Goal: Task Accomplishment & Management: Complete application form

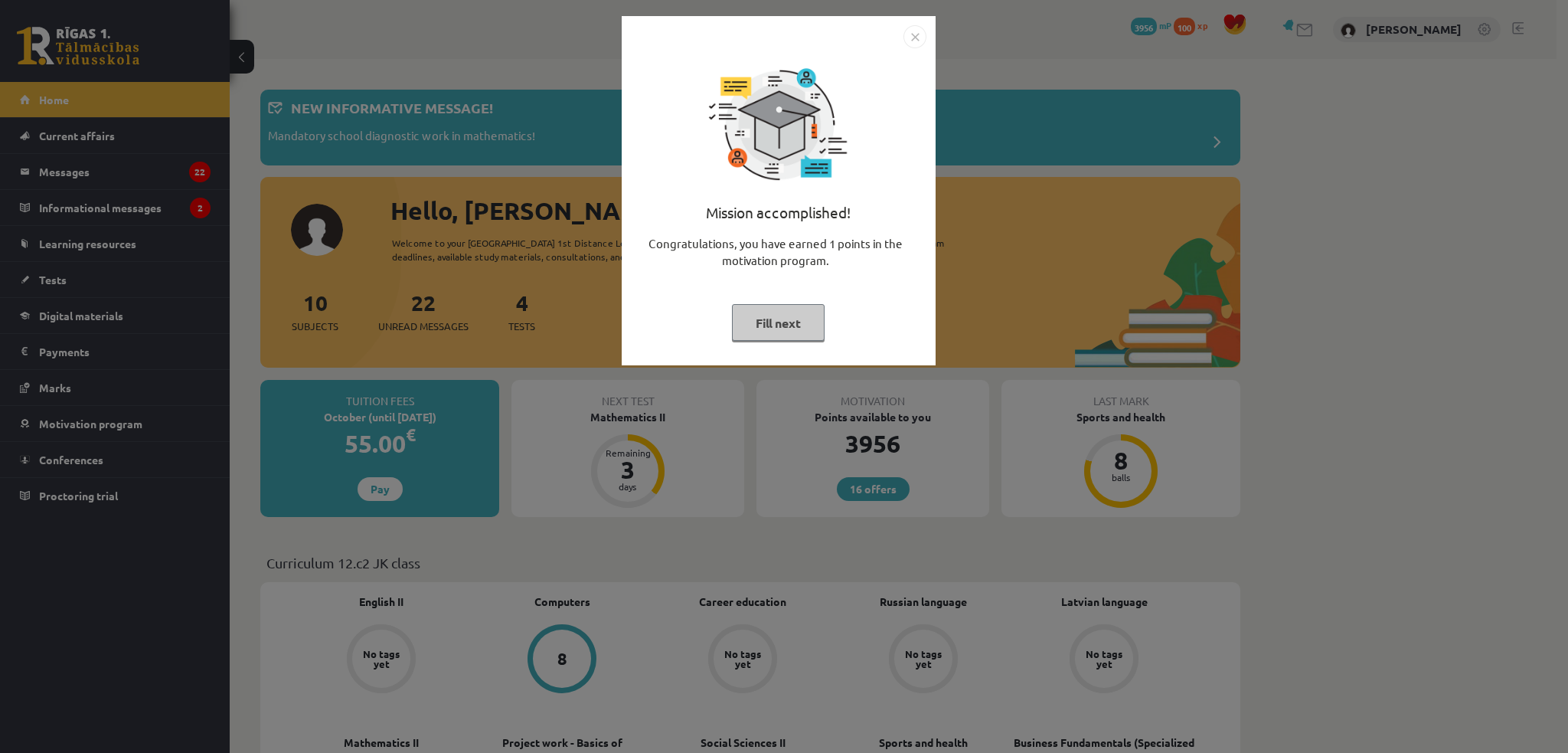
drag, startPoint x: 807, startPoint y: 330, endPoint x: 897, endPoint y: 330, distance: 90.0
click at [807, 330] on button "Fill next" at bounding box center [778, 323] width 92 height 38
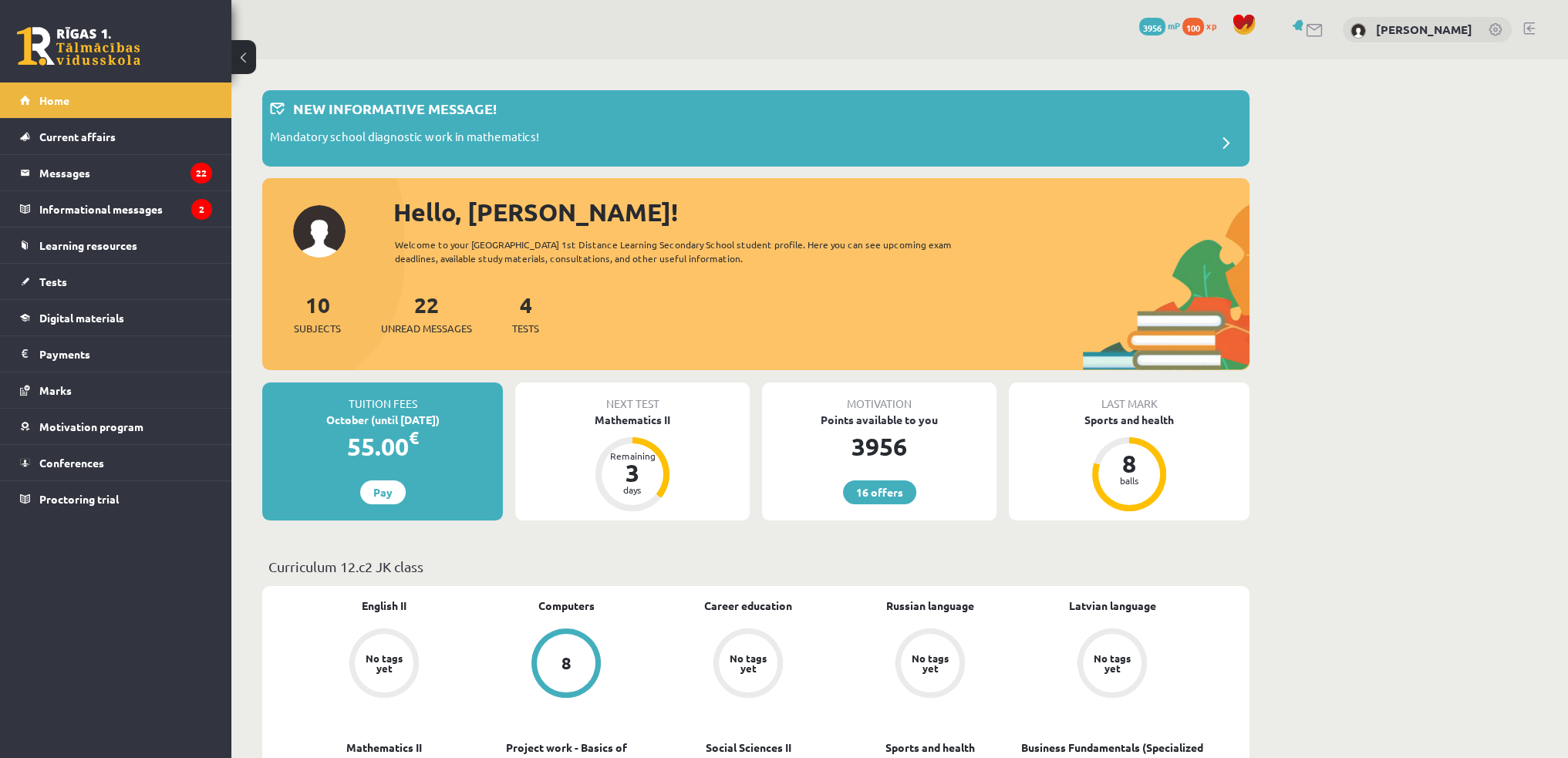
click at [64, 282] on font "Tests" at bounding box center [52, 281] width 28 height 14
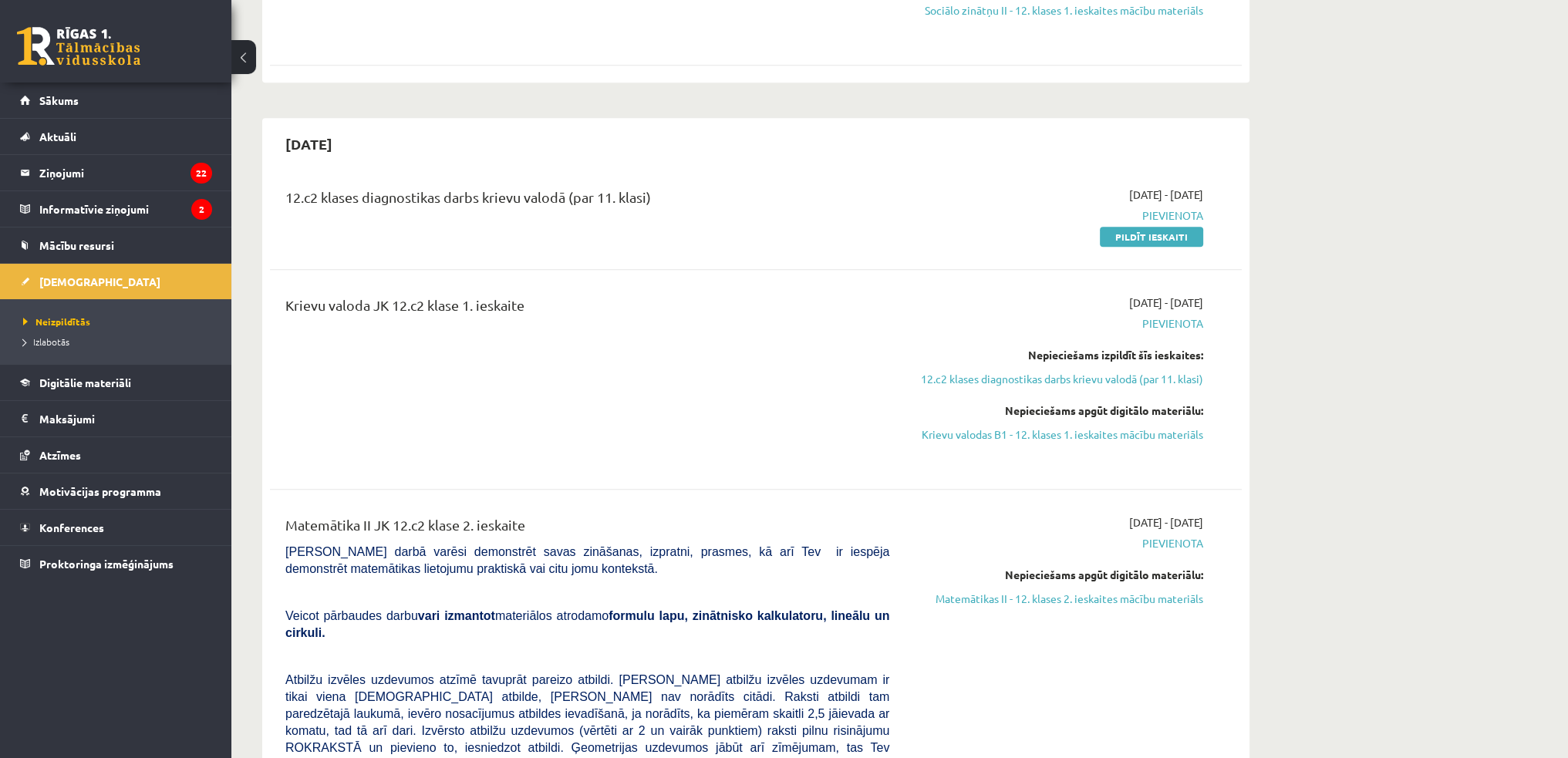
scroll to position [1188, 0]
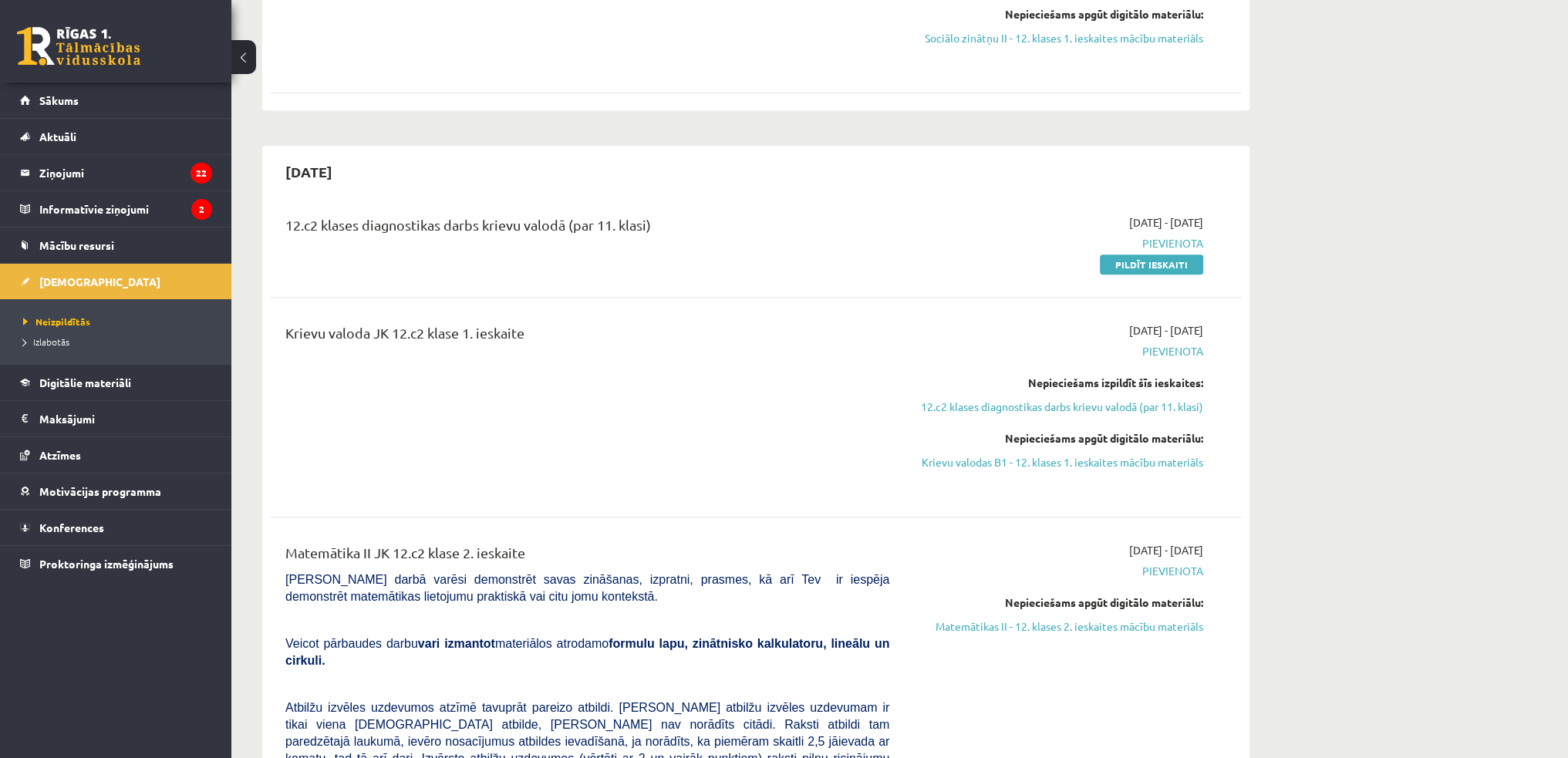
scroll to position [1156, 0]
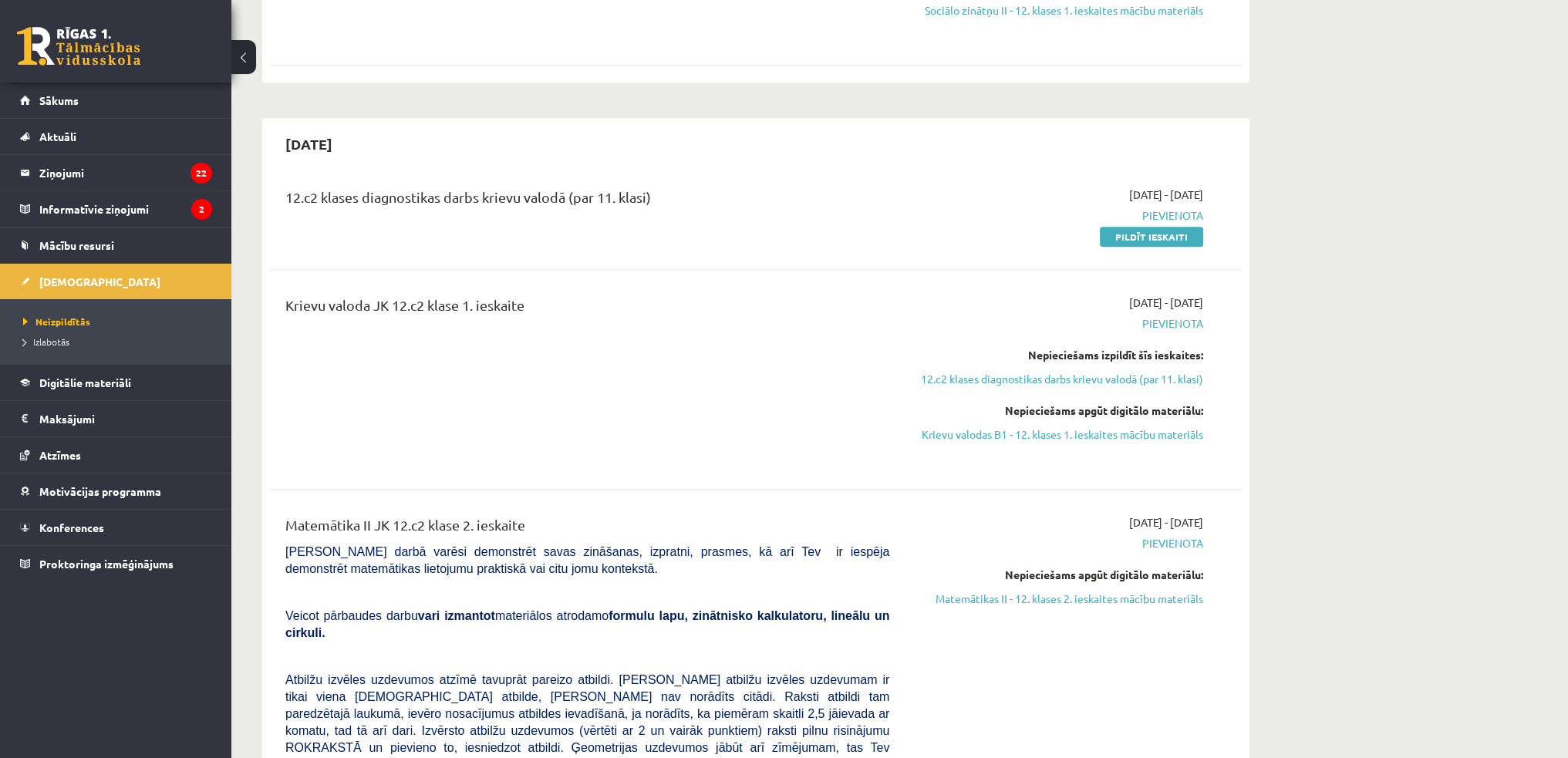
drag, startPoint x: 1179, startPoint y: 231, endPoint x: 873, endPoint y: 50, distance: 355.5
click at [1179, 231] on link "Pildīt ieskaiti" at bounding box center [1151, 236] width 103 height 20
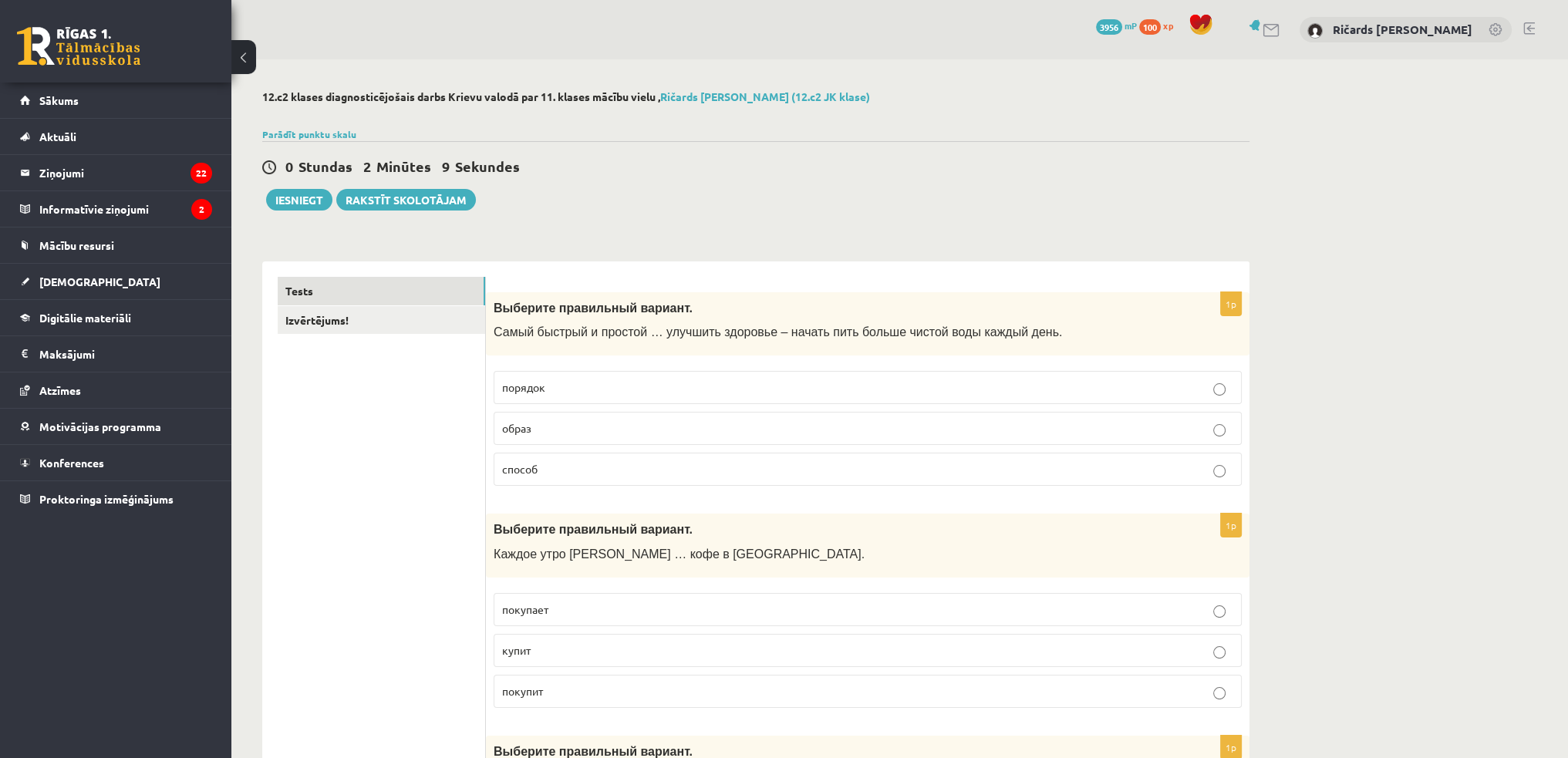
click at [333, 320] on link "Izvērtējums!" at bounding box center [382, 321] width 208 height 28
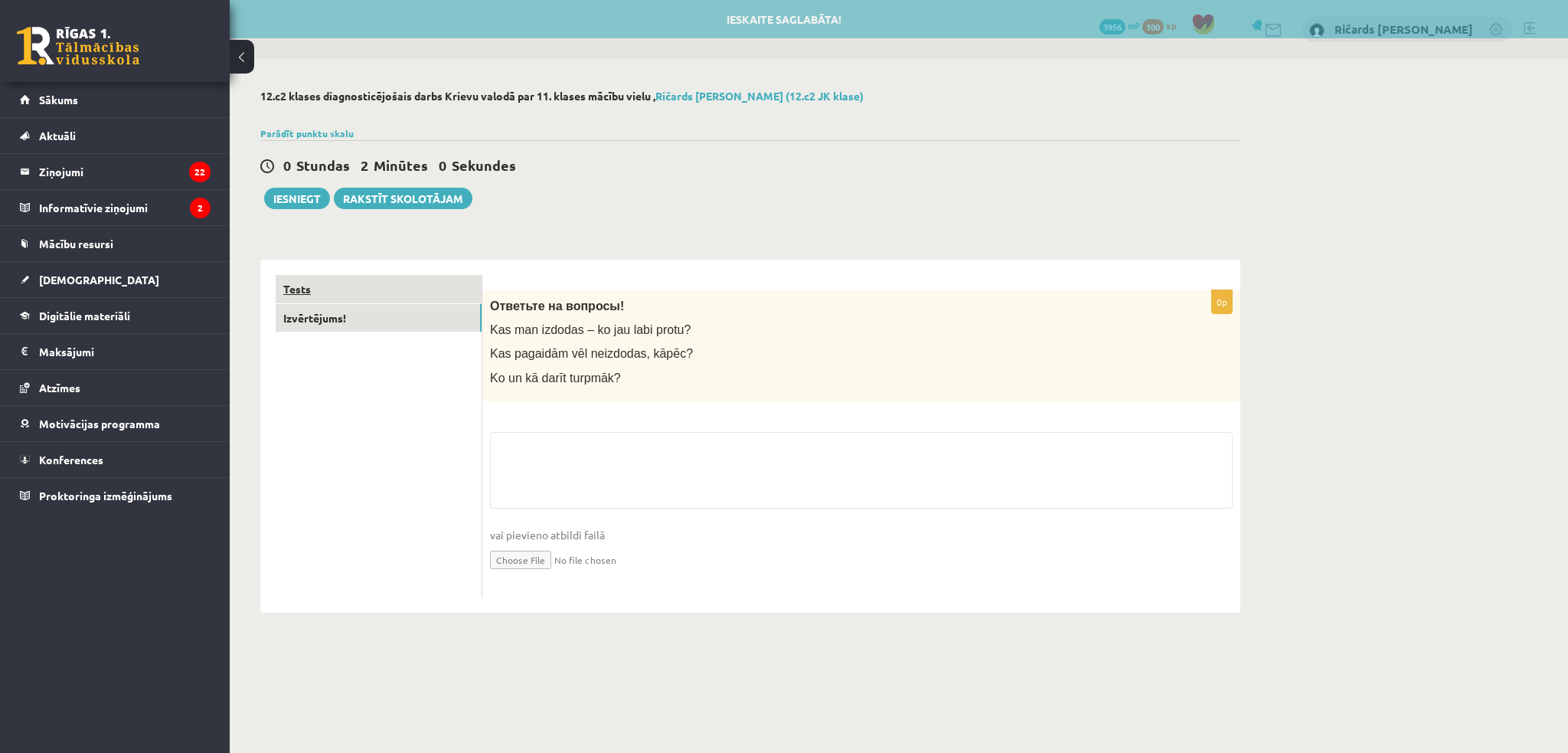
click at [329, 284] on link "Tests" at bounding box center [379, 289] width 206 height 28
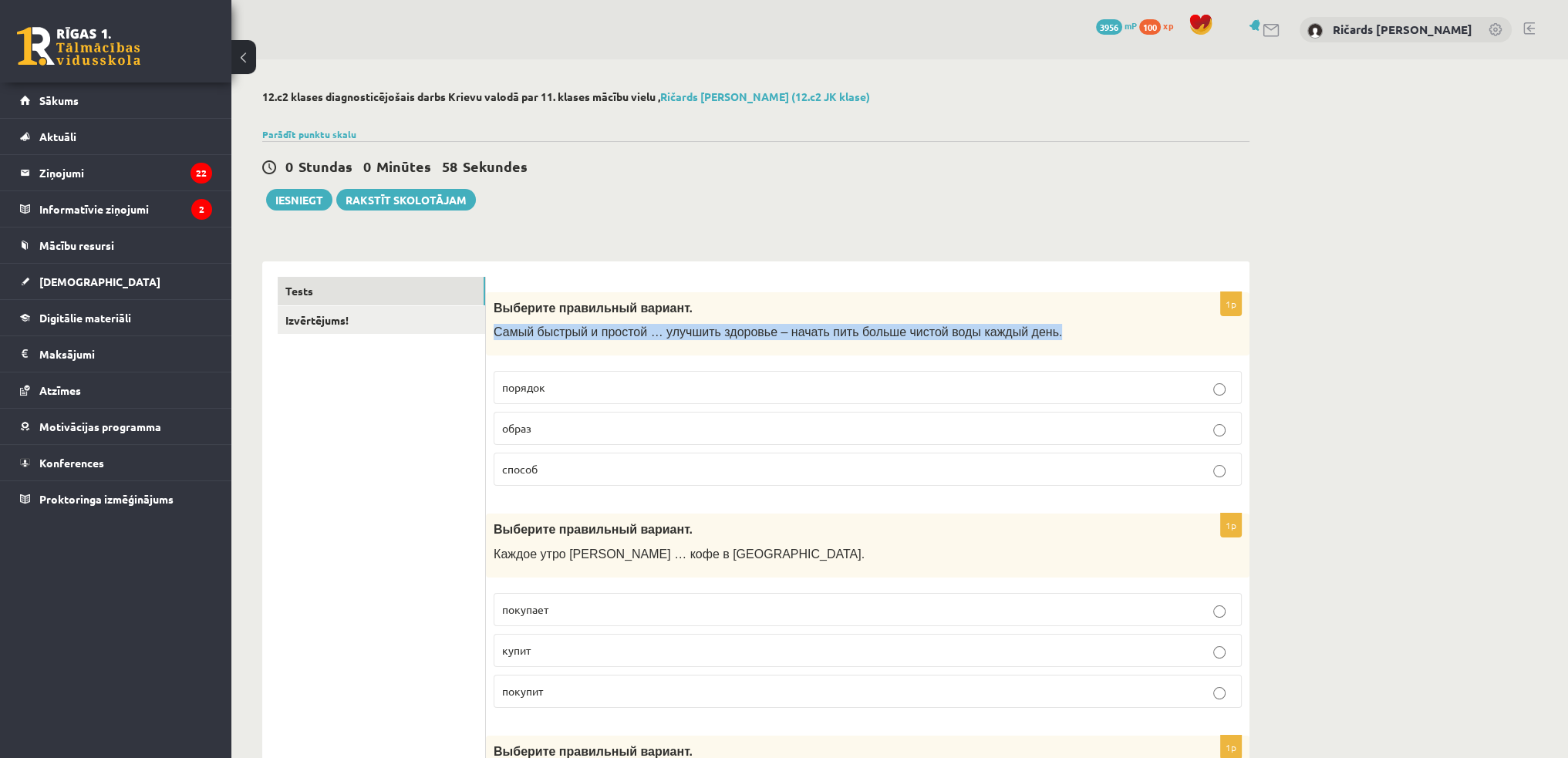
drag, startPoint x: 494, startPoint y: 333, endPoint x: 1012, endPoint y: 335, distance: 518.0
click at [1030, 331] on p "Самый быстрый и простой … улучшить здоровье – начать пить больше чистой воды ка…" at bounding box center [829, 331] width 671 height 16
click at [1019, 303] on div at bounding box center [1019, 303] width 0 height 0
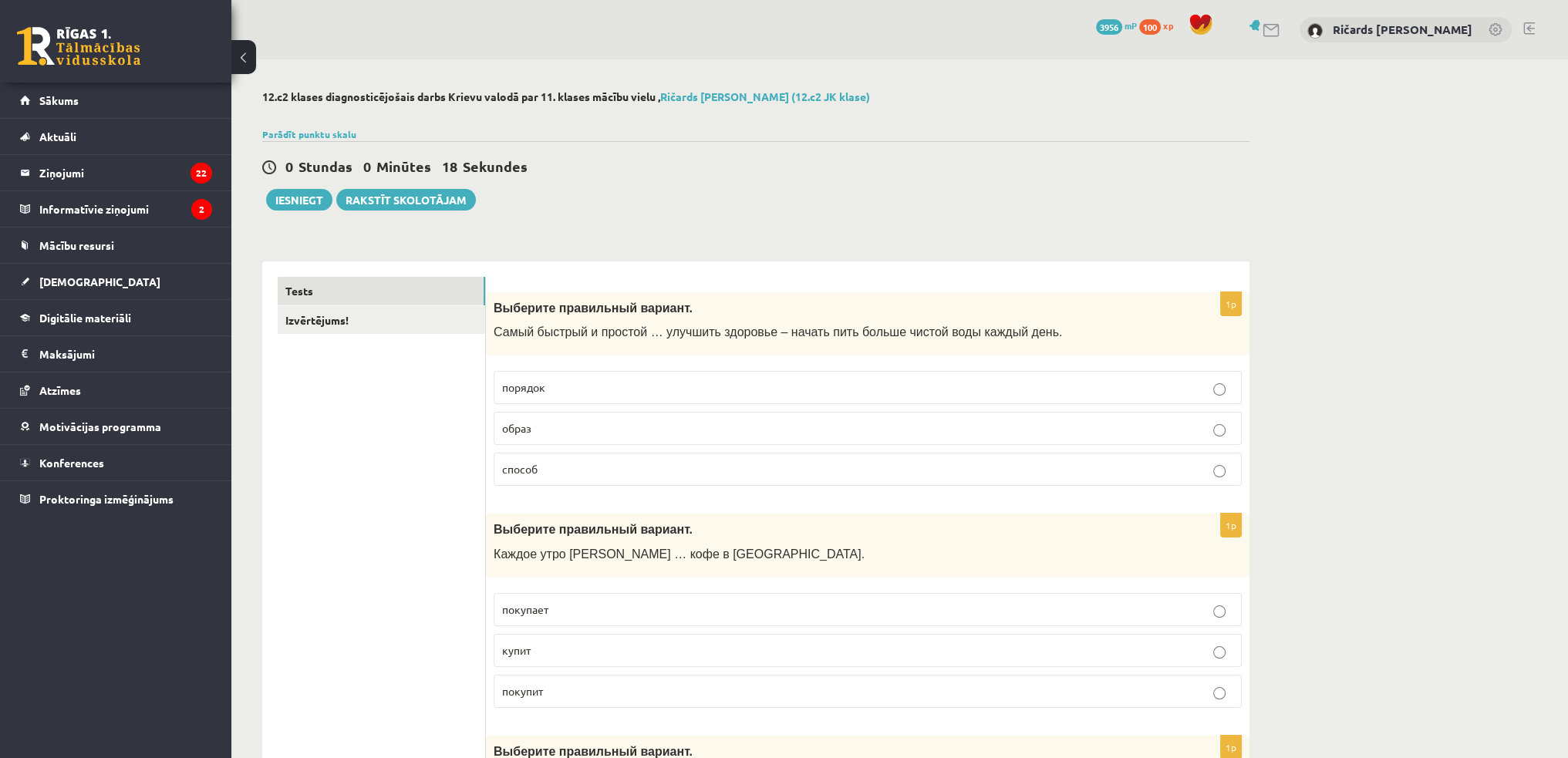
click at [543, 463] on p "способ" at bounding box center [868, 469] width 731 height 16
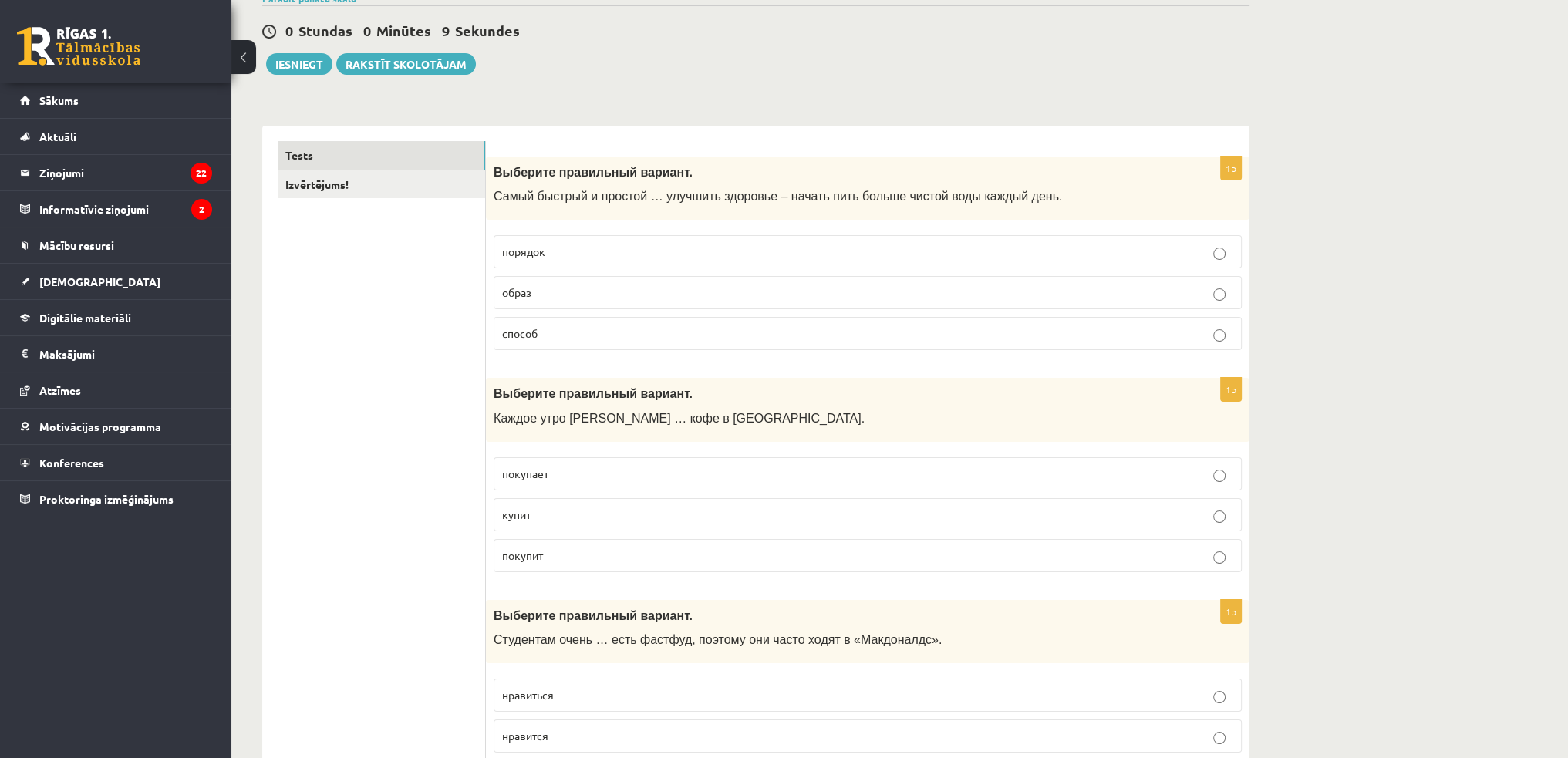
scroll to position [155, 0]
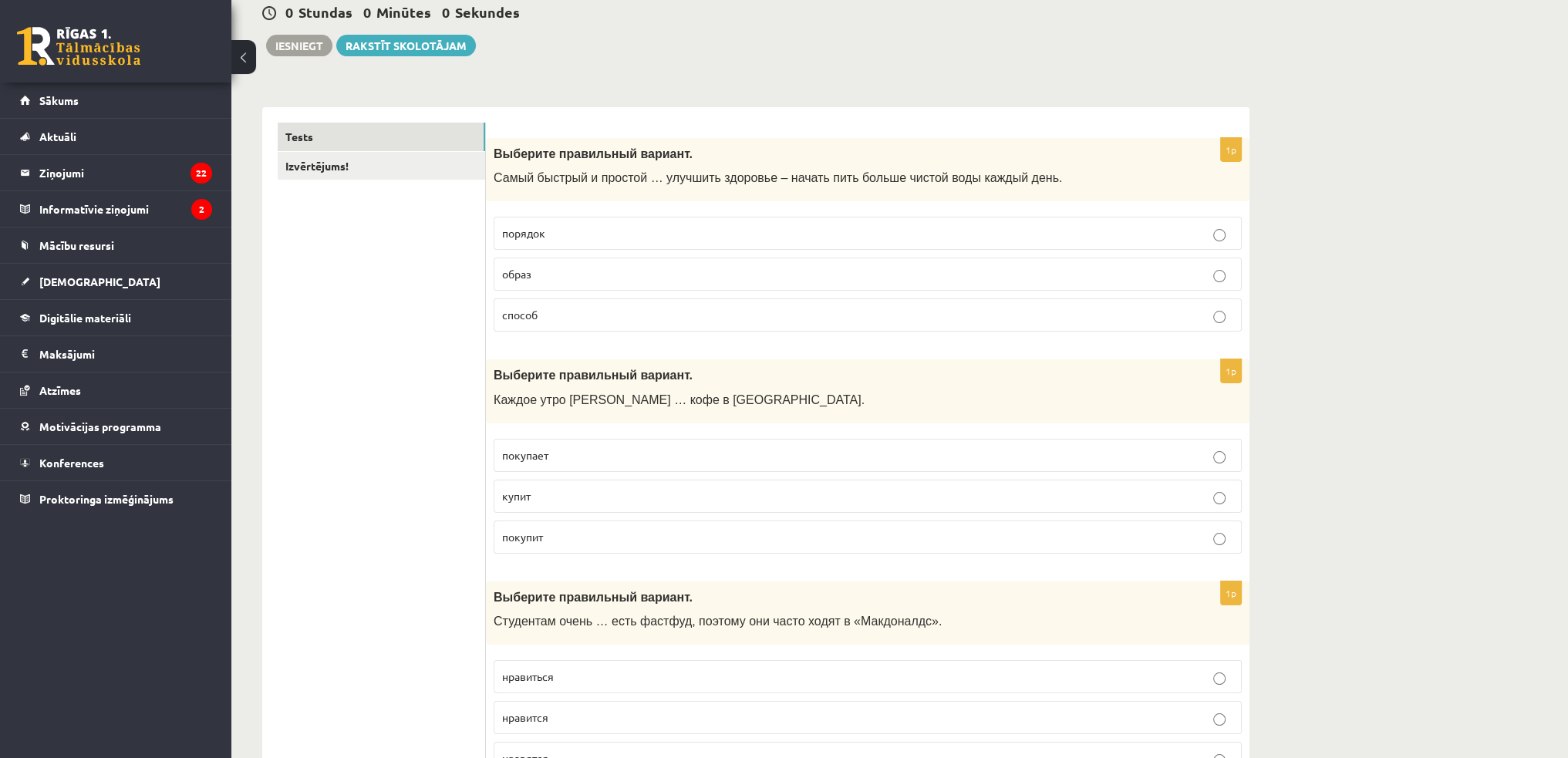
click at [575, 452] on p "покупает" at bounding box center [868, 454] width 731 height 16
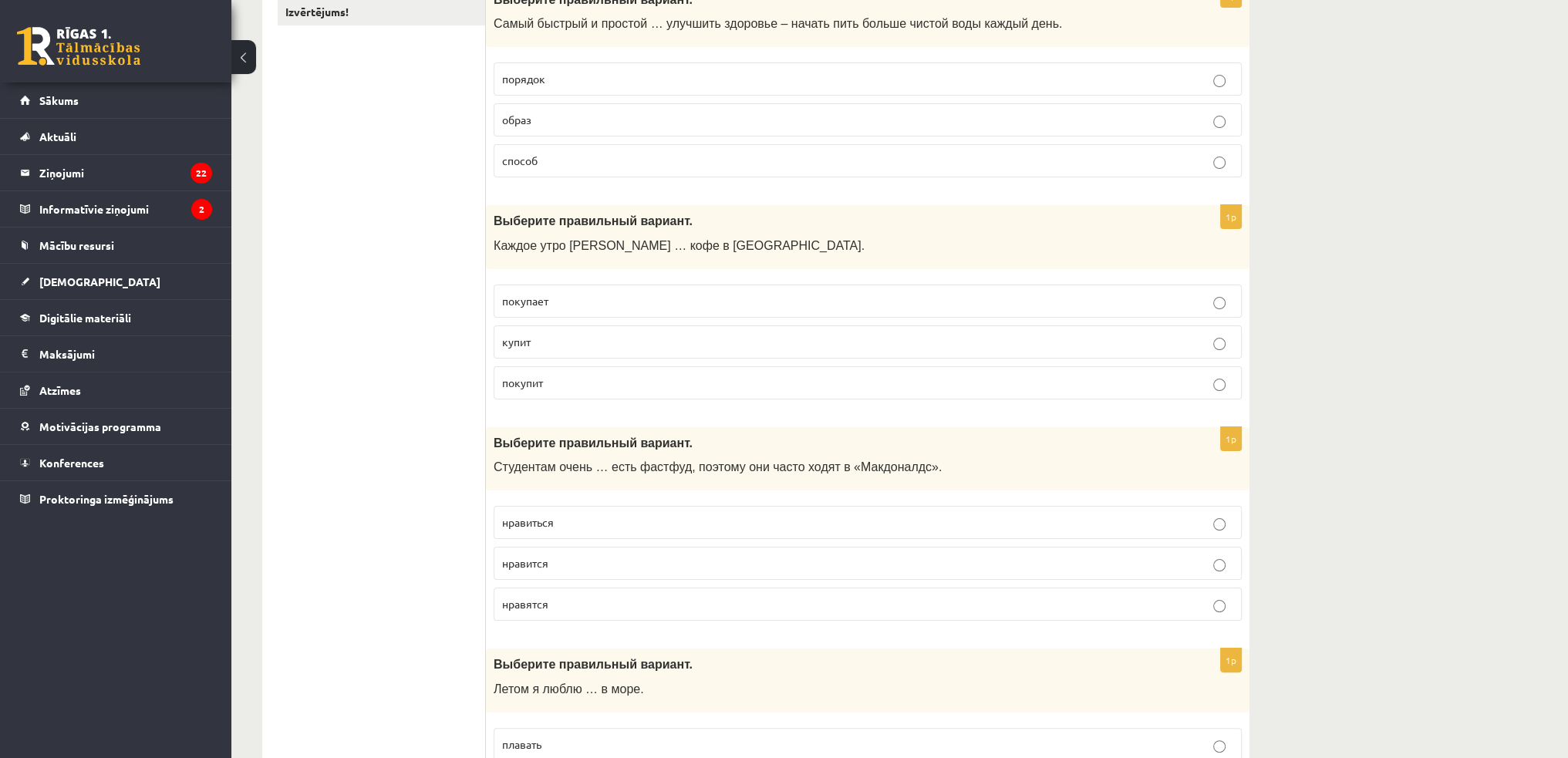
scroll to position [385, 0]
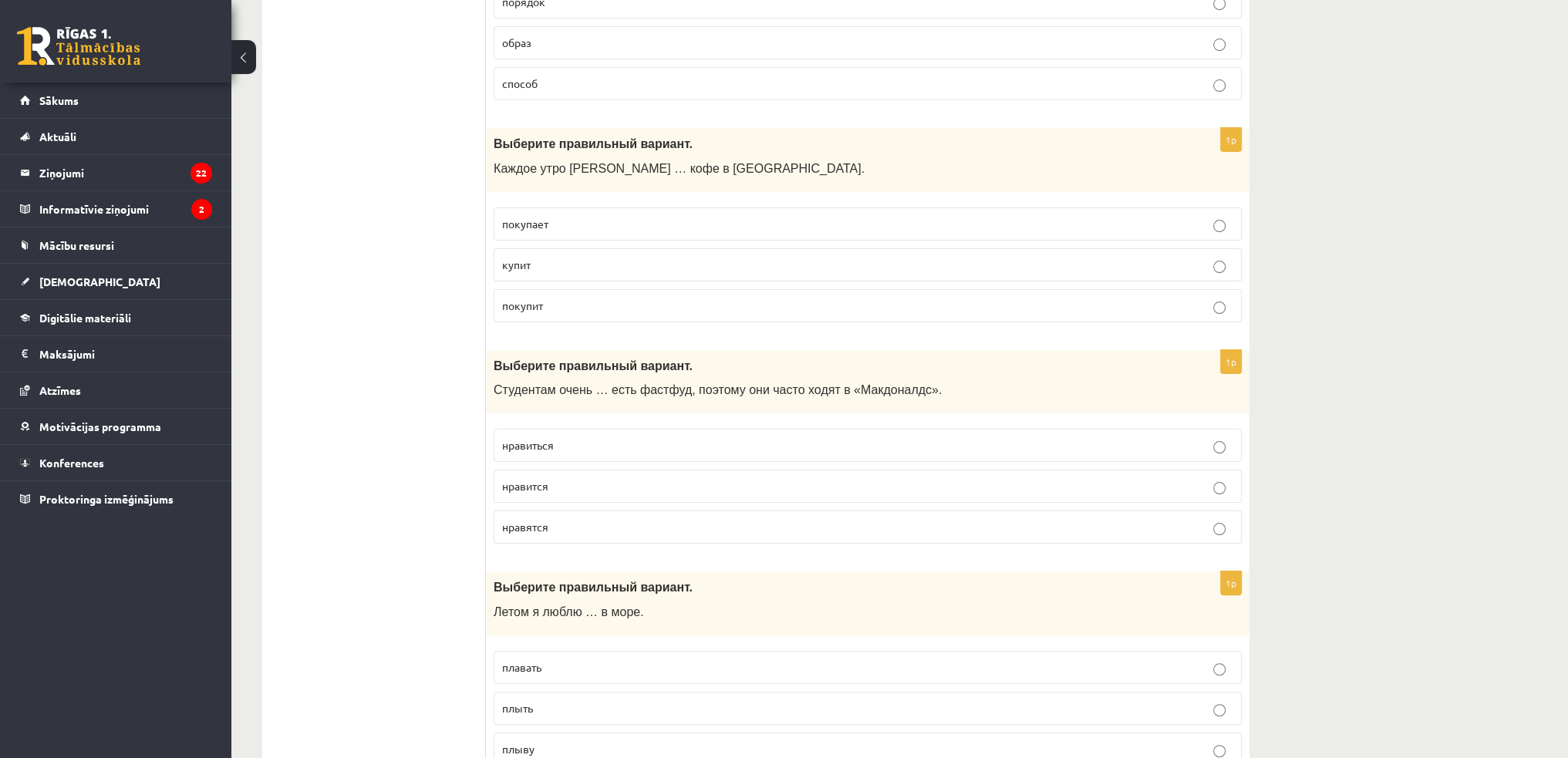
click at [582, 437] on p "нравиться" at bounding box center [868, 445] width 731 height 16
drag, startPoint x: 496, startPoint y: 443, endPoint x: 578, endPoint y: 447, distance: 82.1
click at [578, 447] on label "нравиться" at bounding box center [868, 445] width 748 height 33
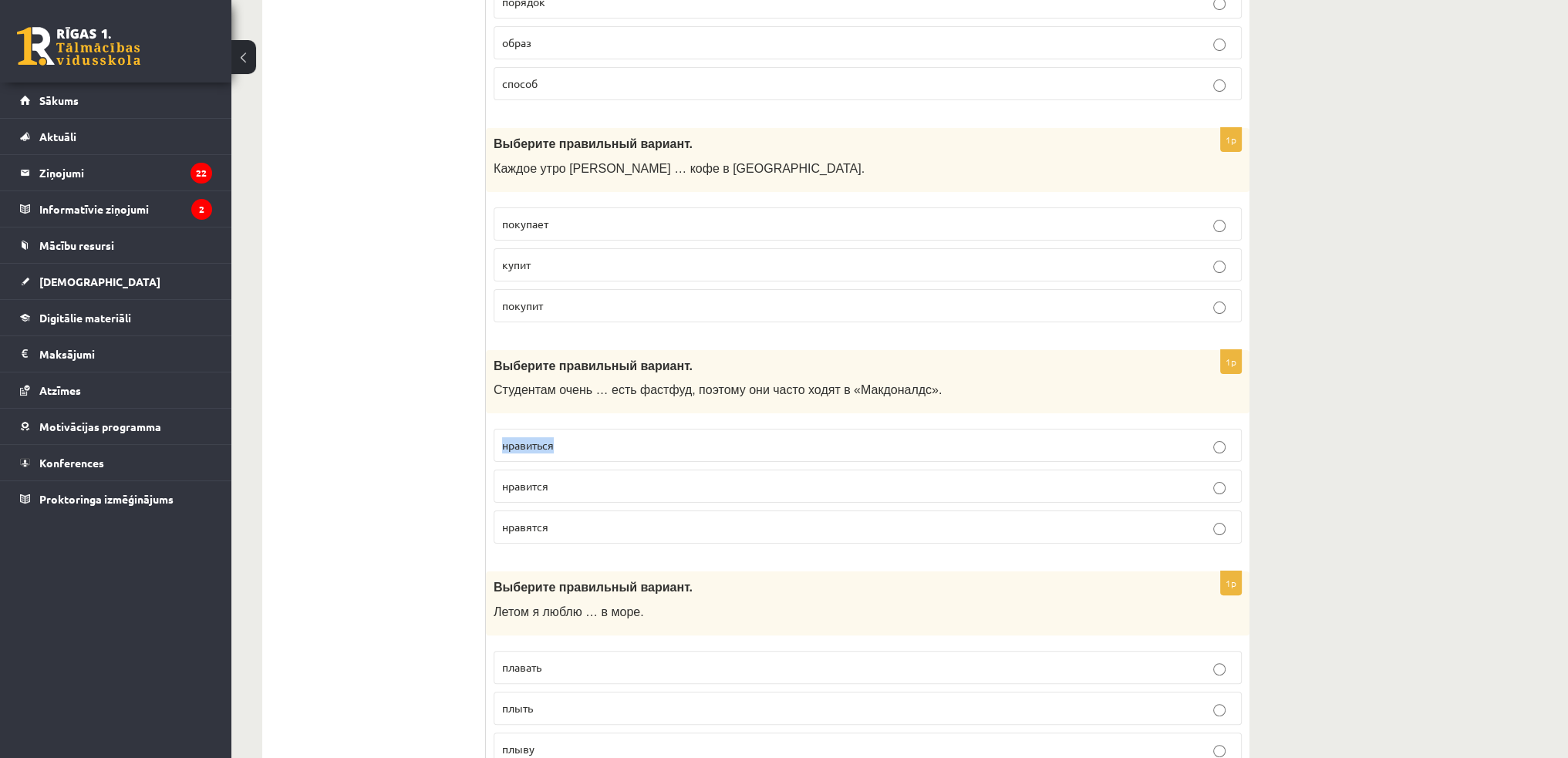
click at [569, 450] on div at bounding box center [569, 450] width 0 height 0
drag, startPoint x: 496, startPoint y: 482, endPoint x: 558, endPoint y: 489, distance: 62.4
click at [558, 489] on label "нравится" at bounding box center [868, 486] width 748 height 33
click at [549, 490] on div at bounding box center [549, 490] width 0 height 0
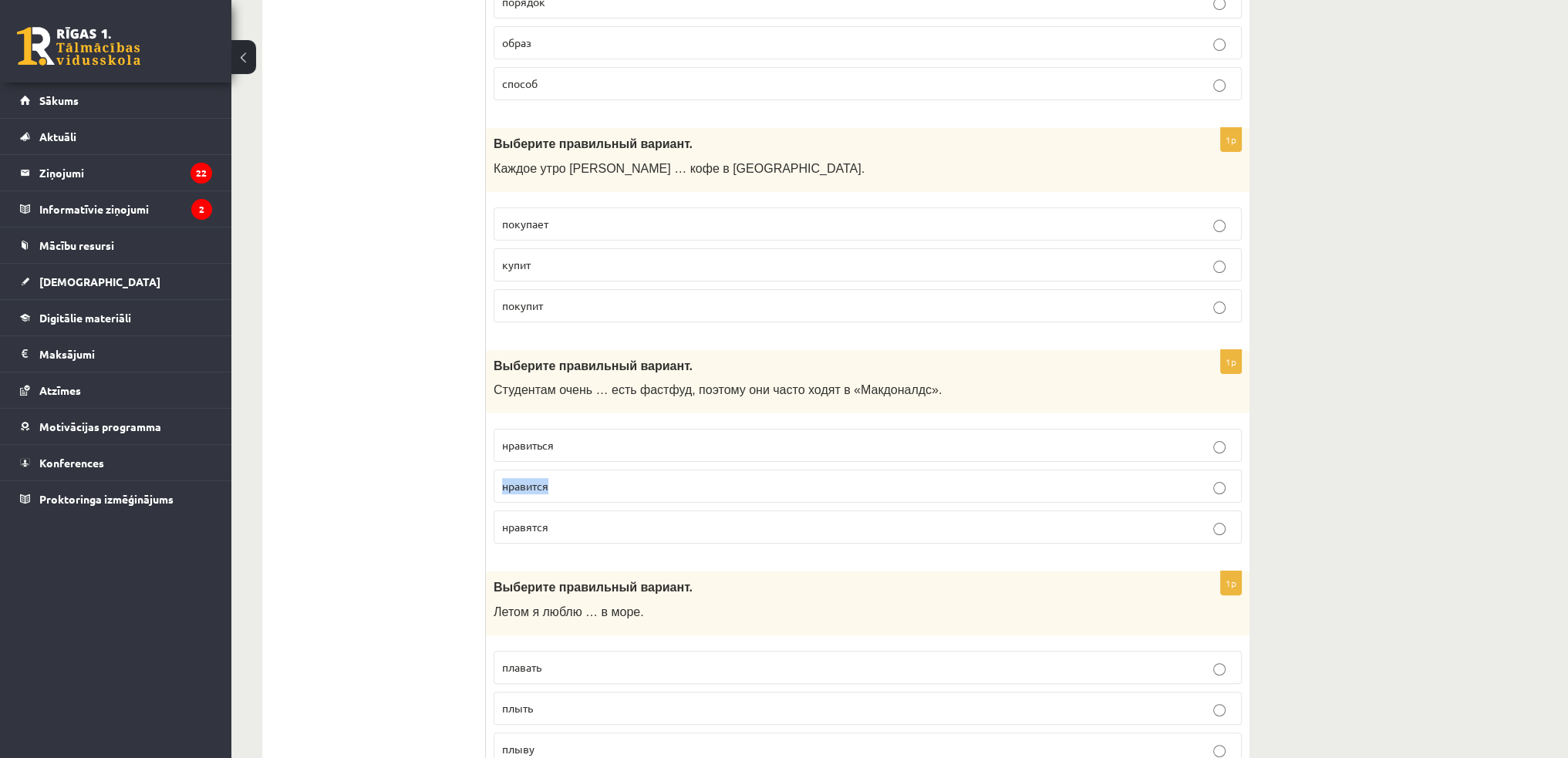
drag, startPoint x: 500, startPoint y: 525, endPoint x: 577, endPoint y: 529, distance: 77.1
click at [577, 529] on label "нравятся" at bounding box center [868, 527] width 748 height 33
click at [567, 530] on div at bounding box center [567, 530] width 0 height 0
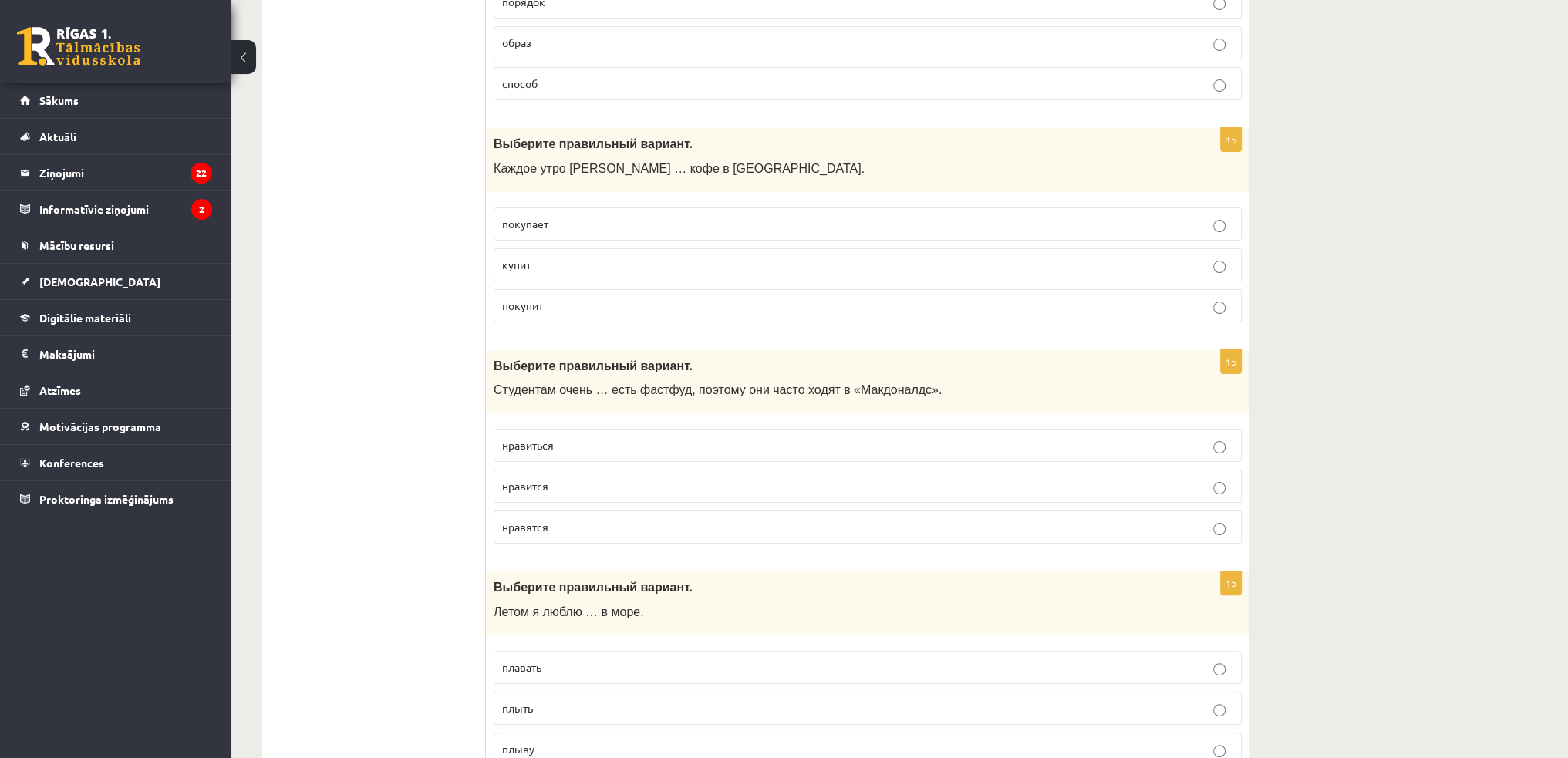
drag, startPoint x: 1419, startPoint y: 453, endPoint x: 1408, endPoint y: 444, distance: 14.2
drag, startPoint x: 500, startPoint y: 445, endPoint x: 636, endPoint y: 450, distance: 136.1
click at [636, 450] on label "нравиться" at bounding box center [868, 445] width 748 height 33
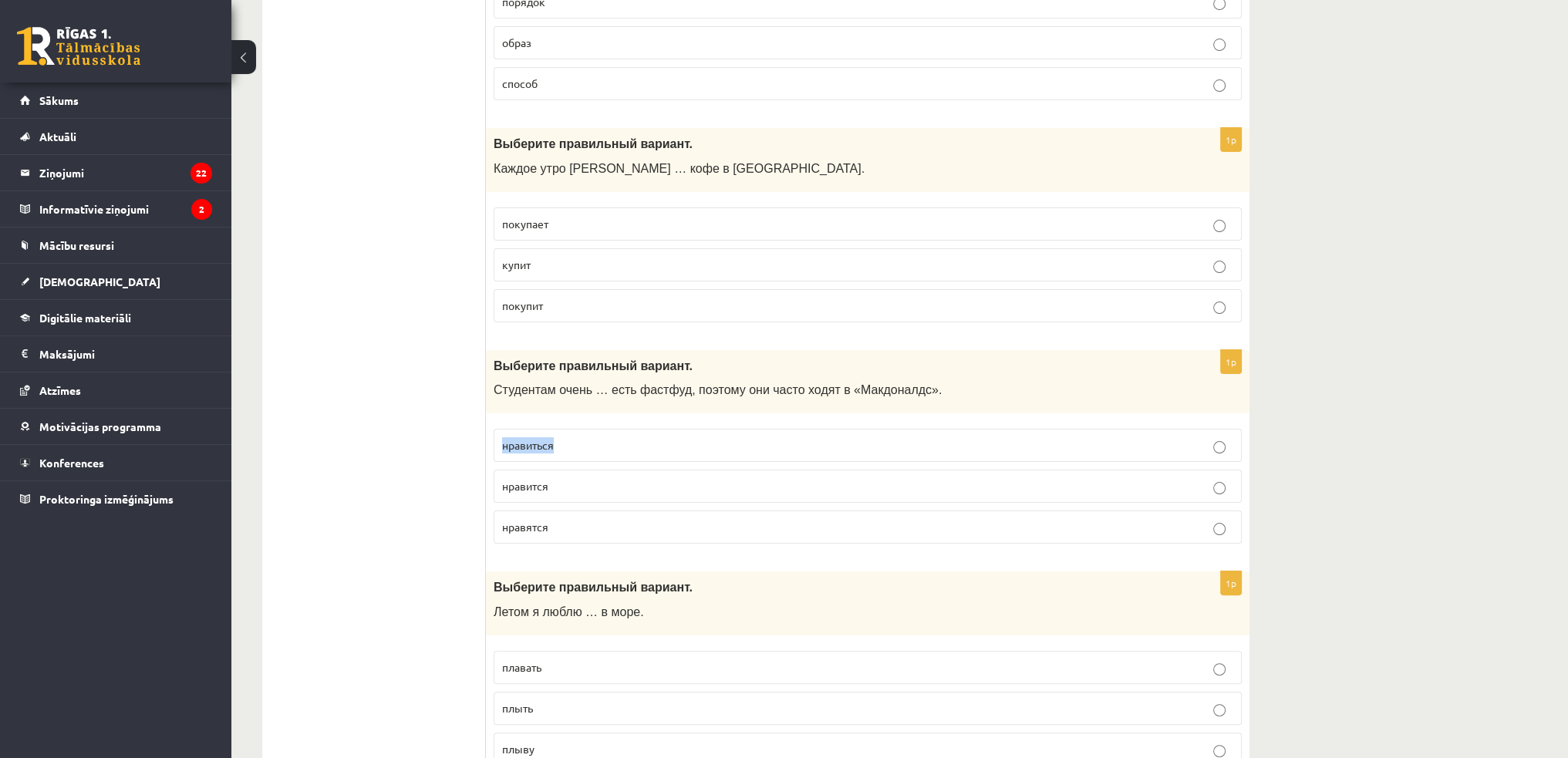
click at [626, 450] on div at bounding box center [626, 450] width 0 height 0
drag, startPoint x: 496, startPoint y: 484, endPoint x: 605, endPoint y: 480, distance: 109.1
click at [605, 480] on div "1p Выберите правильный вариант. Студентам очень … есть фастфуд, поэтому они час…" at bounding box center [868, 453] width 763 height 207
click at [594, 456] on div at bounding box center [594, 456] width 0 height 0
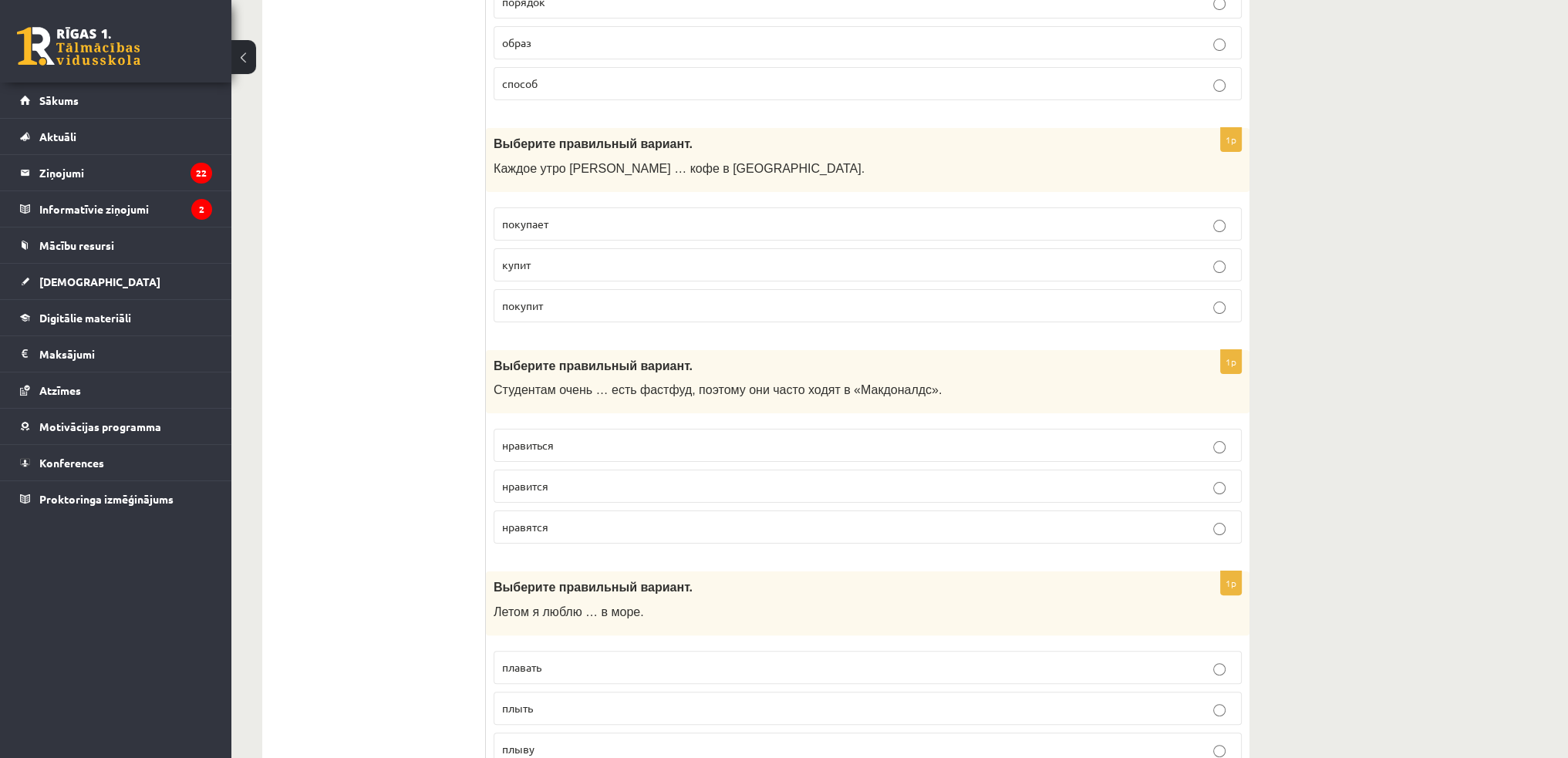
drag, startPoint x: 532, startPoint y: 527, endPoint x: 583, endPoint y: 522, distance: 51.2
click at [583, 522] on label "нравятся" at bounding box center [868, 527] width 748 height 33
click at [573, 496] on div at bounding box center [573, 496] width 0 height 0
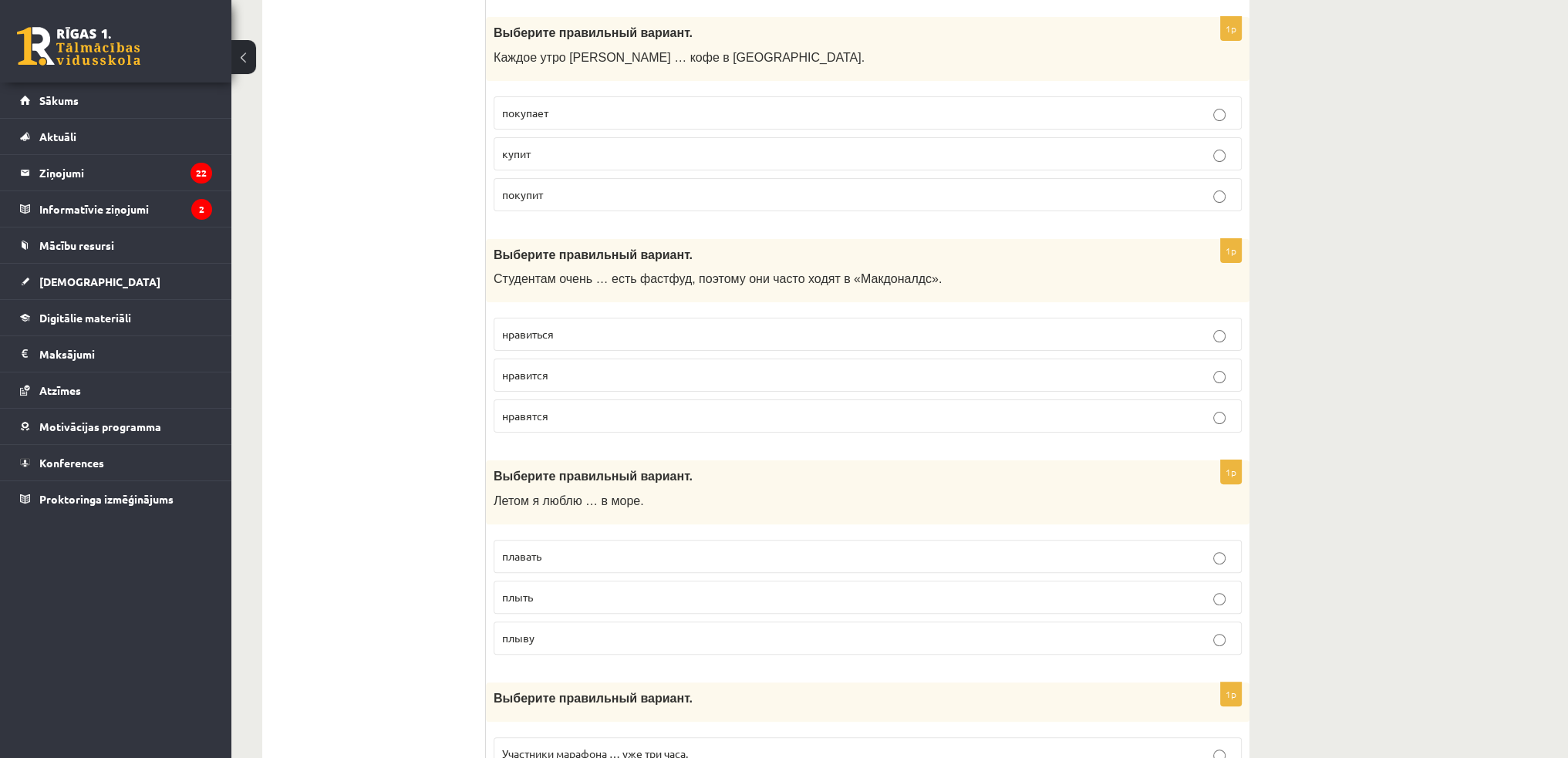
scroll to position [540, 0]
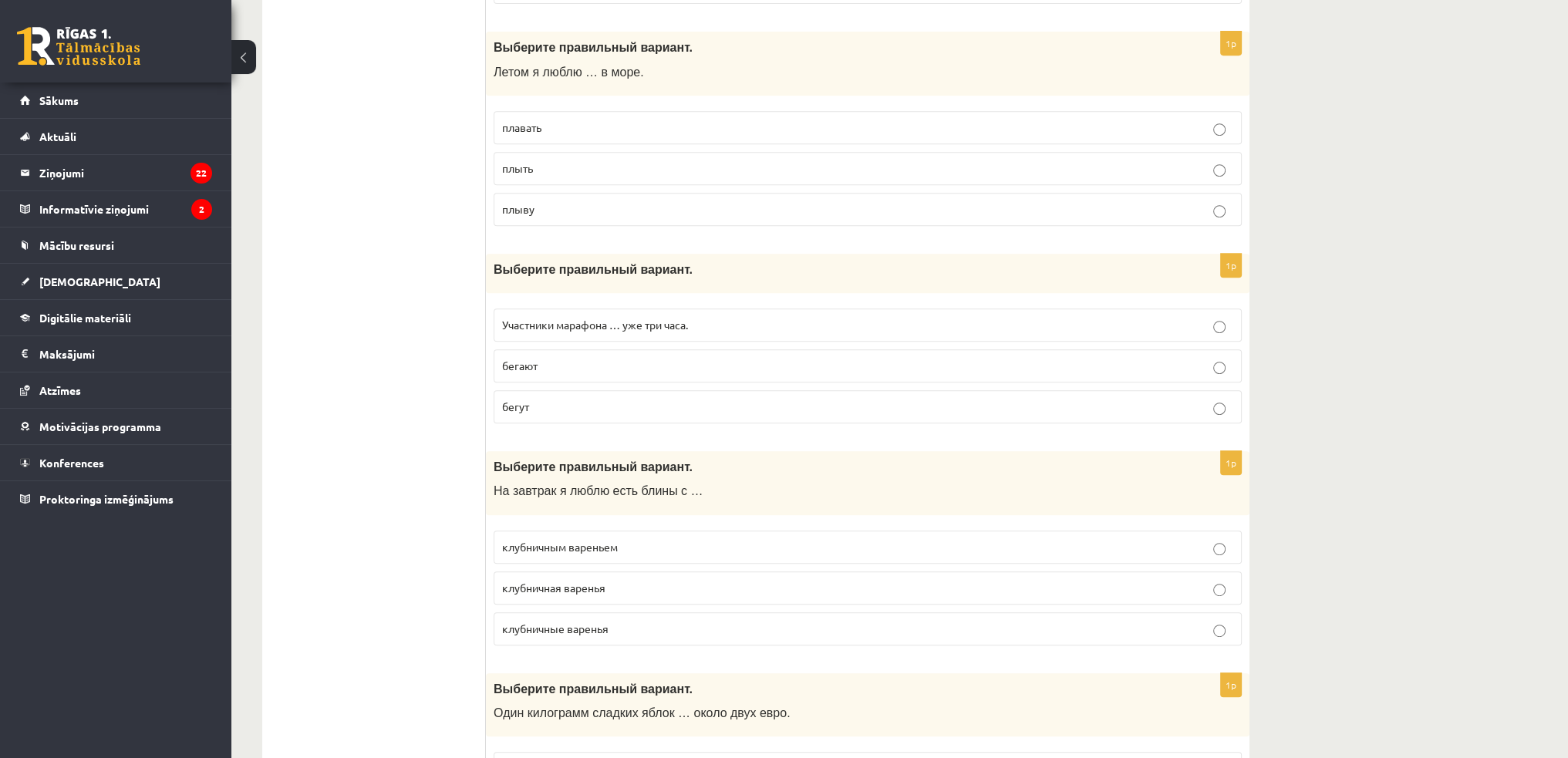
scroll to position [1002, 0]
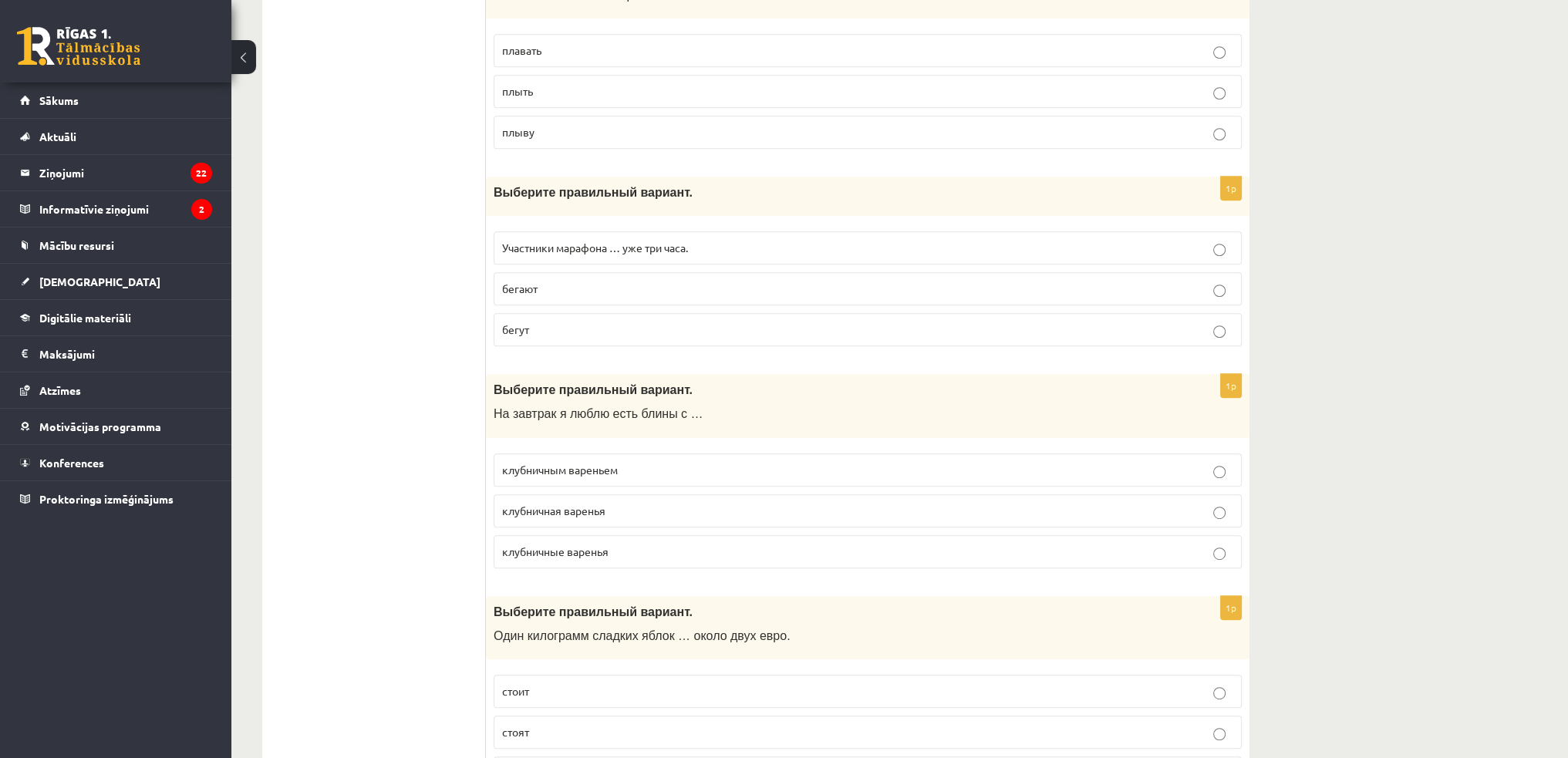
click at [1228, 465] on p "клубничным вареньем" at bounding box center [868, 470] width 731 height 16
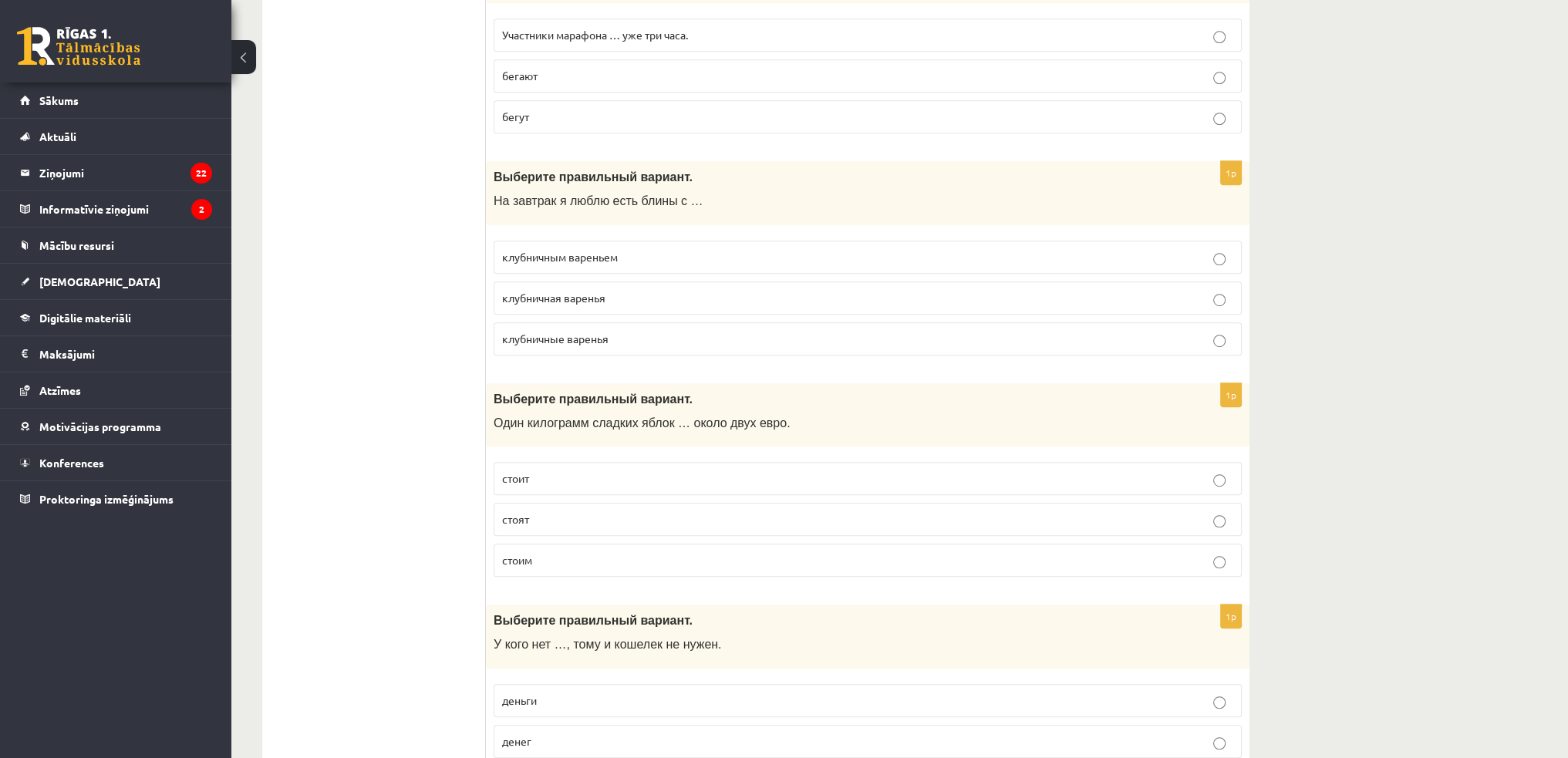
scroll to position [1310, 0]
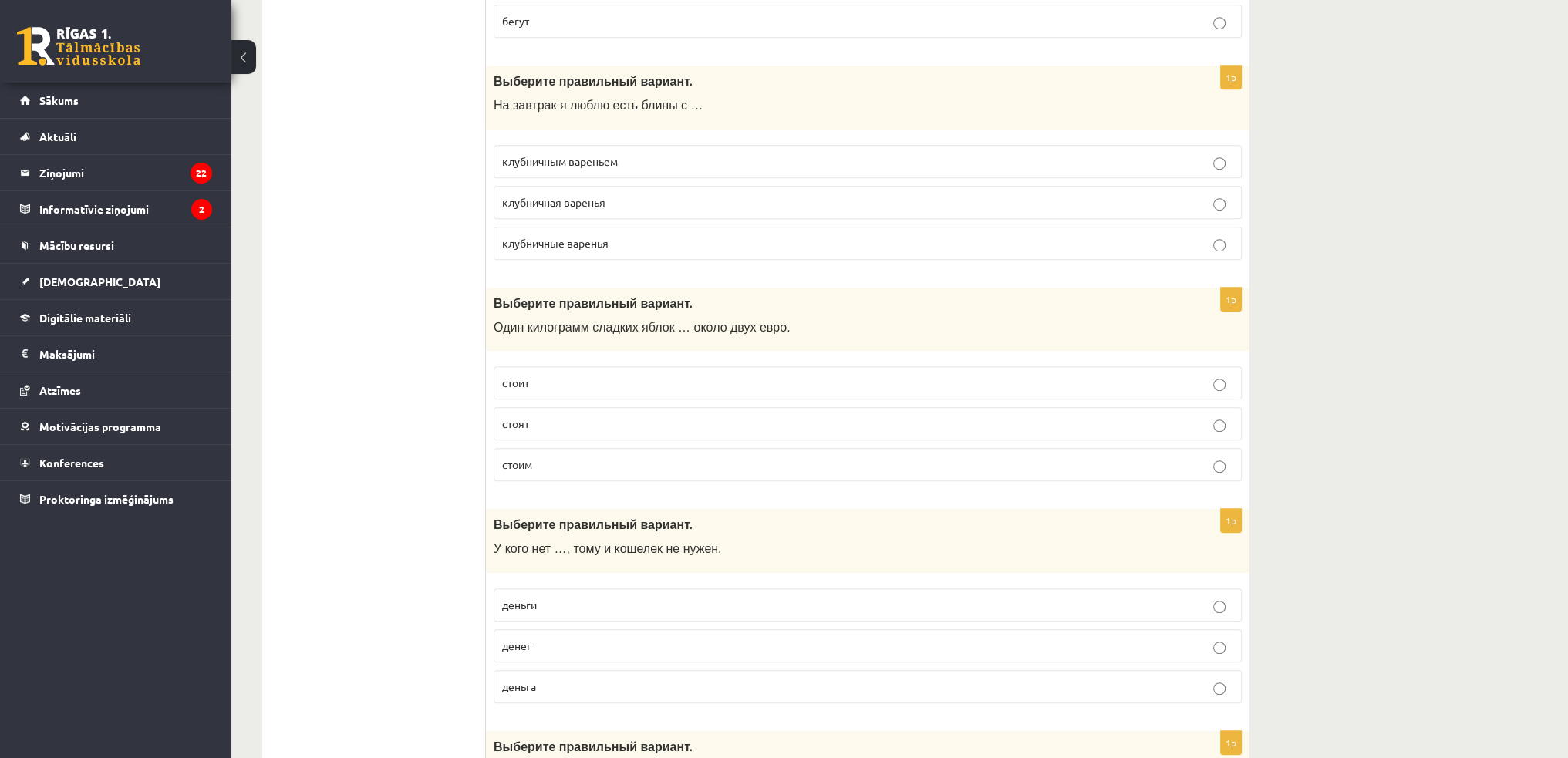
click at [543, 638] on p "денег" at bounding box center [868, 645] width 731 height 16
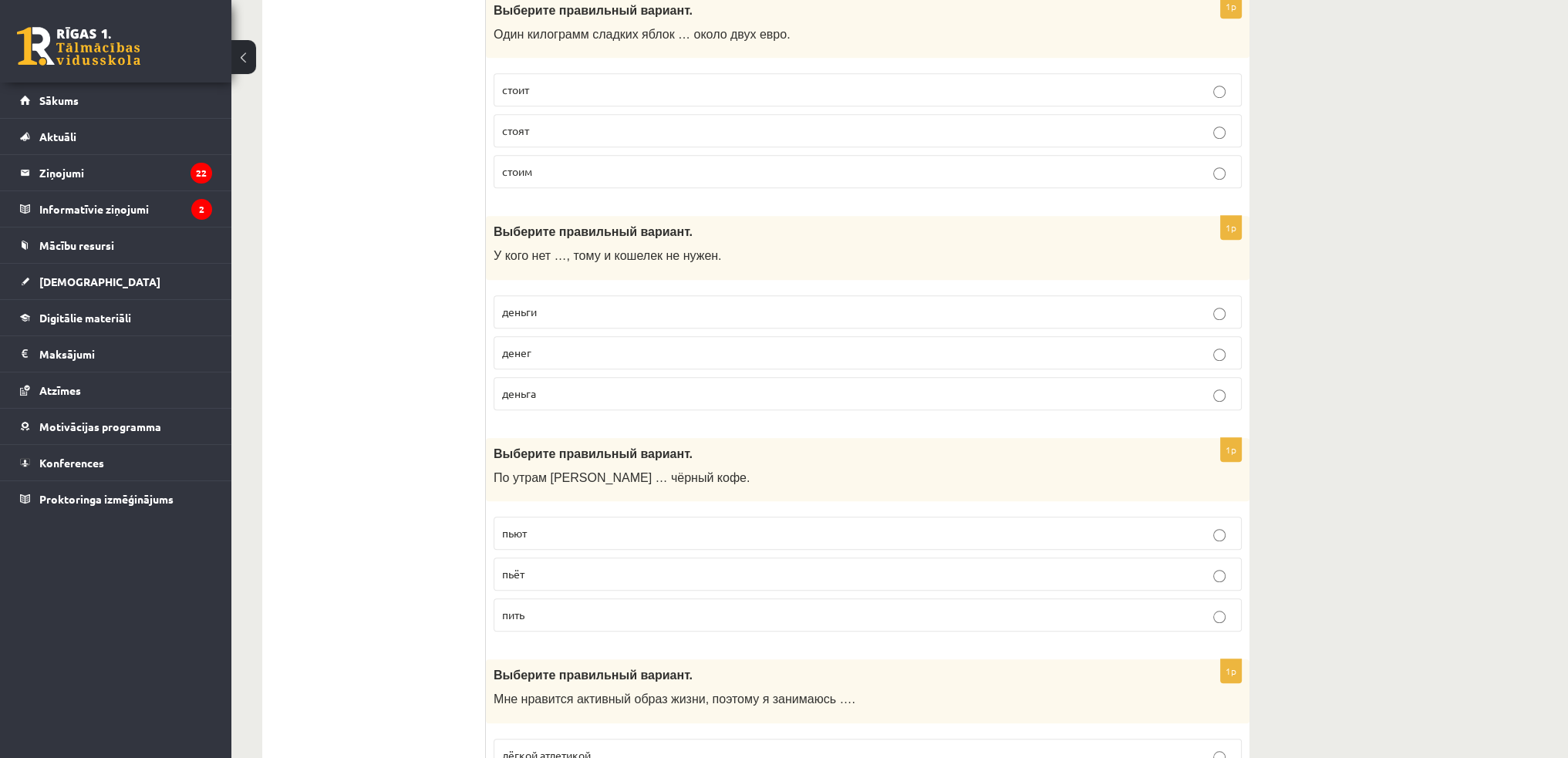
scroll to position [1618, 0]
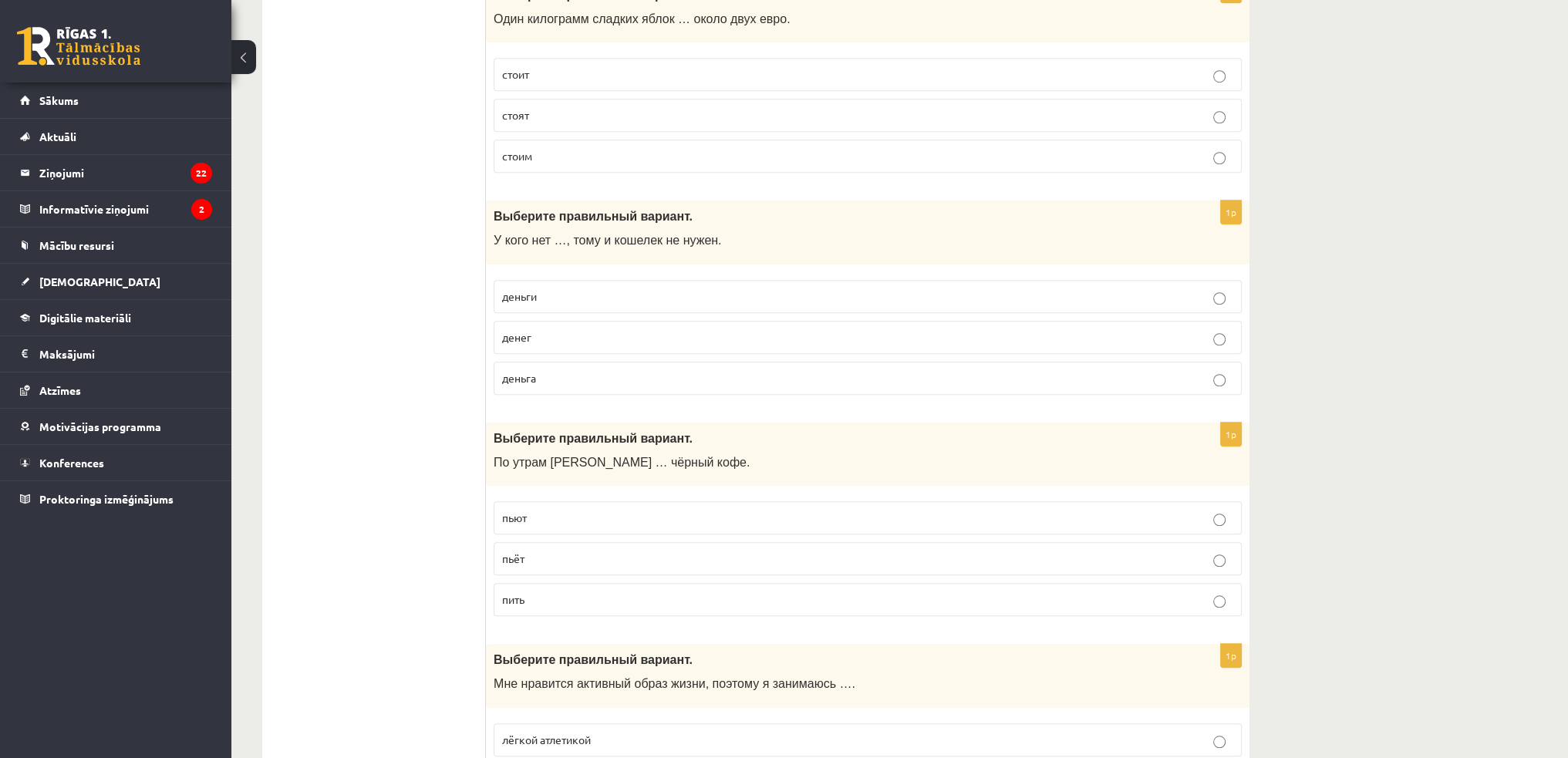
click at [1209, 550] on p "пьёт" at bounding box center [868, 558] width 731 height 16
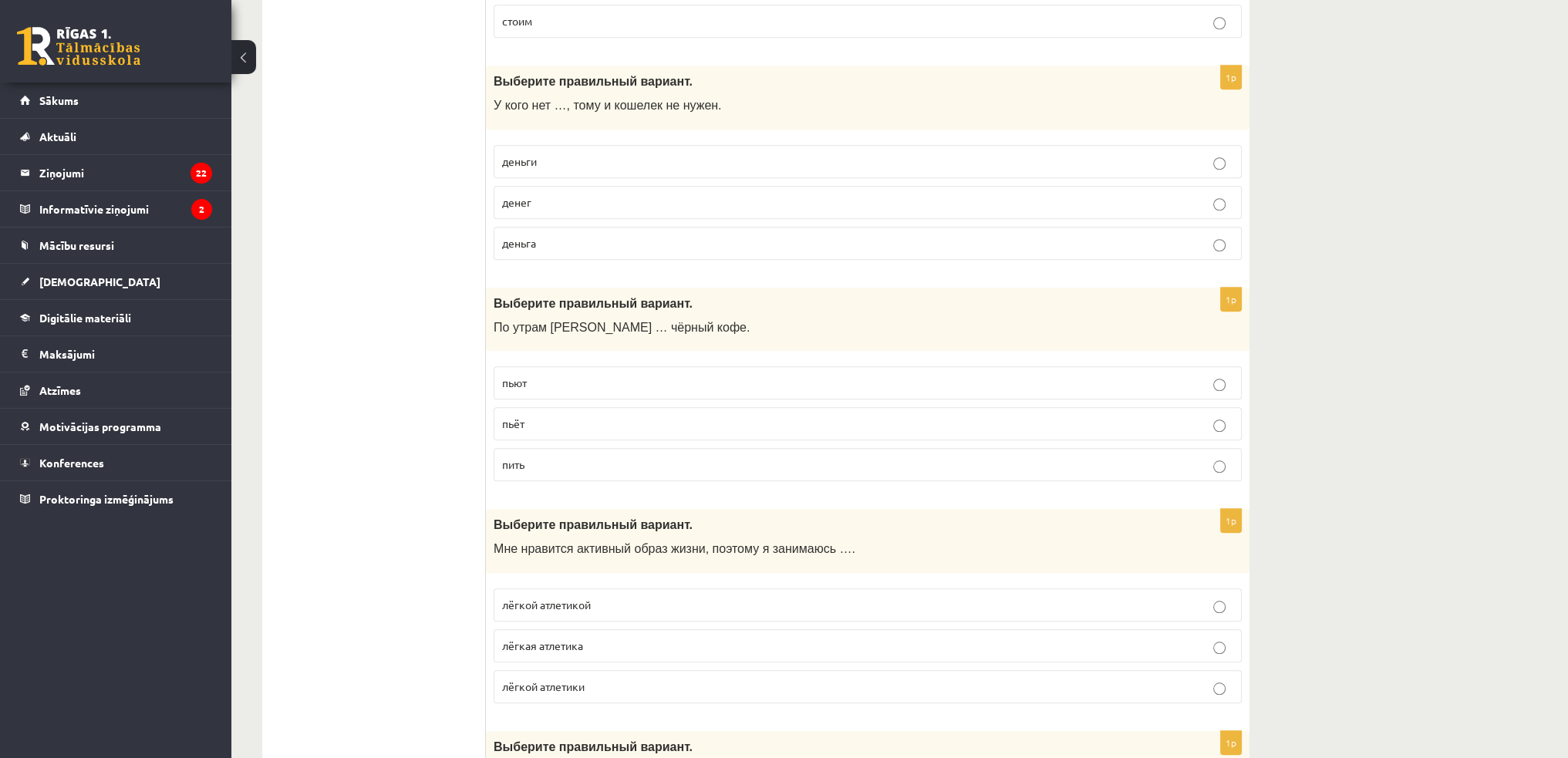
scroll to position [1850, 0]
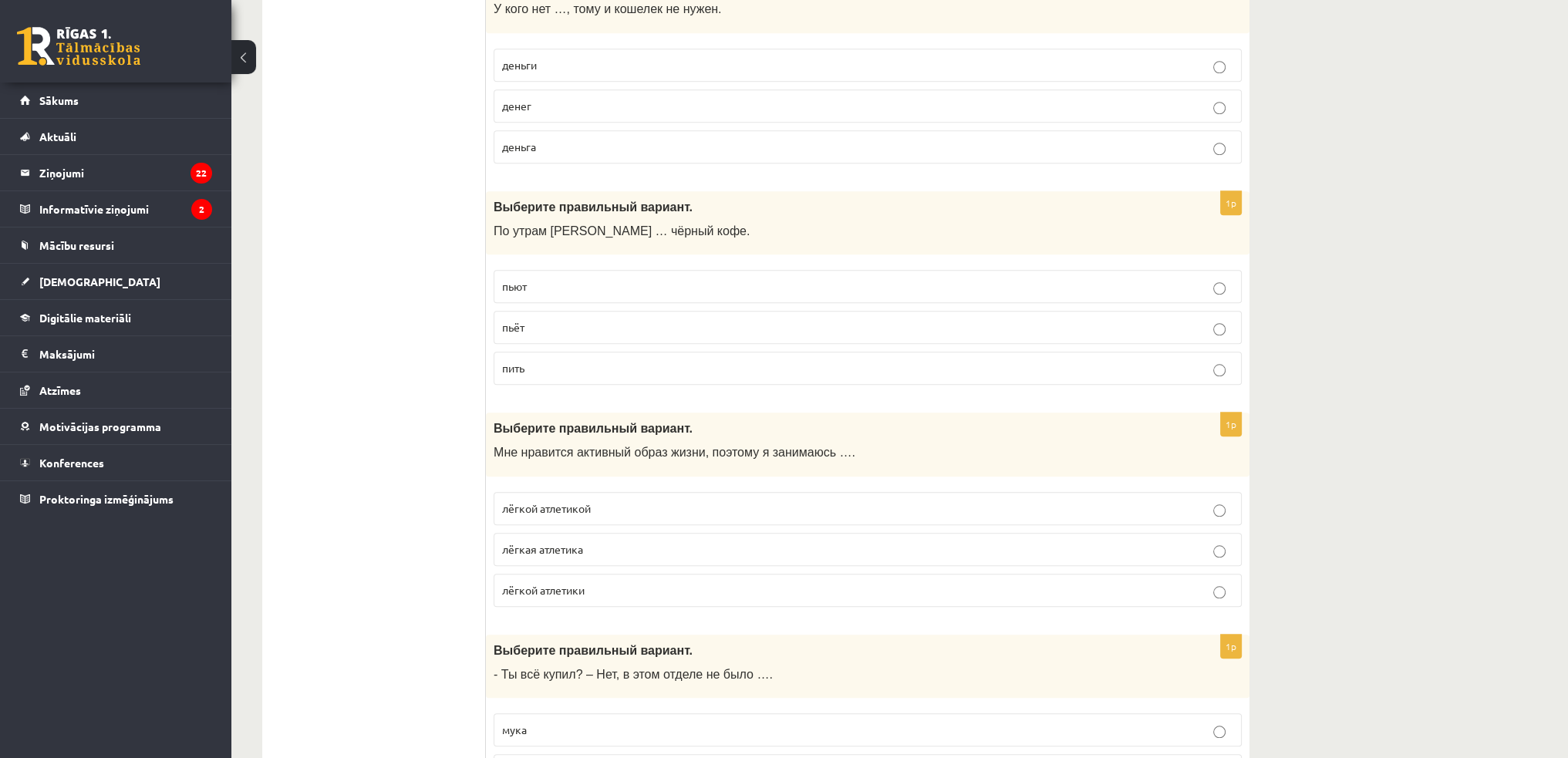
click at [627, 502] on p "лёгкой атлетикой" at bounding box center [868, 508] width 731 height 16
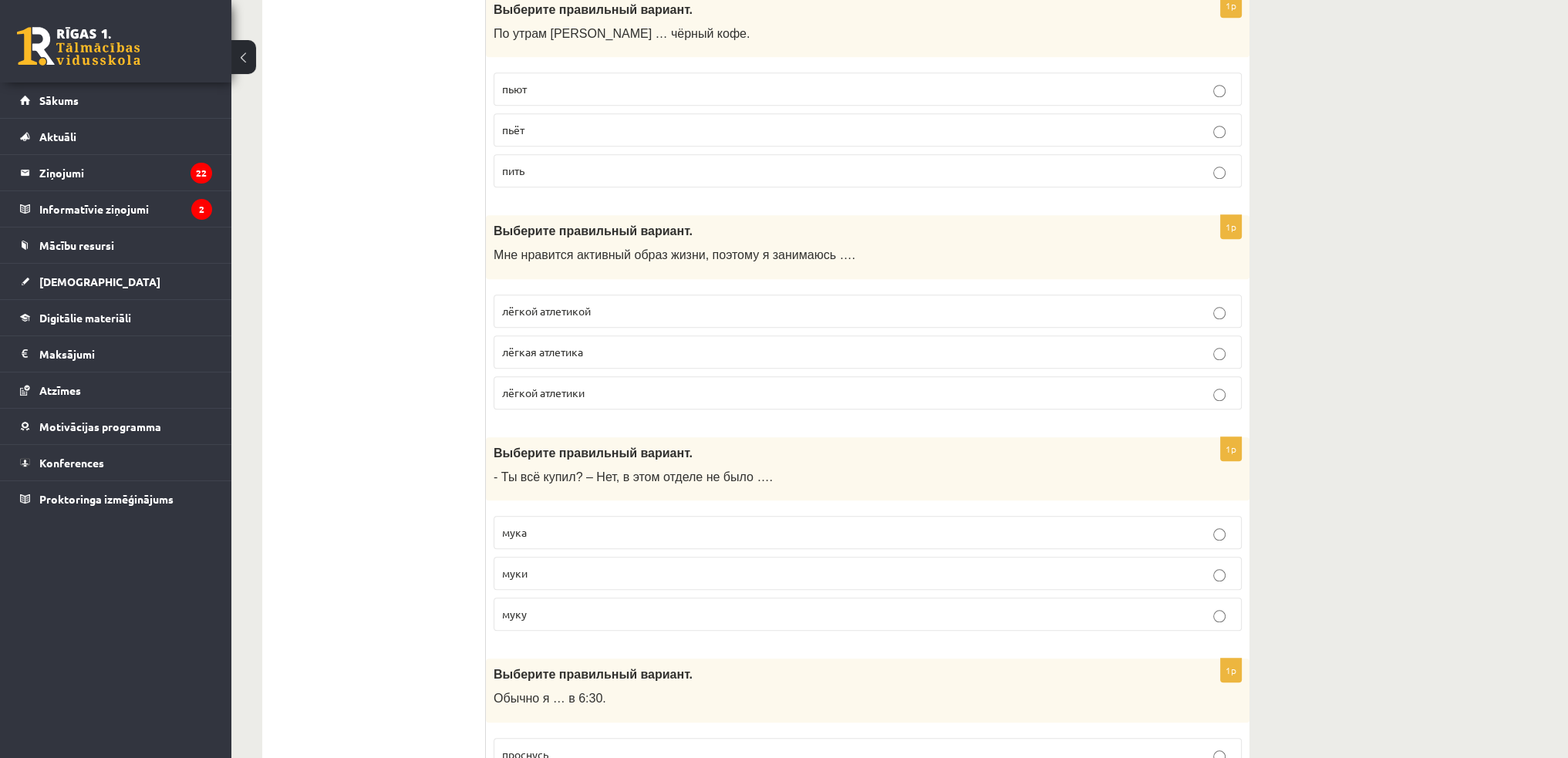
scroll to position [2081, 0]
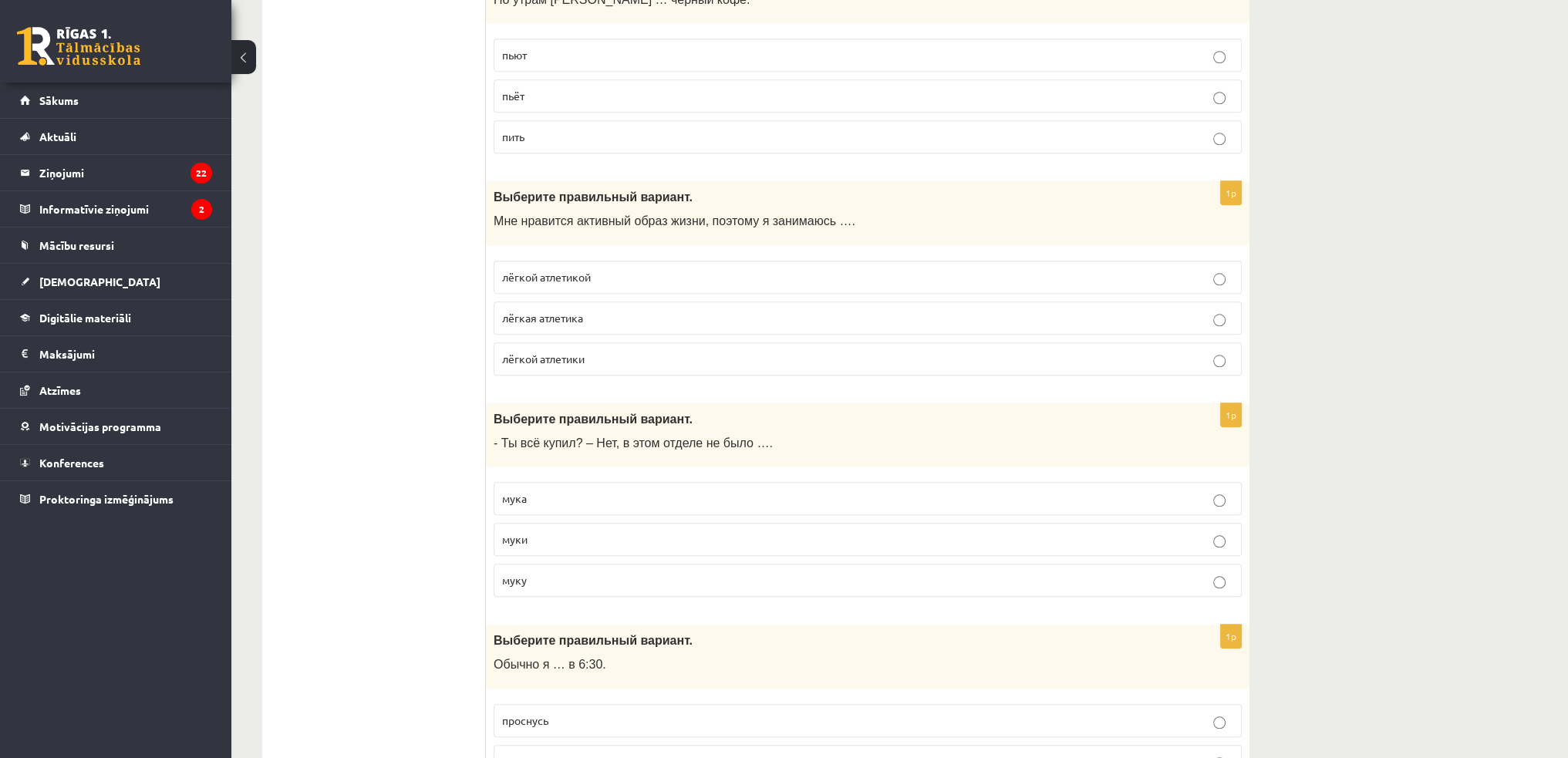
click at [539, 531] on p "муки" at bounding box center [868, 539] width 731 height 16
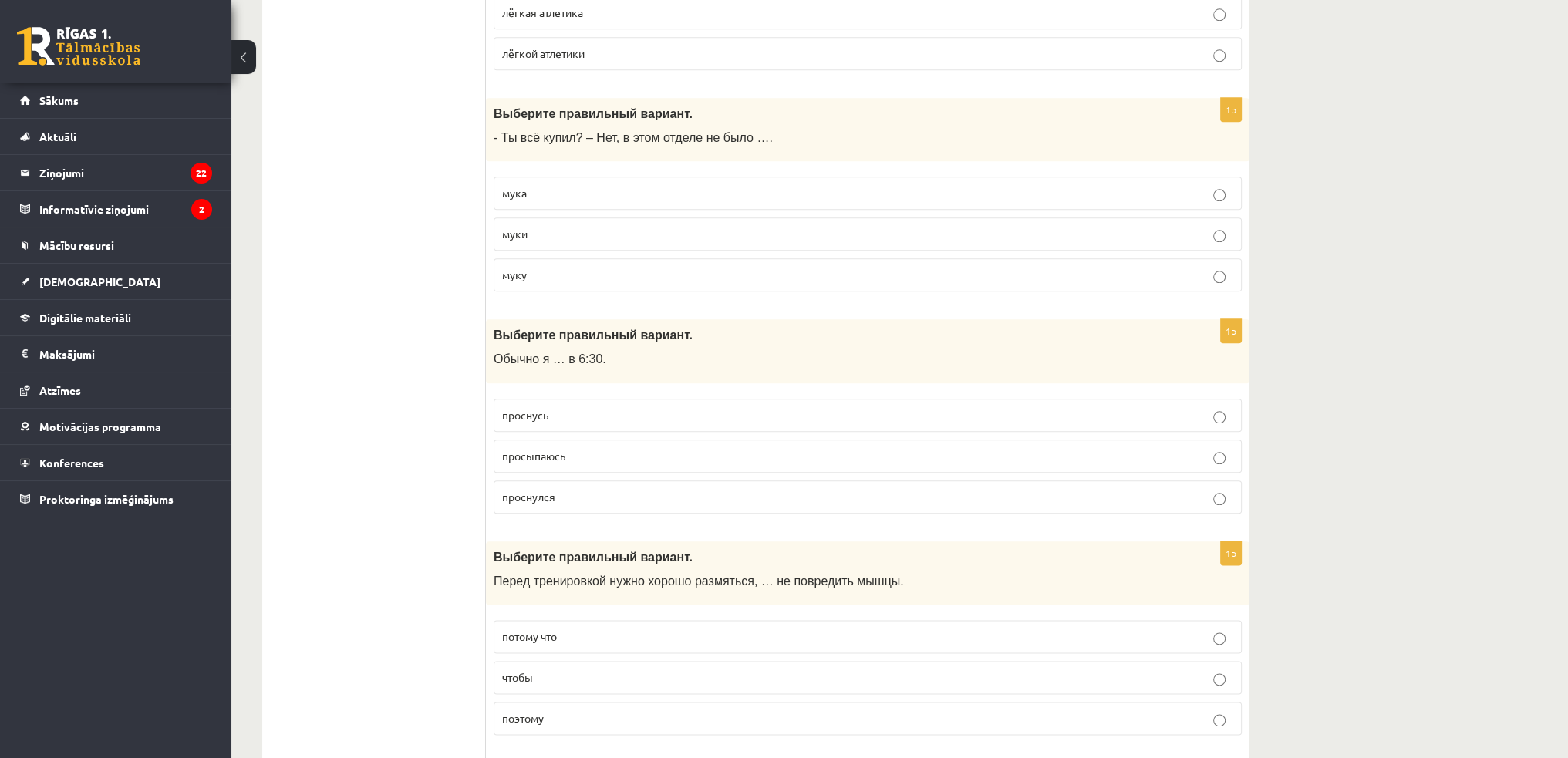
scroll to position [2390, 0]
click at [1095, 445] on p "просыпаюсь" at bounding box center [868, 453] width 731 height 16
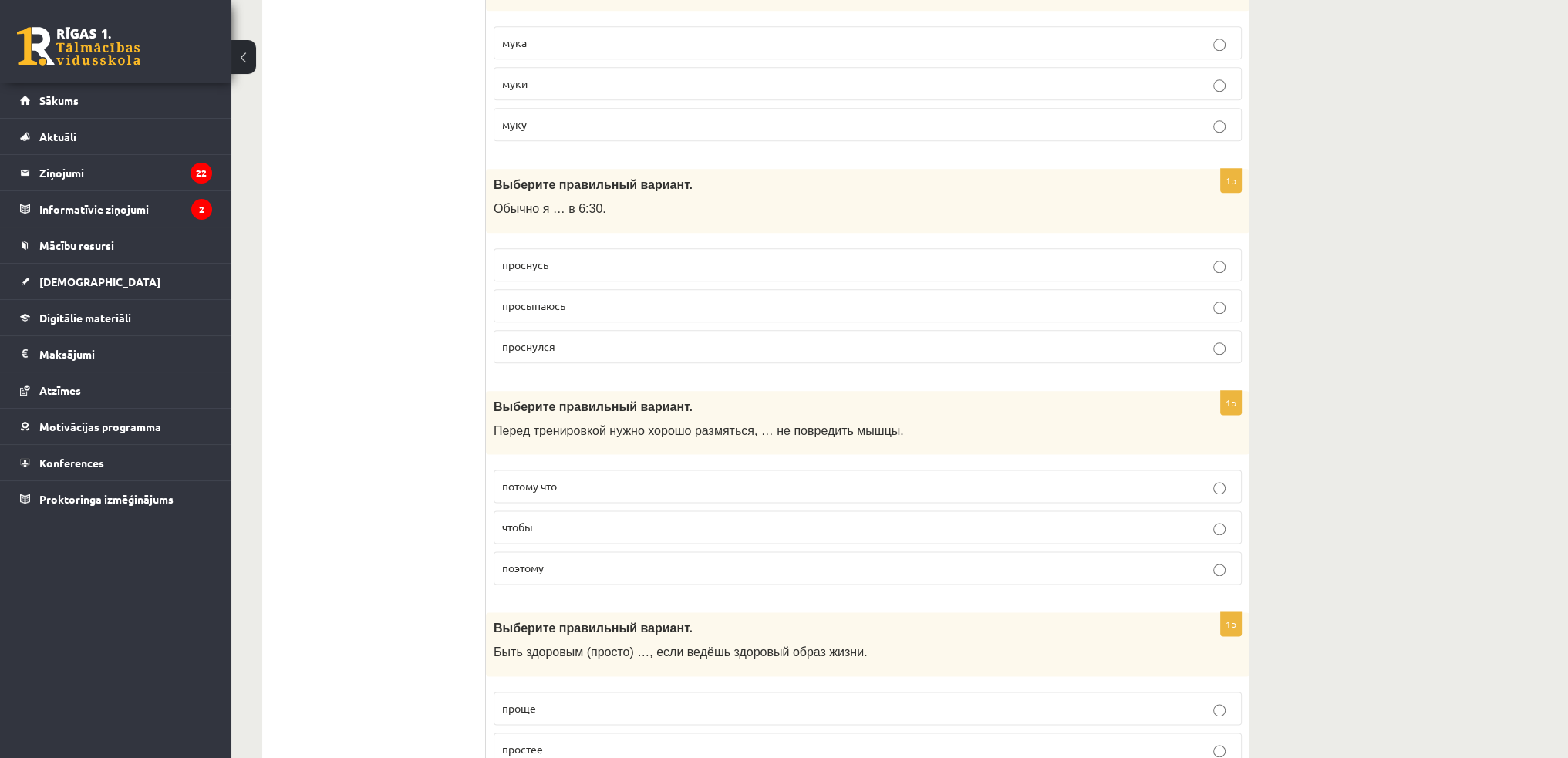
scroll to position [2621, 0]
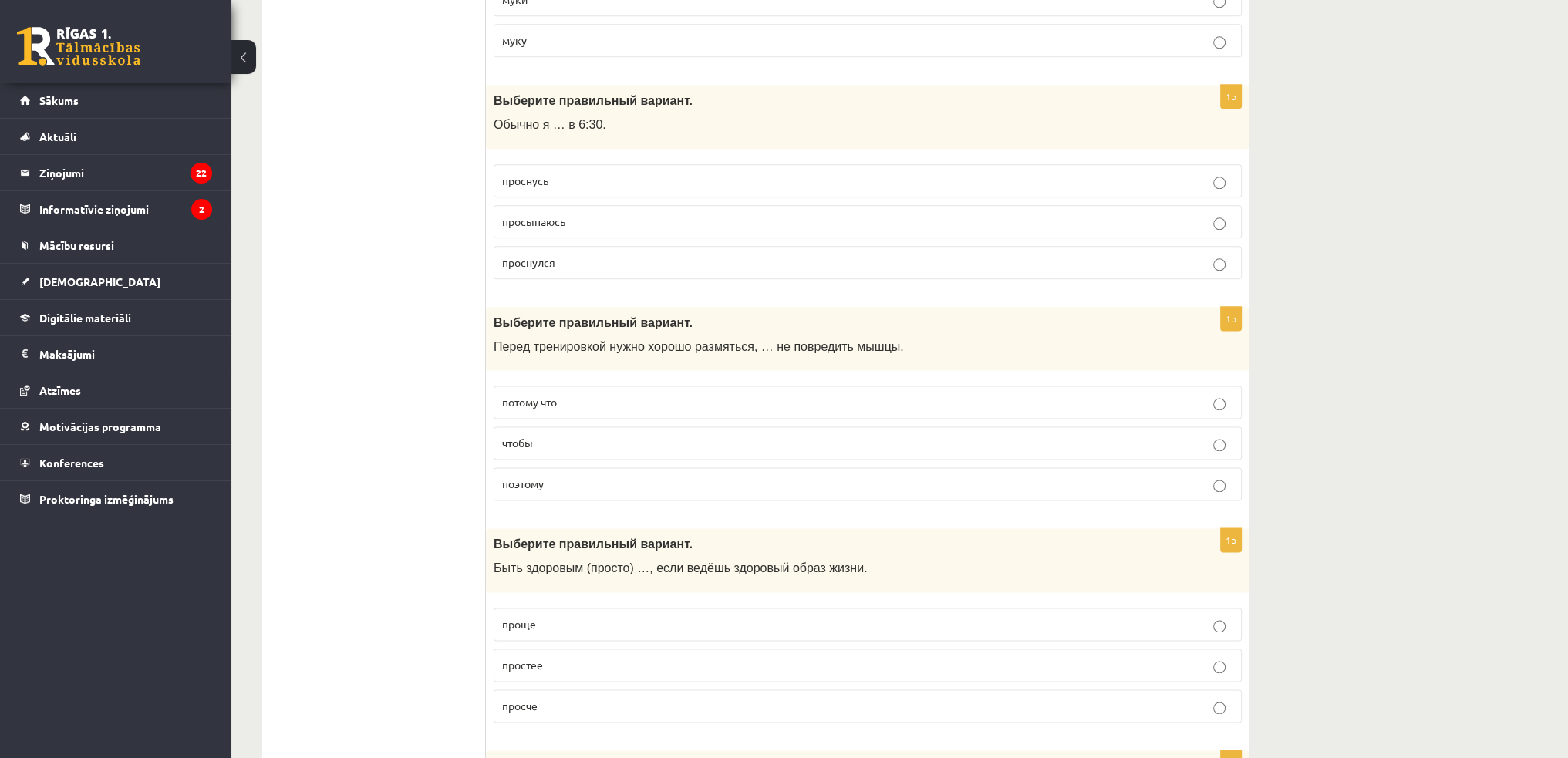
click at [534, 435] on p "чтобы" at bounding box center [868, 442] width 731 height 16
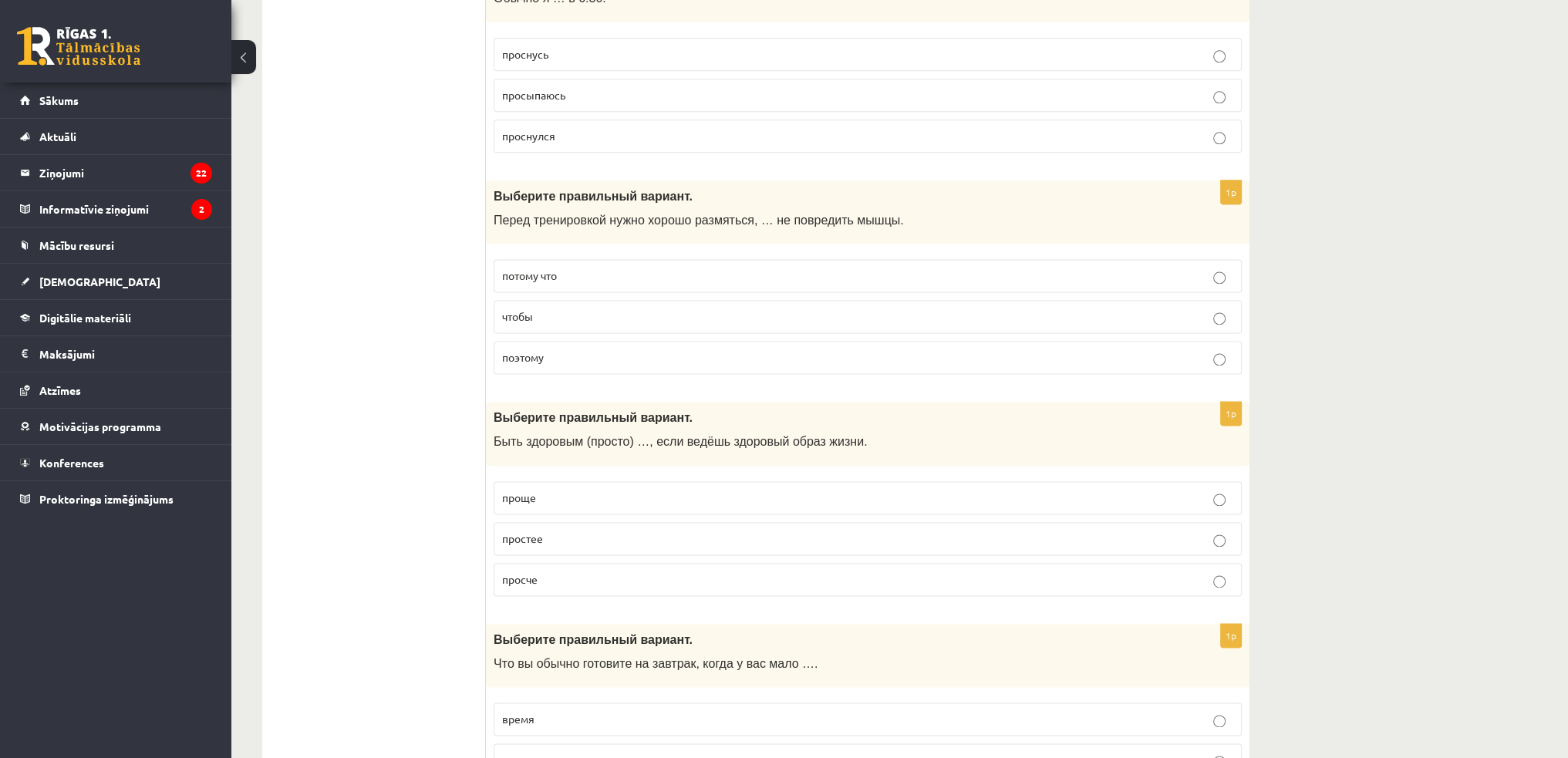
scroll to position [2775, 0]
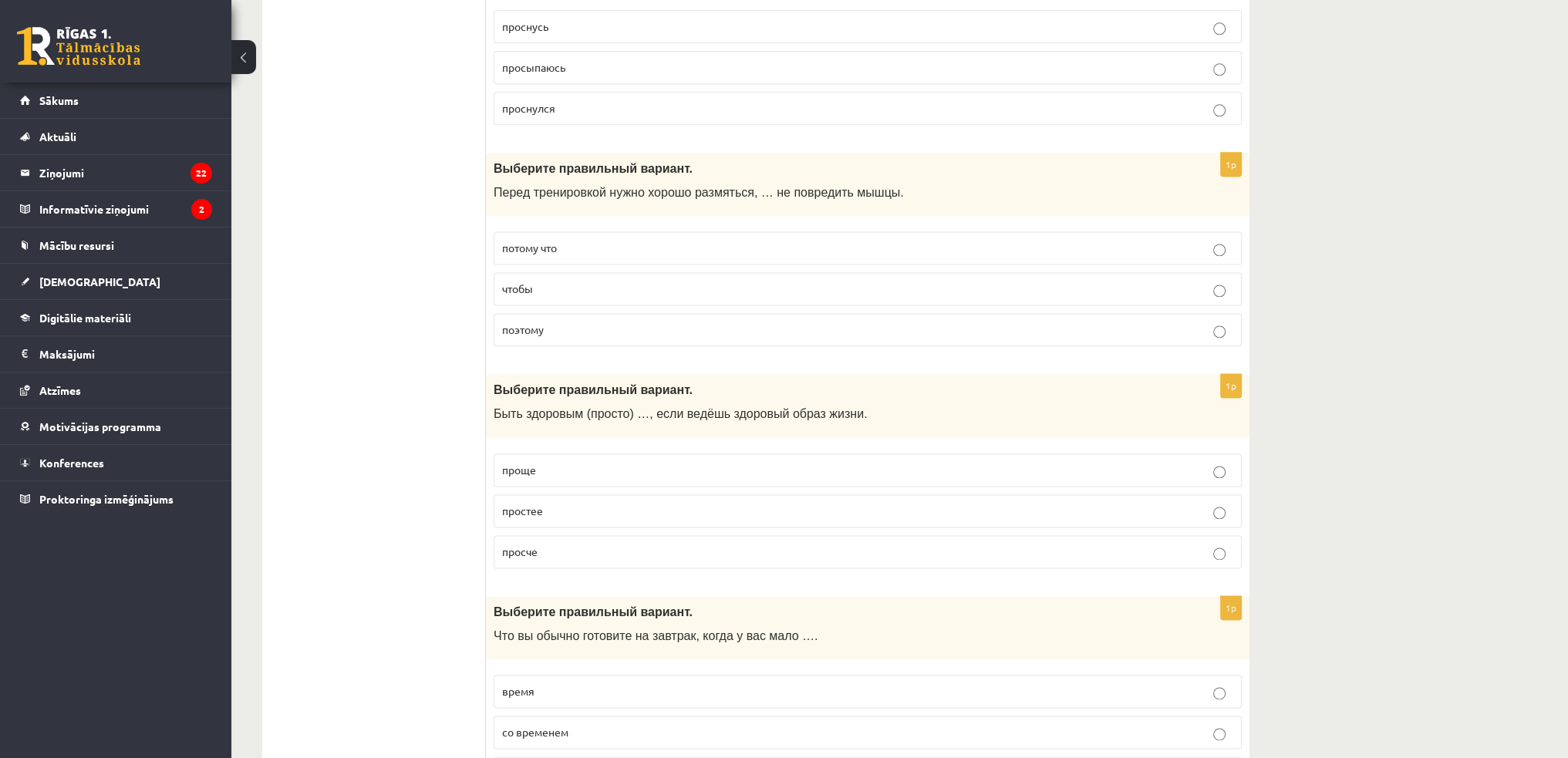
click at [576, 462] on p "проще" at bounding box center [868, 470] width 731 height 16
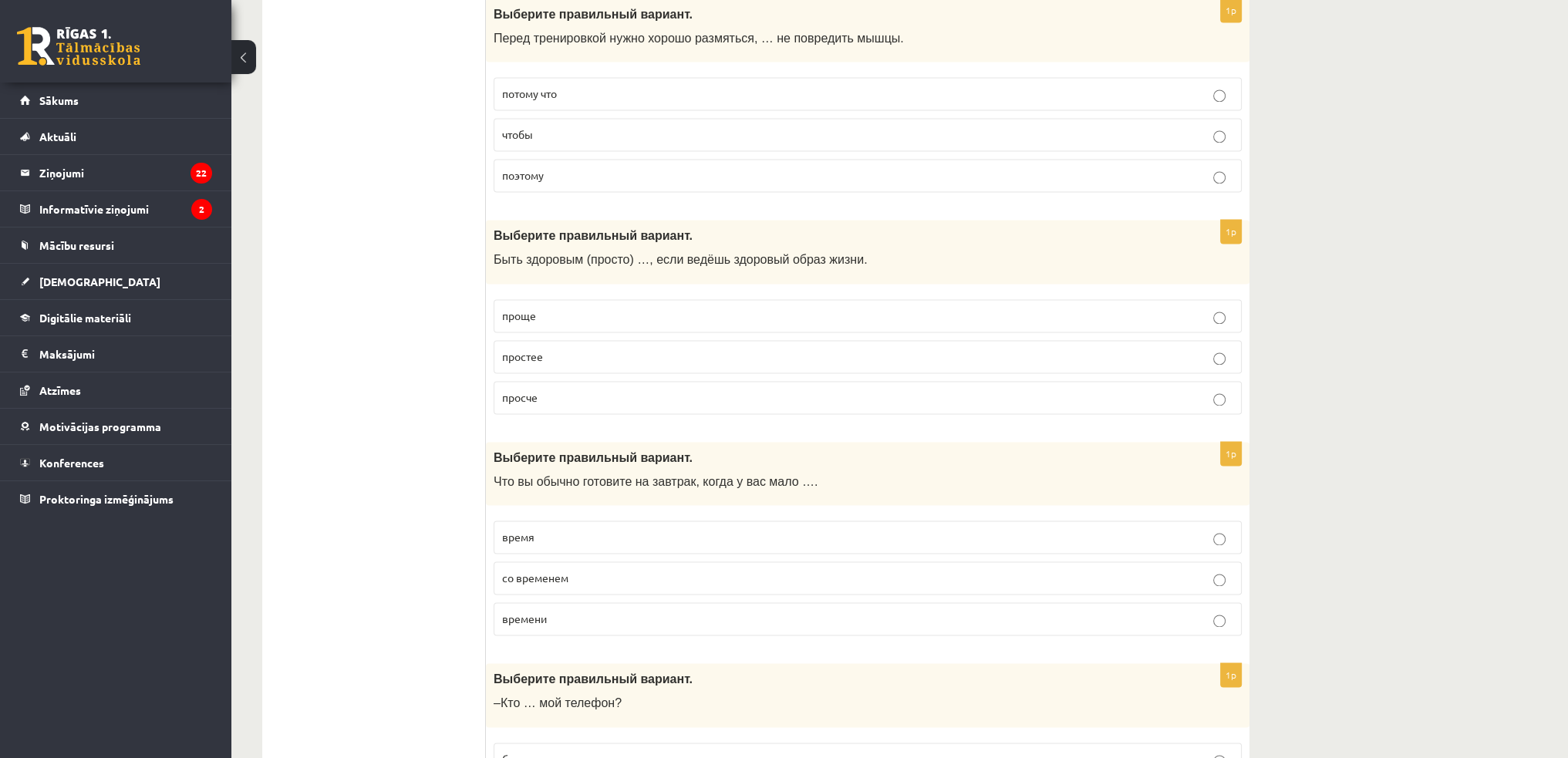
scroll to position [3006, 0]
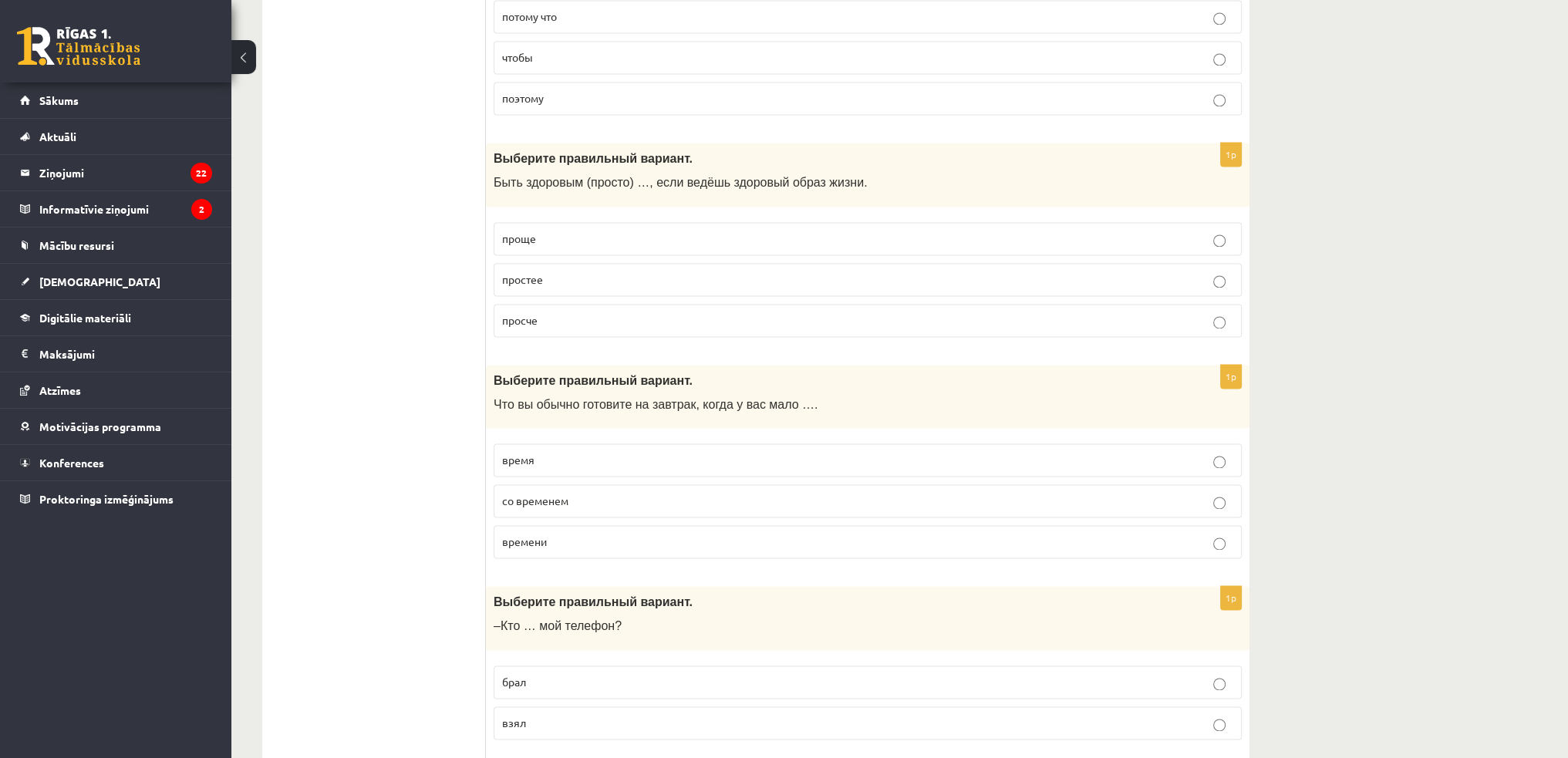
click at [553, 533] on p "времени" at bounding box center [868, 541] width 731 height 16
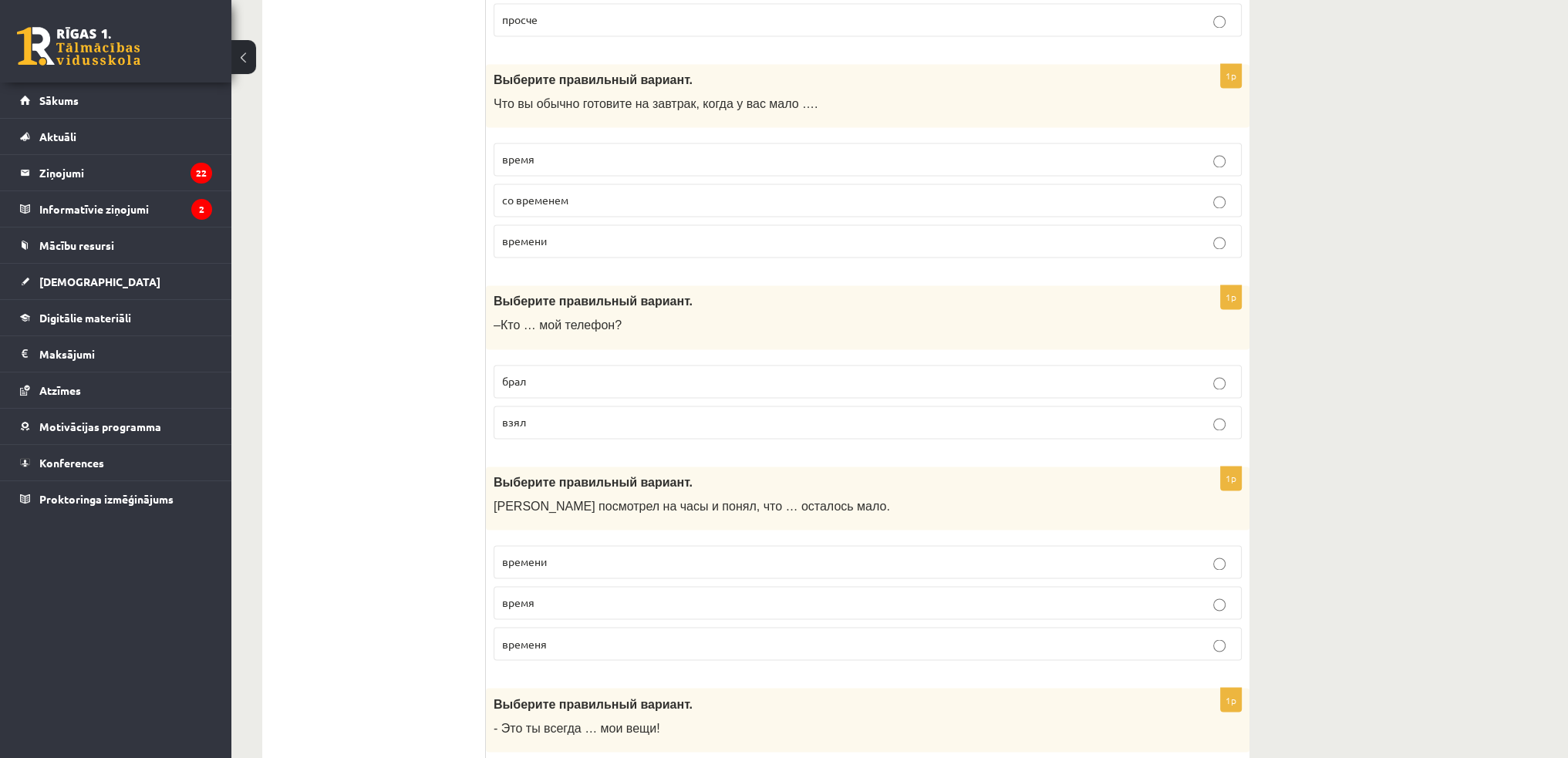
scroll to position [3315, 0]
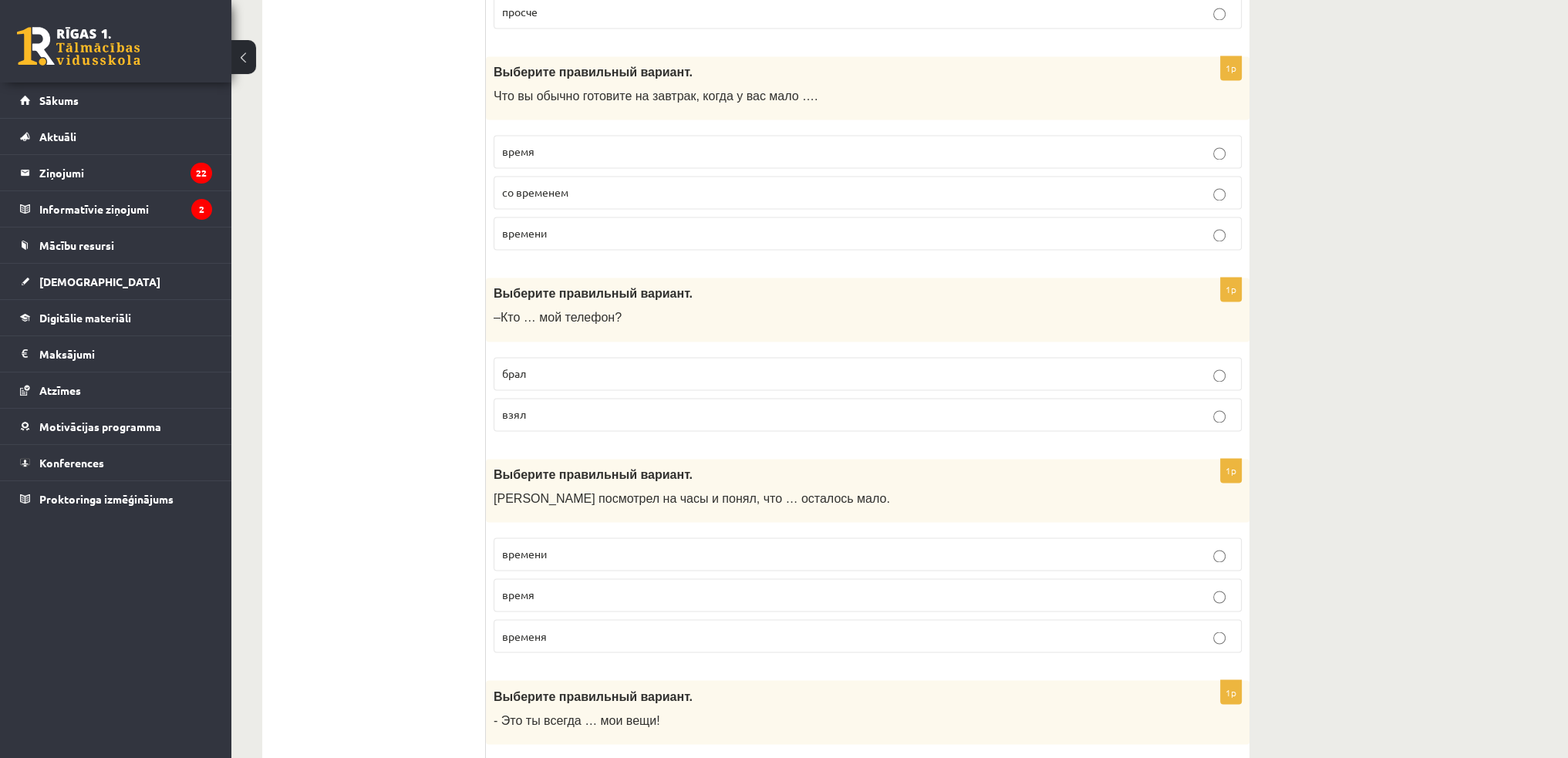
click at [537, 406] on p "взял" at bounding box center [868, 414] width 731 height 16
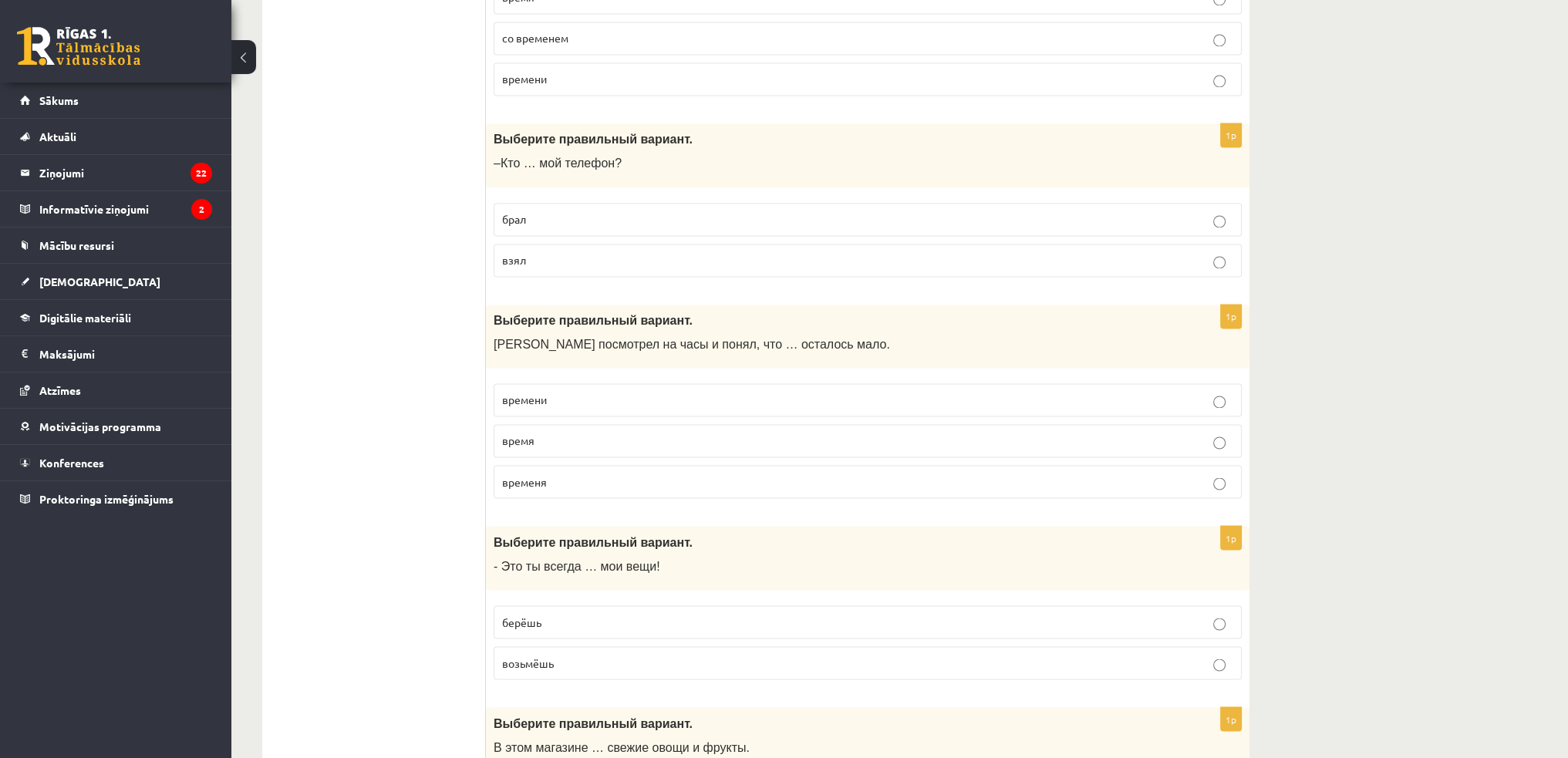
click at [576, 392] on p "времени" at bounding box center [868, 399] width 731 height 16
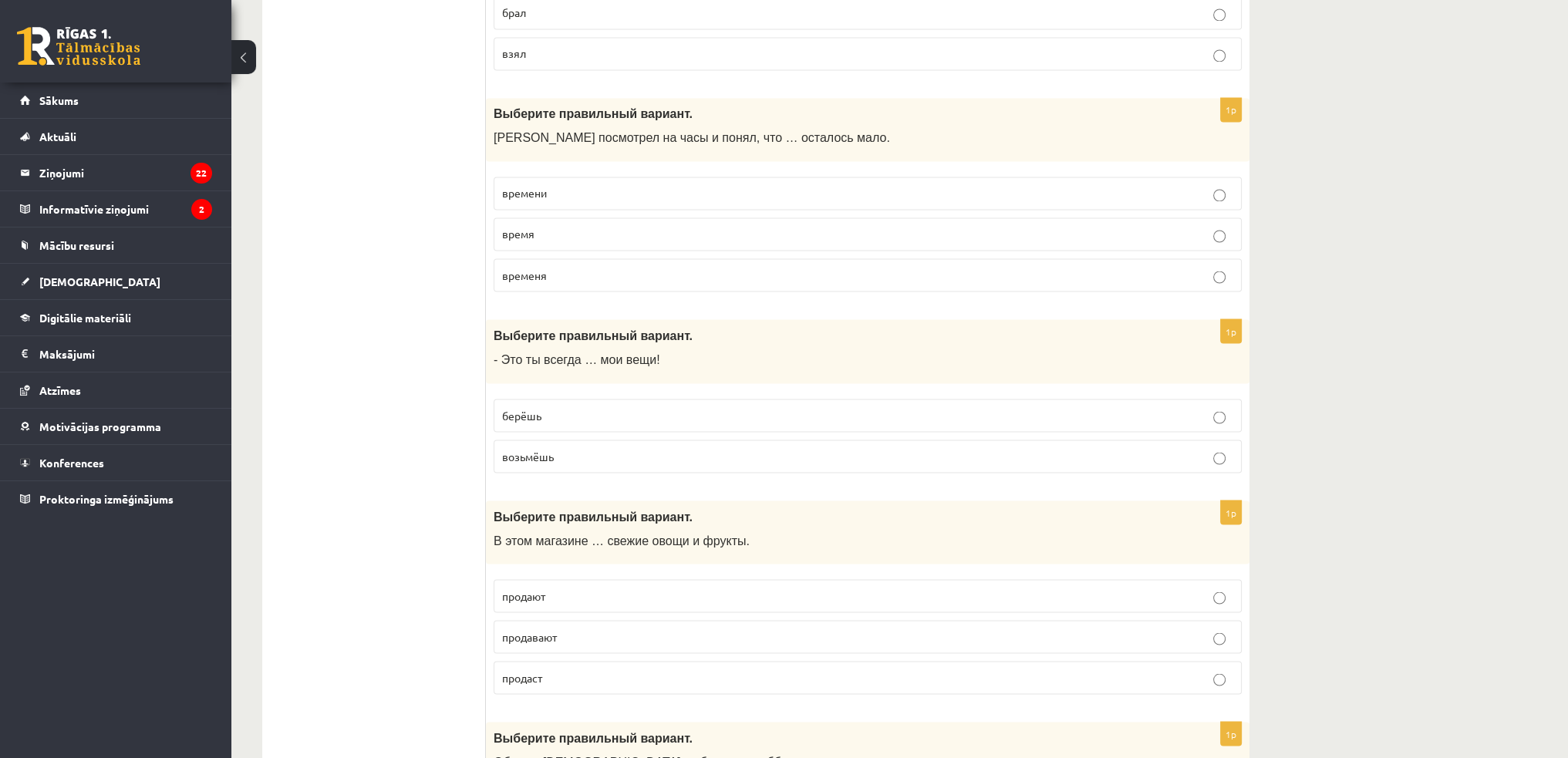
scroll to position [3700, 0]
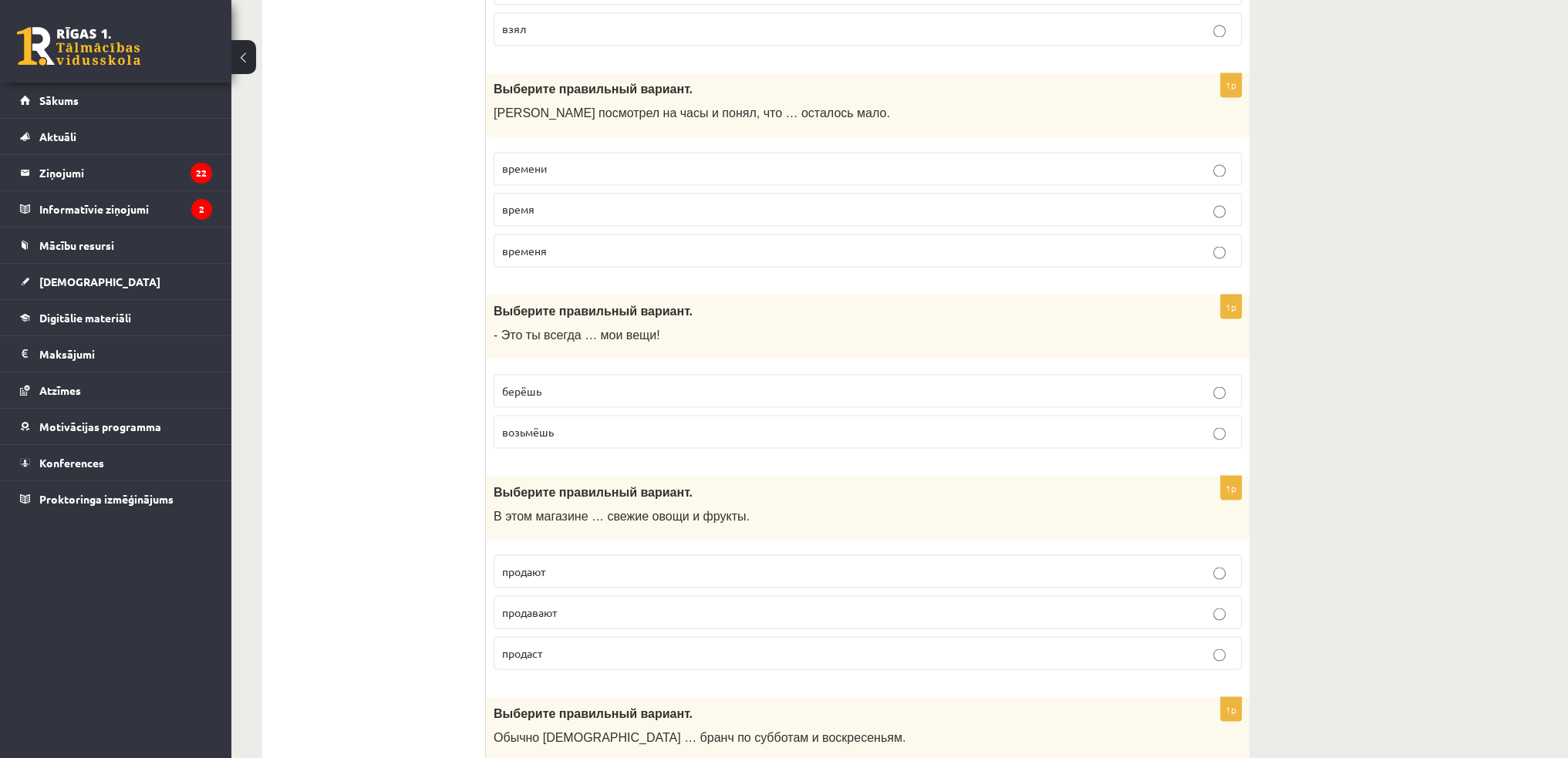
click at [546, 382] on p "берёшь" at bounding box center [868, 390] width 731 height 16
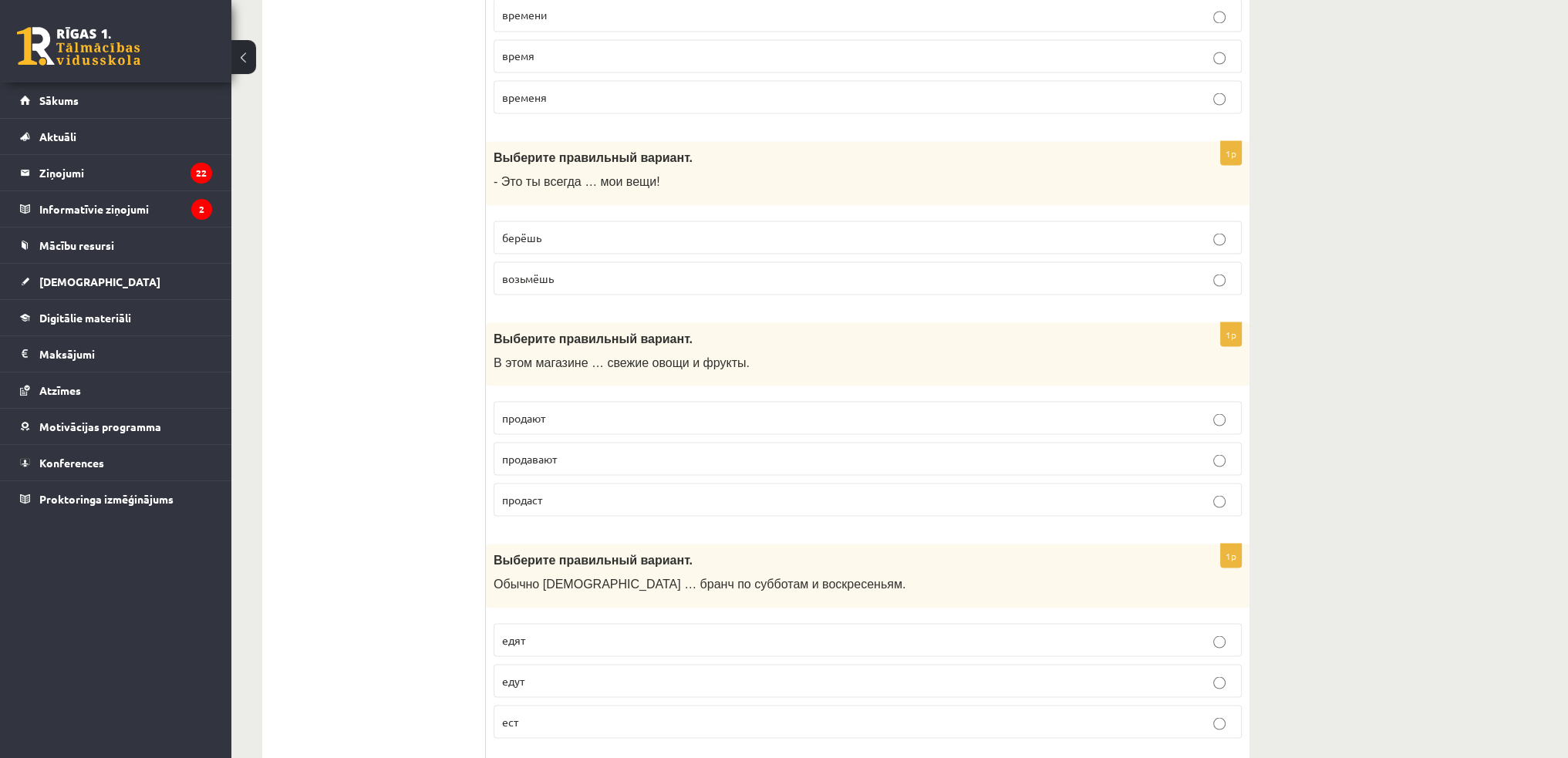
scroll to position [3855, 0]
click at [566, 409] on p "продают" at bounding box center [868, 416] width 731 height 16
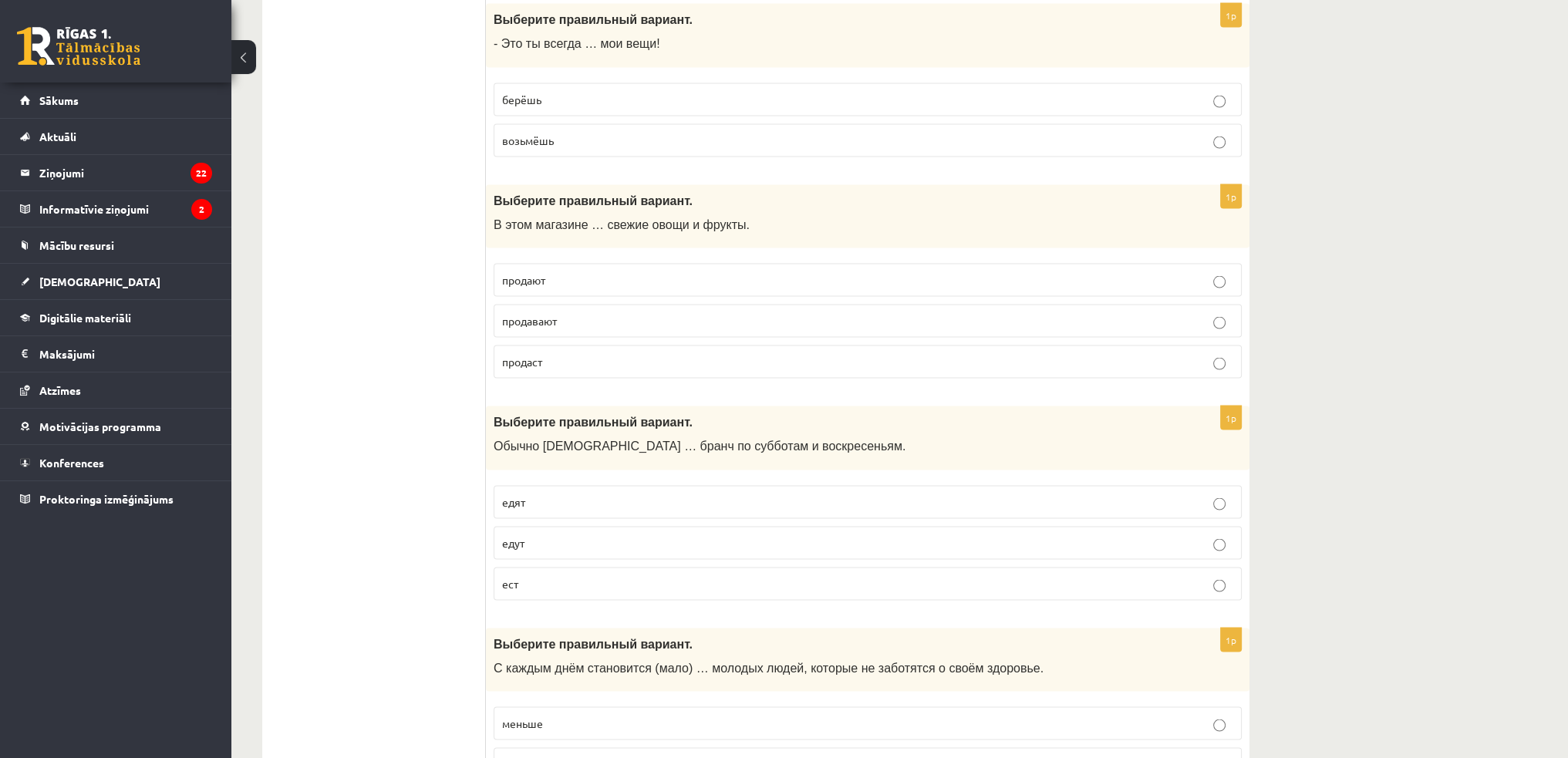
scroll to position [4008, 0]
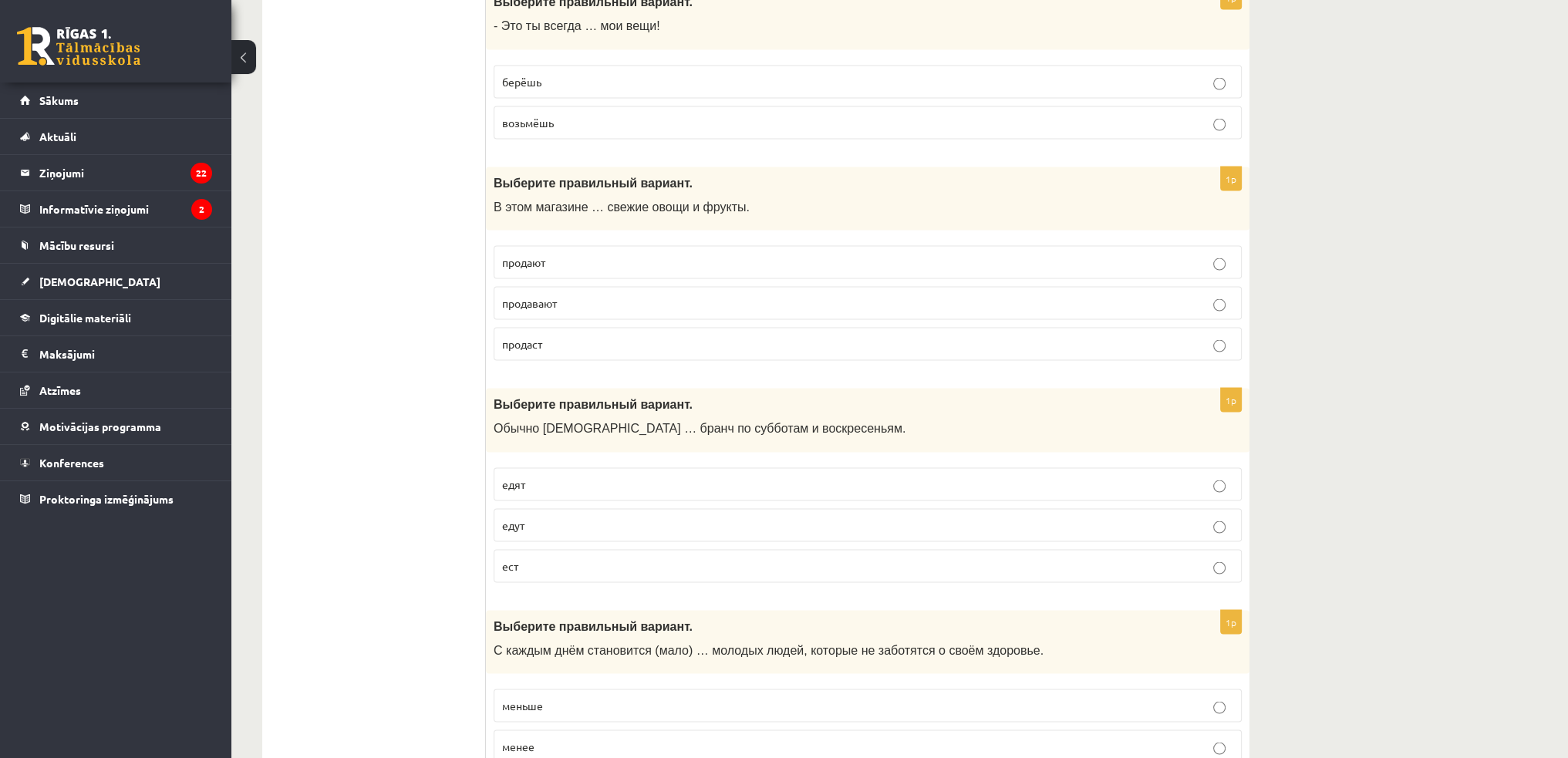
click at [532, 476] on p "едят" at bounding box center [868, 484] width 731 height 16
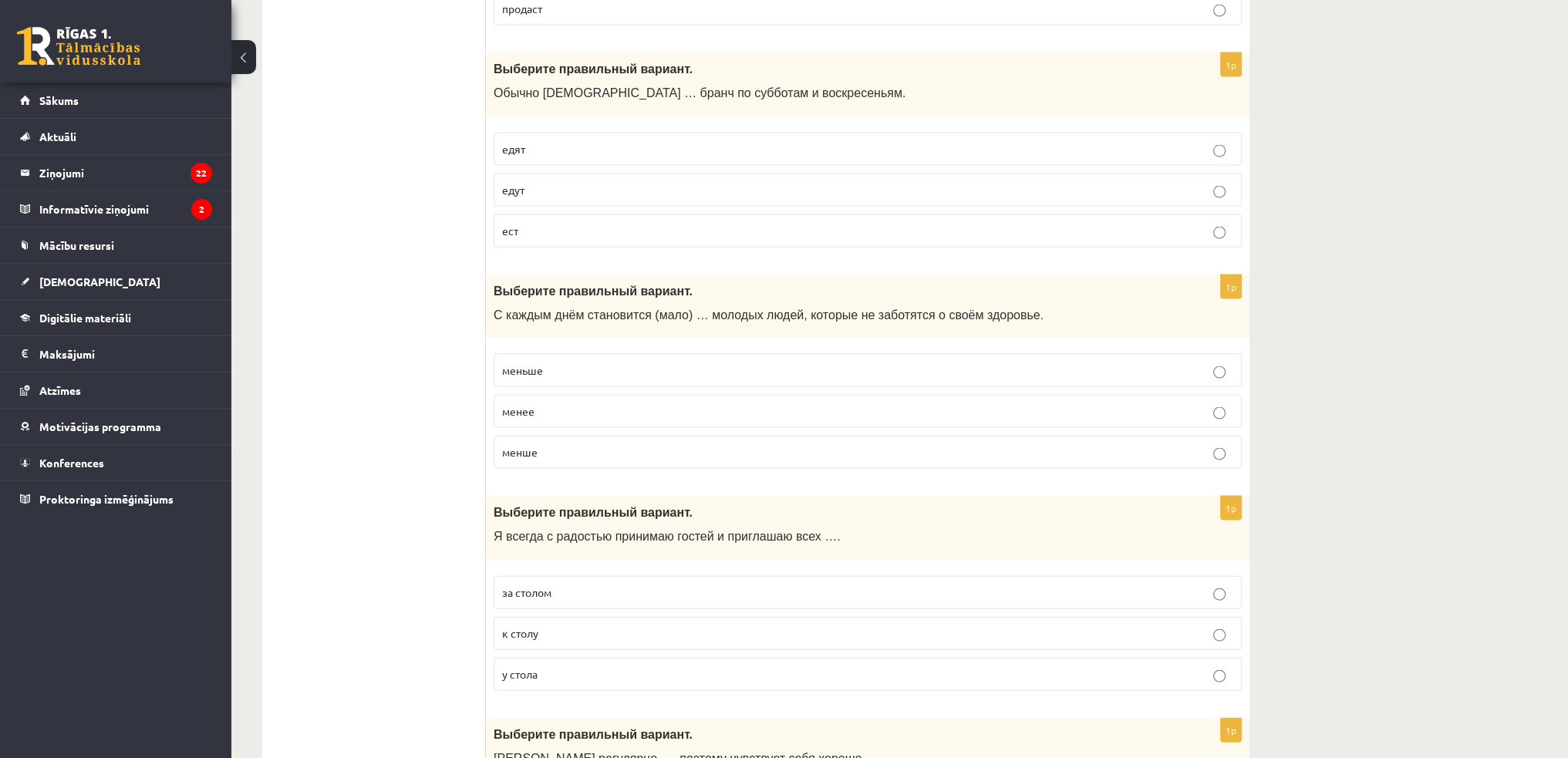
scroll to position [4317, 0]
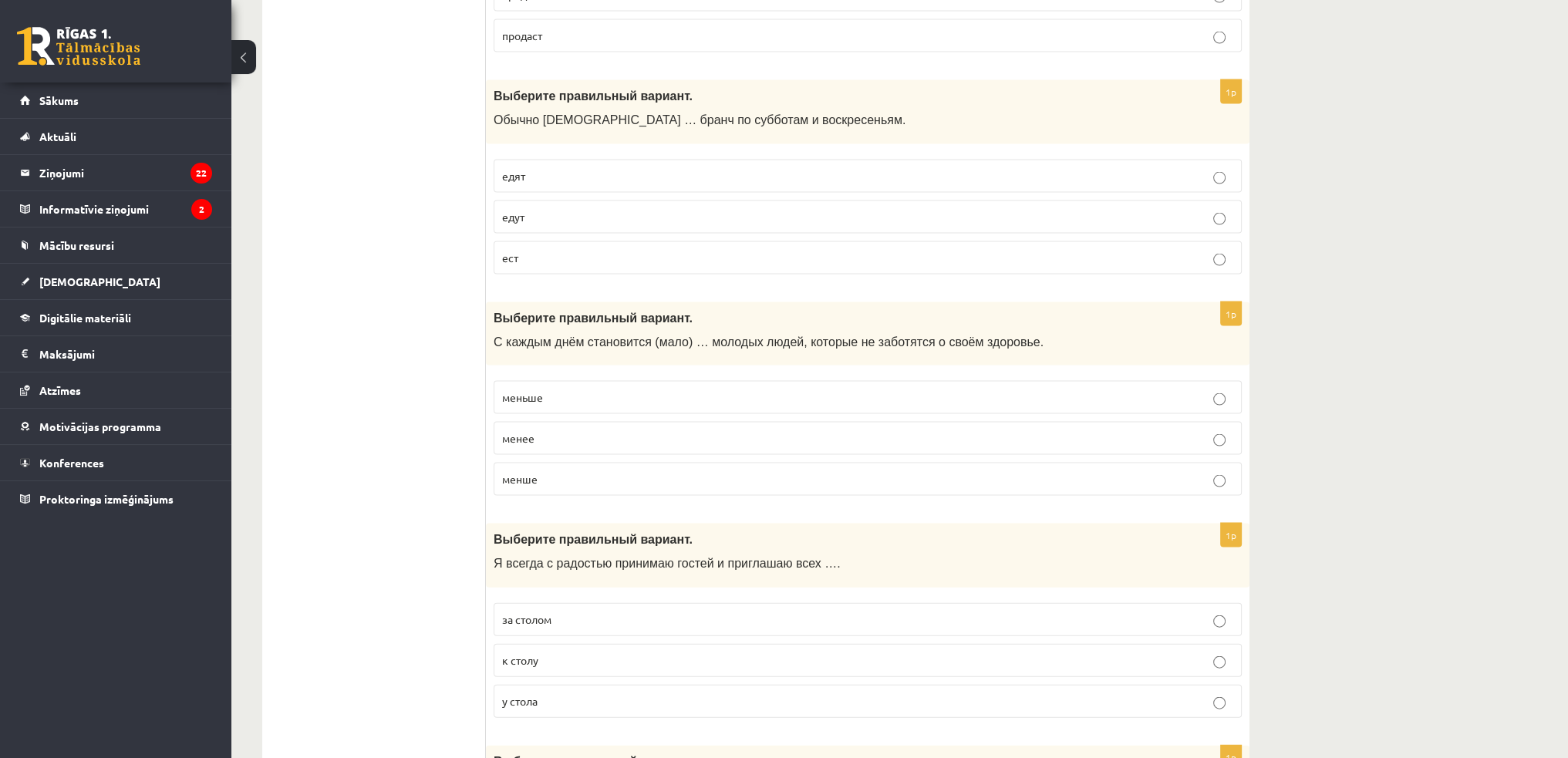
click at [590, 389] on p "меньше" at bounding box center [868, 397] width 731 height 16
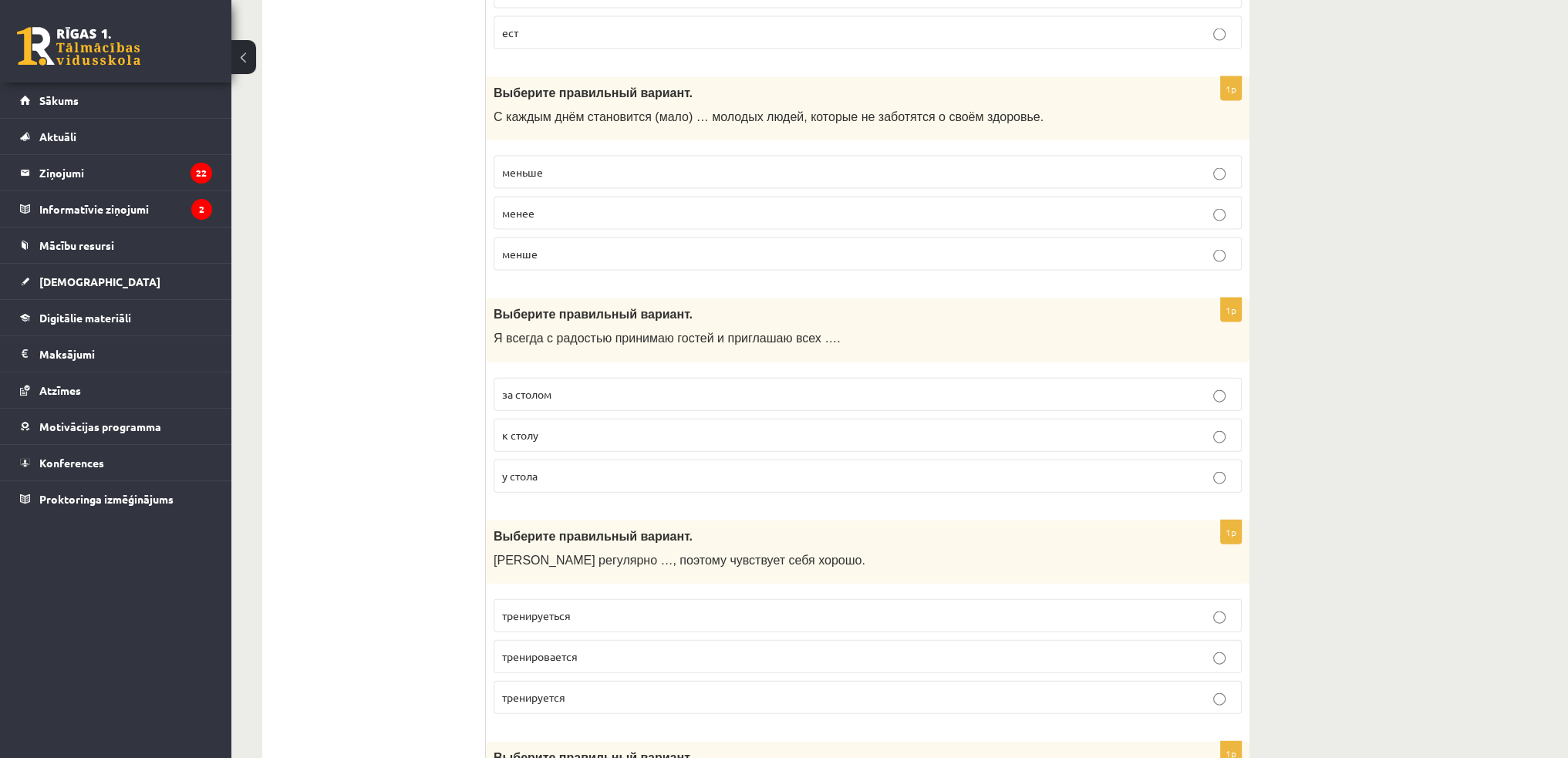
scroll to position [4548, 0]
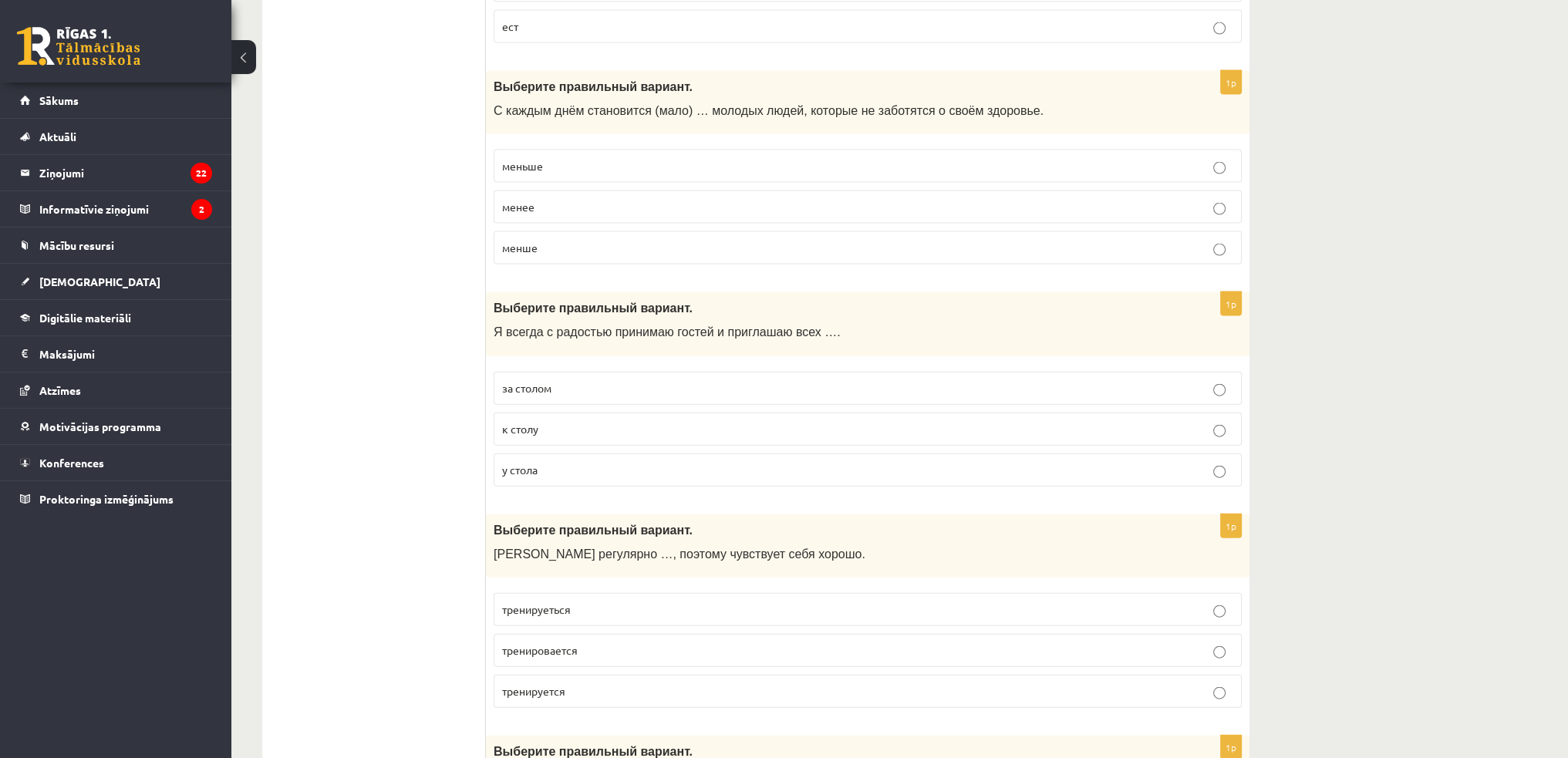
click at [603, 421] on p "к столу" at bounding box center [868, 429] width 731 height 16
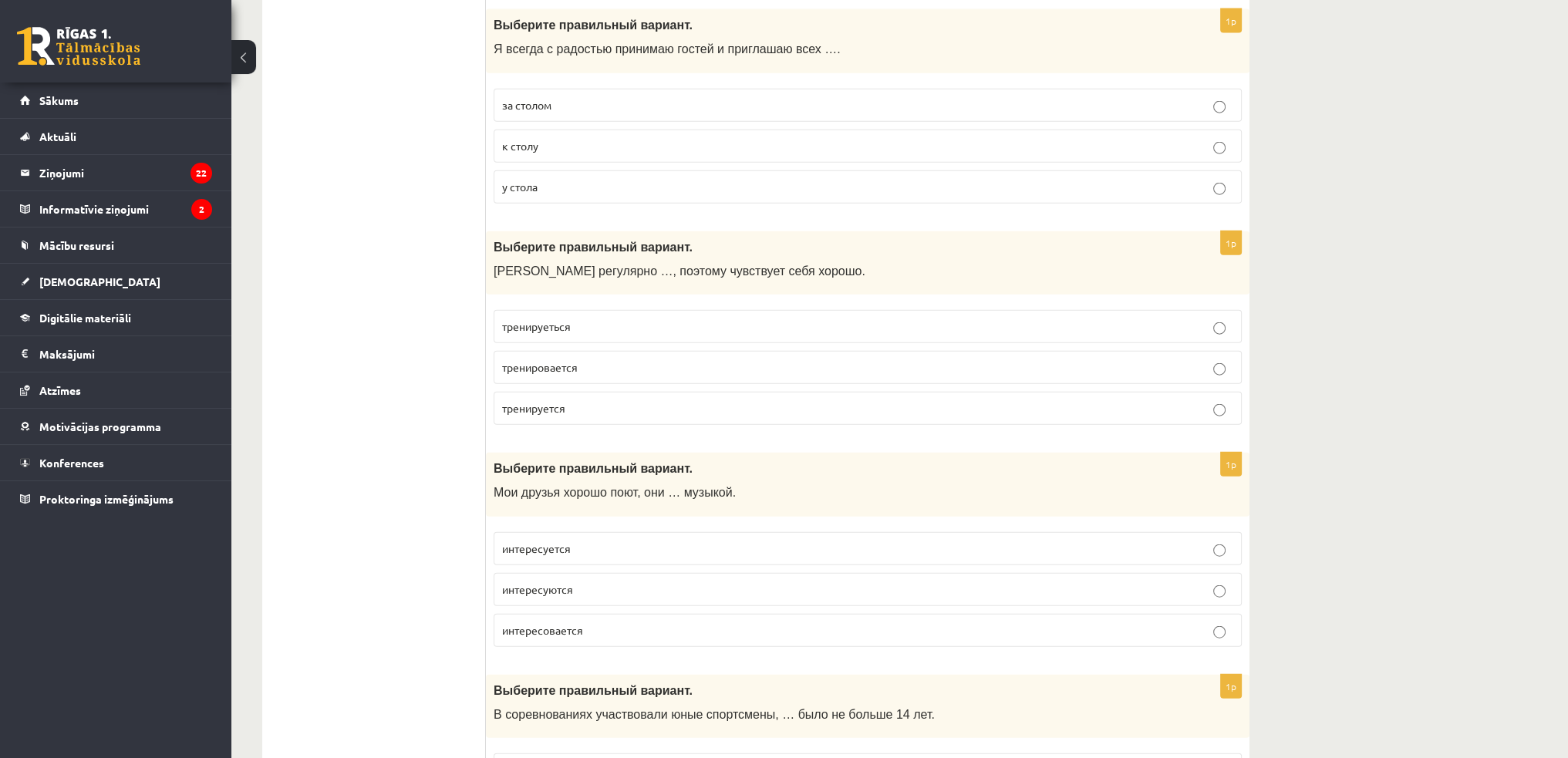
scroll to position [4856, 0]
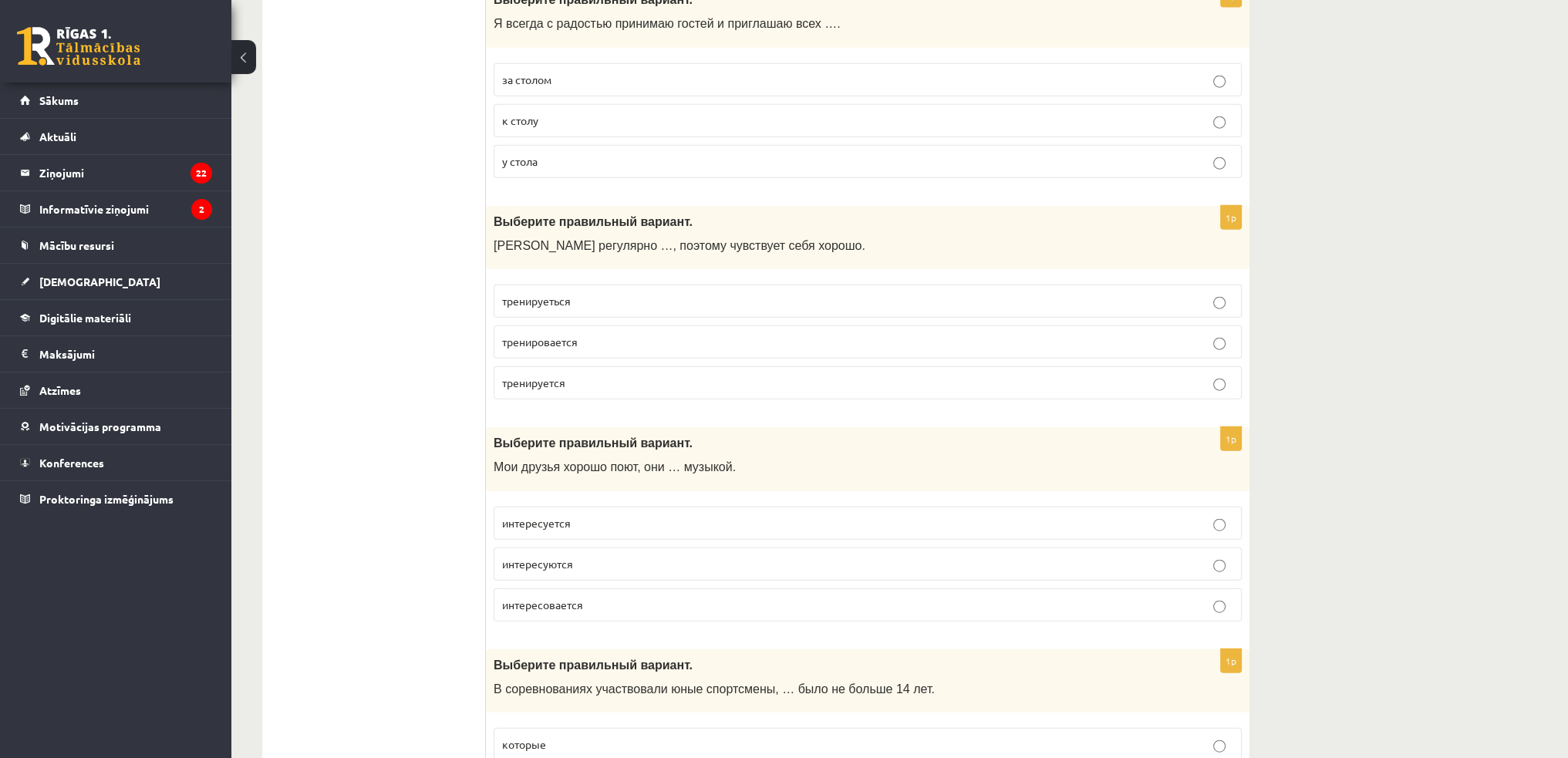
click at [626, 293] on p "тренируеться" at bounding box center [868, 301] width 731 height 16
click at [542, 376] on span "тренируется" at bounding box center [533, 382] width 64 height 14
drag, startPoint x: 565, startPoint y: 363, endPoint x: 421, endPoint y: 330, distance: 147.7
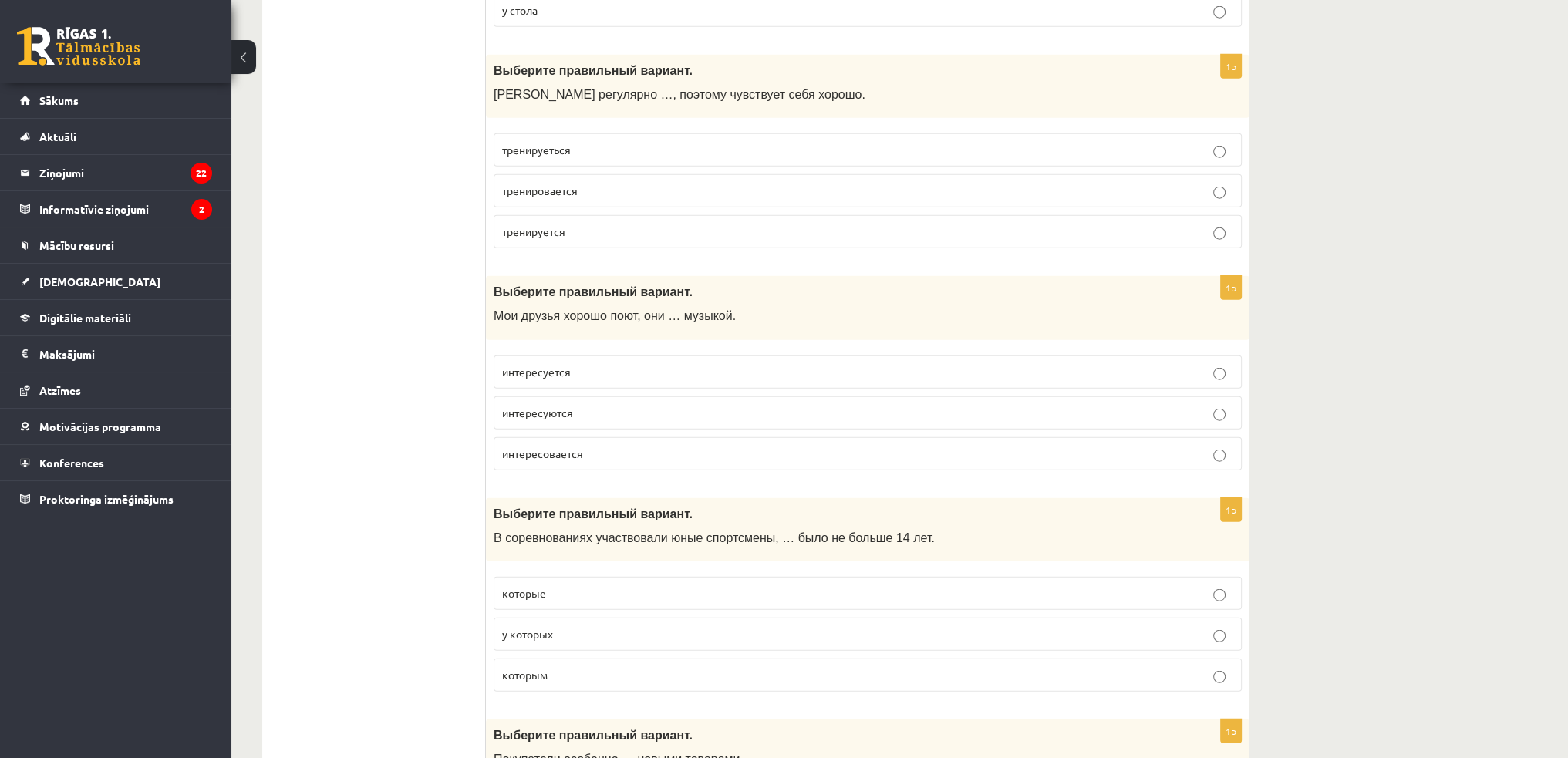
scroll to position [5010, 0]
click at [562, 402] on span "интересуются" at bounding box center [537, 409] width 71 height 14
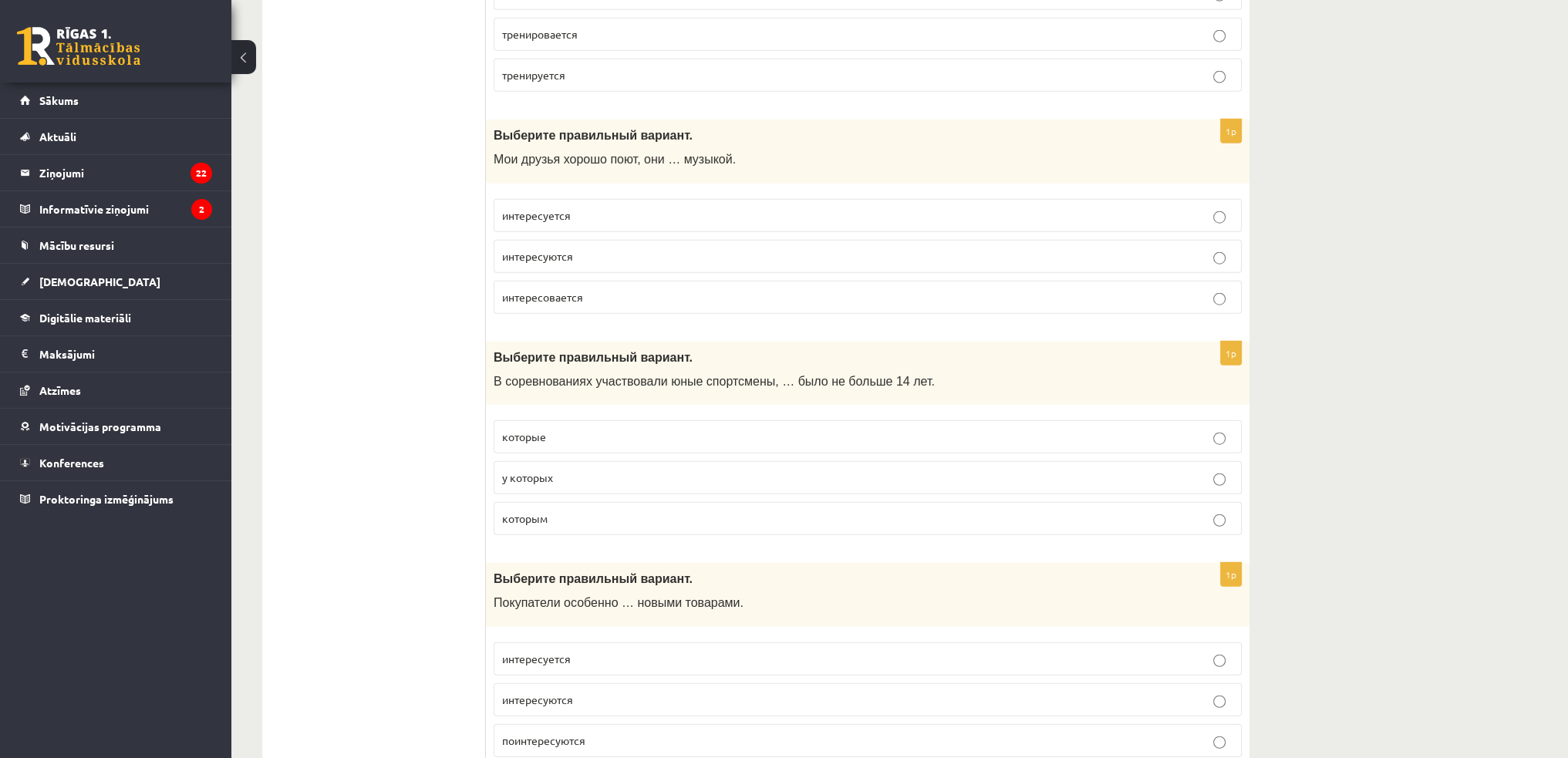
scroll to position [5165, 0]
click at [570, 509] on p "которым" at bounding box center [868, 517] width 731 height 16
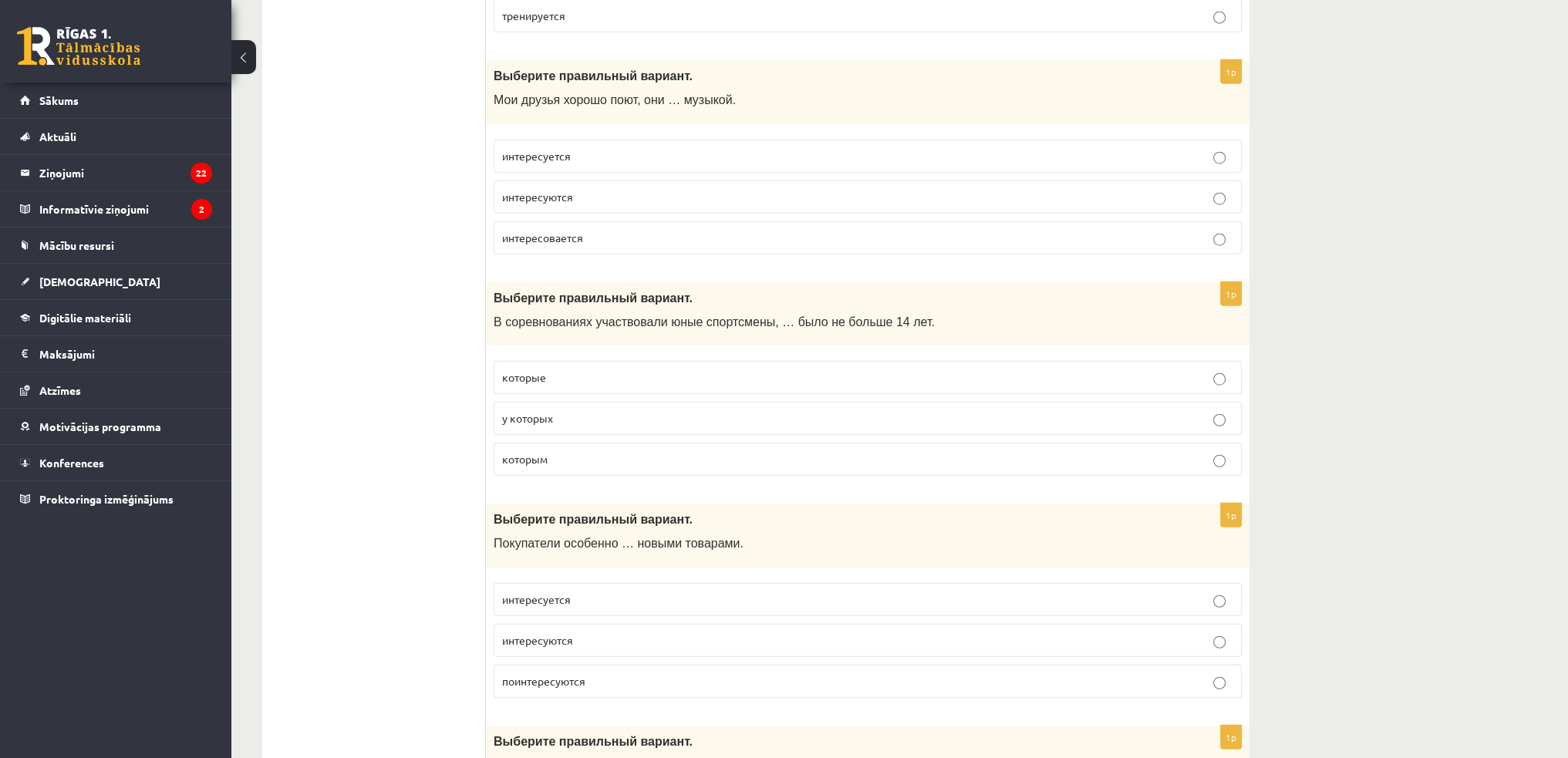
scroll to position [5318, 0]
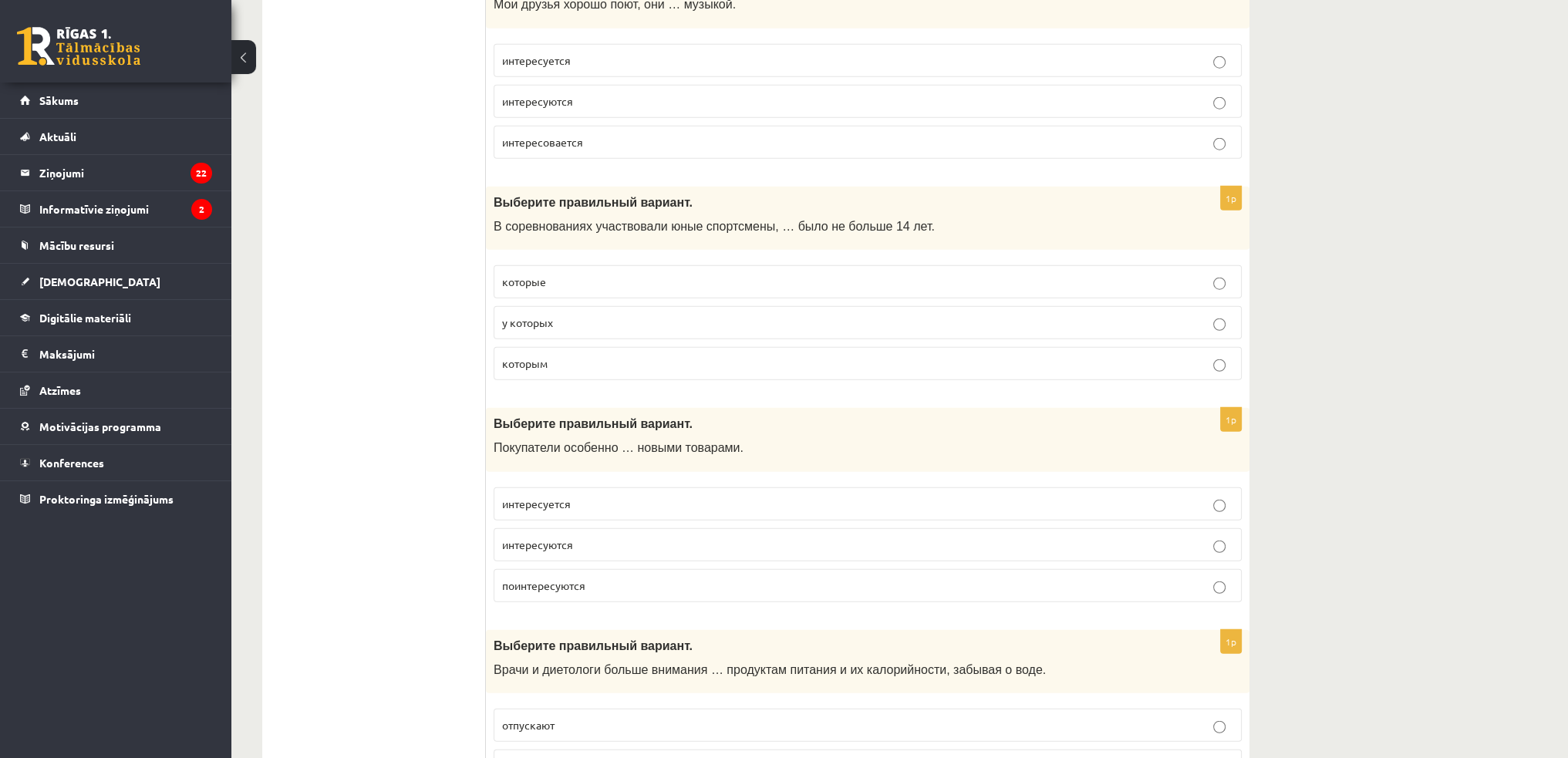
click at [553, 537] on p "интересуются" at bounding box center [868, 545] width 731 height 16
click at [566, 537] on span "интересуются" at bounding box center [537, 544] width 71 height 14
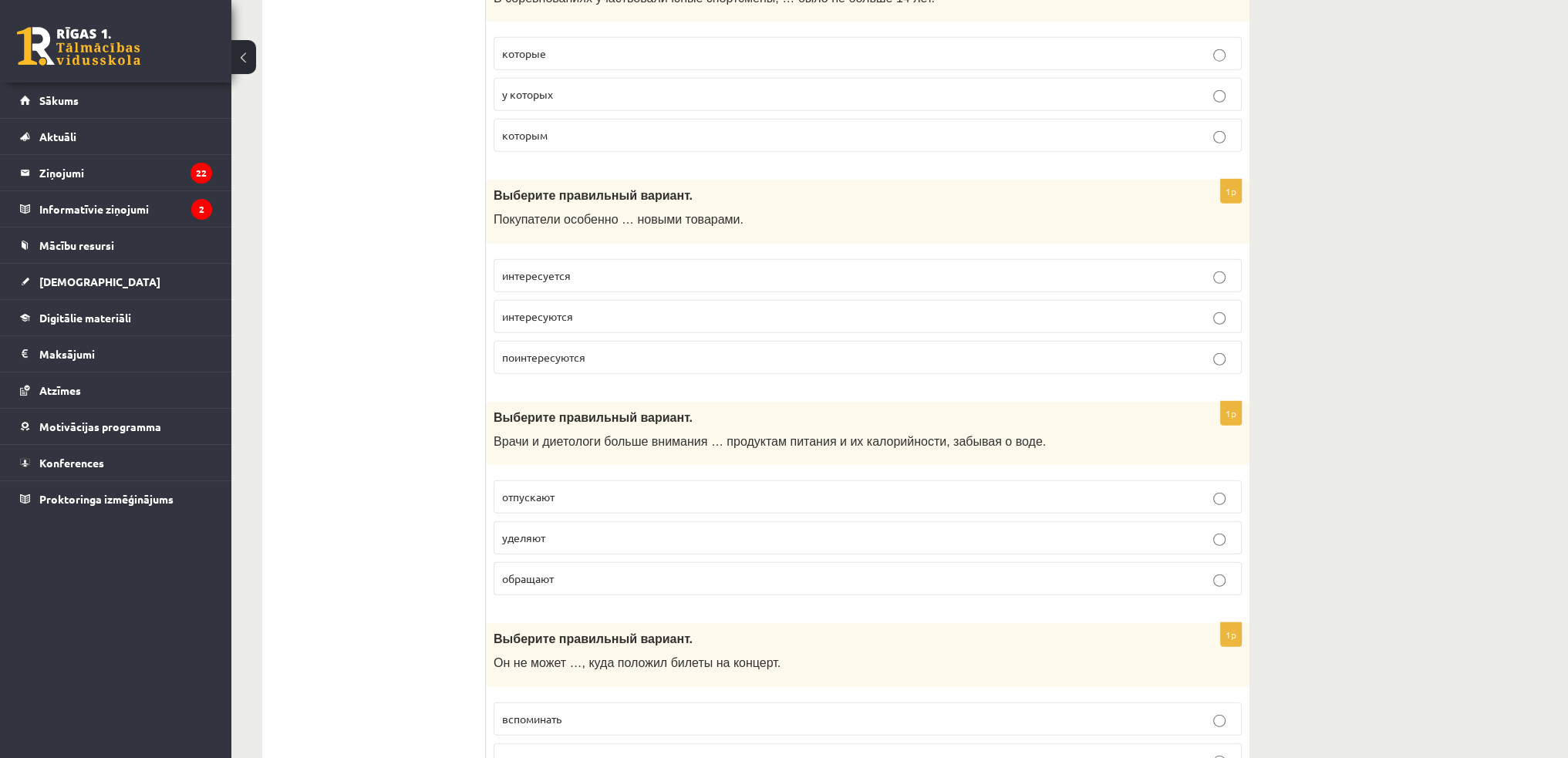
scroll to position [5550, 0]
click at [589, 518] on label "уделяют" at bounding box center [868, 534] width 748 height 33
drag, startPoint x: 599, startPoint y: 508, endPoint x: 397, endPoint y: 376, distance: 241.3
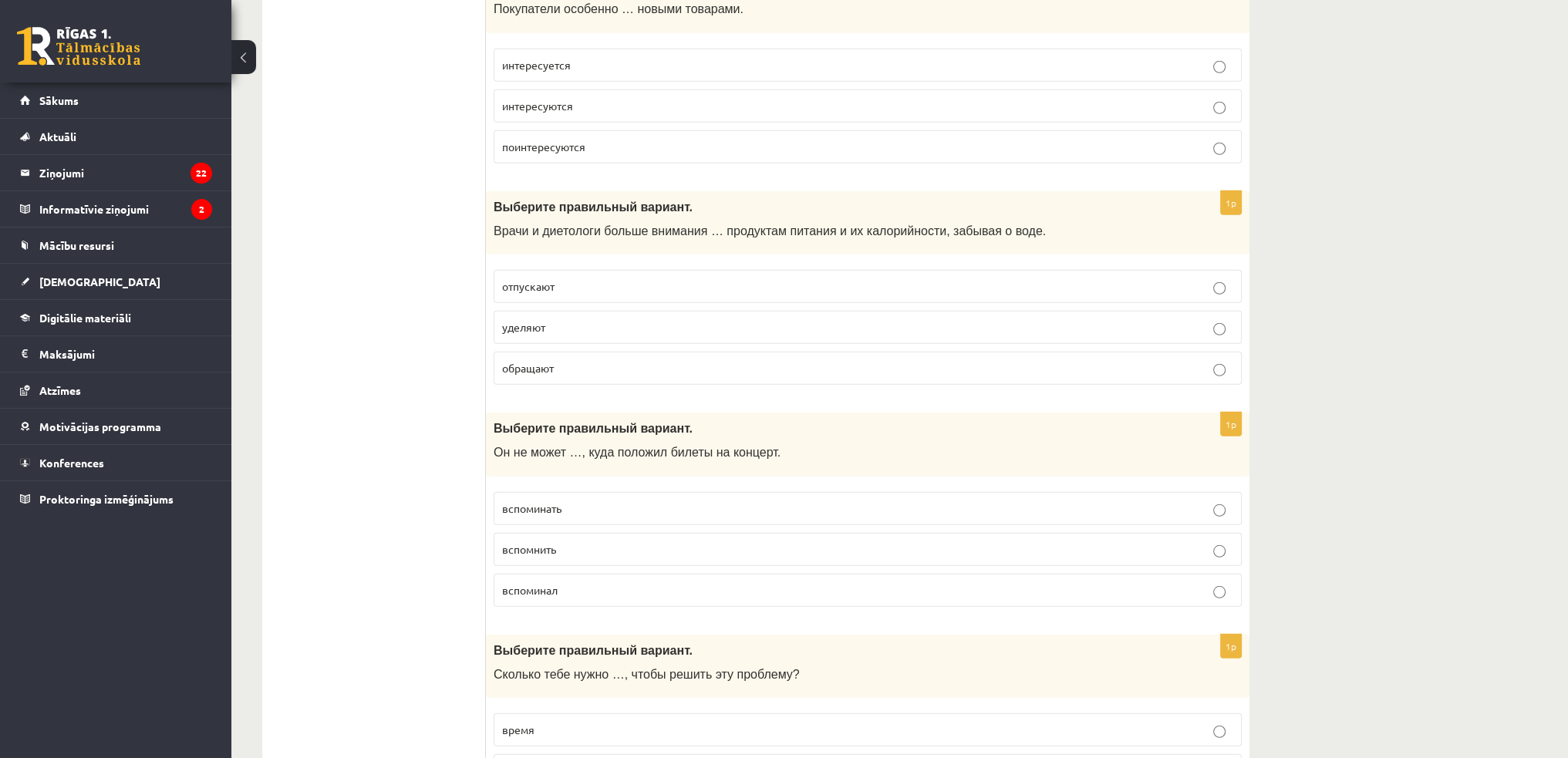
scroll to position [5781, 0]
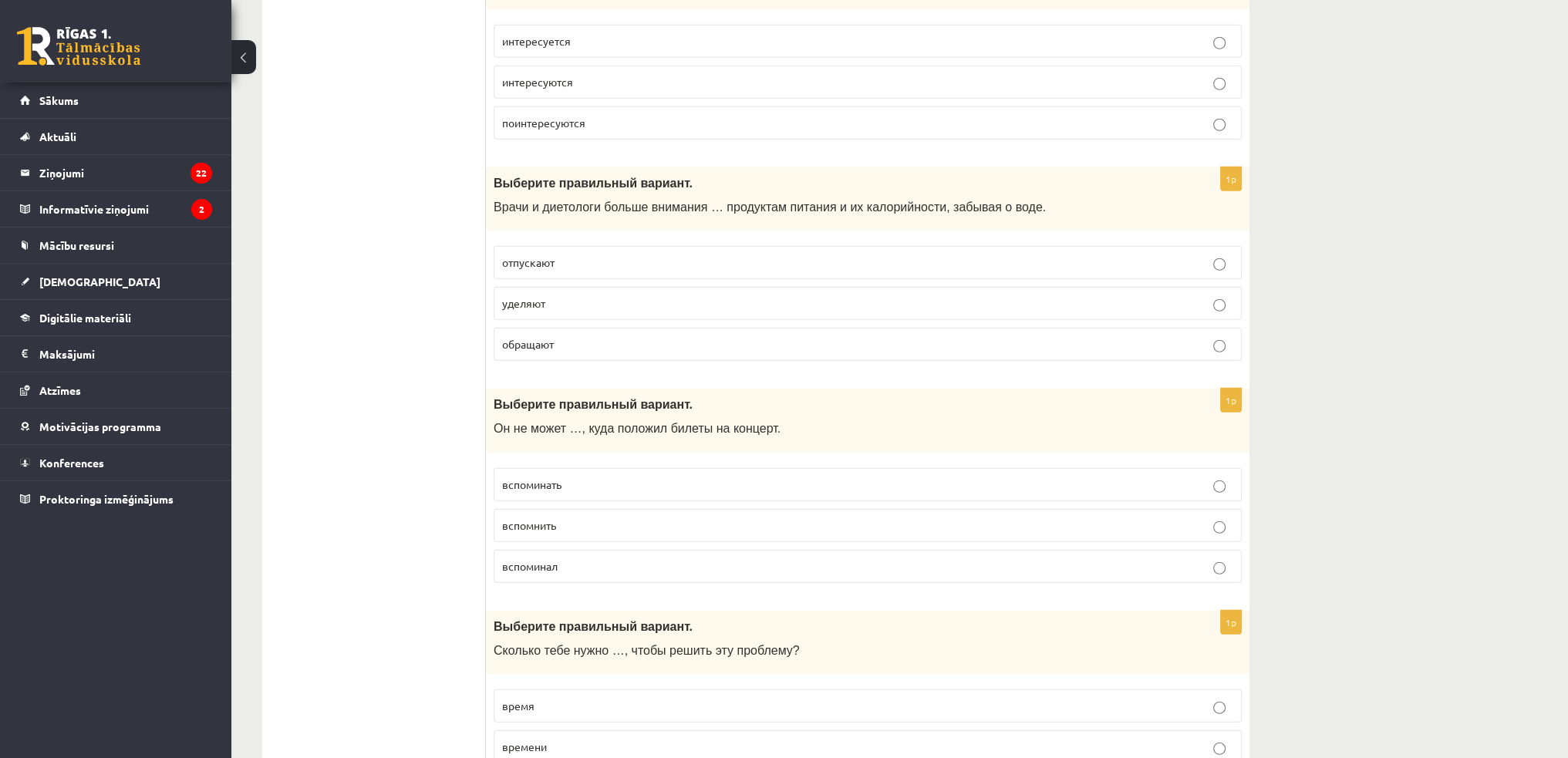
click at [550, 518] on span "вспомнить" at bounding box center [529, 525] width 54 height 14
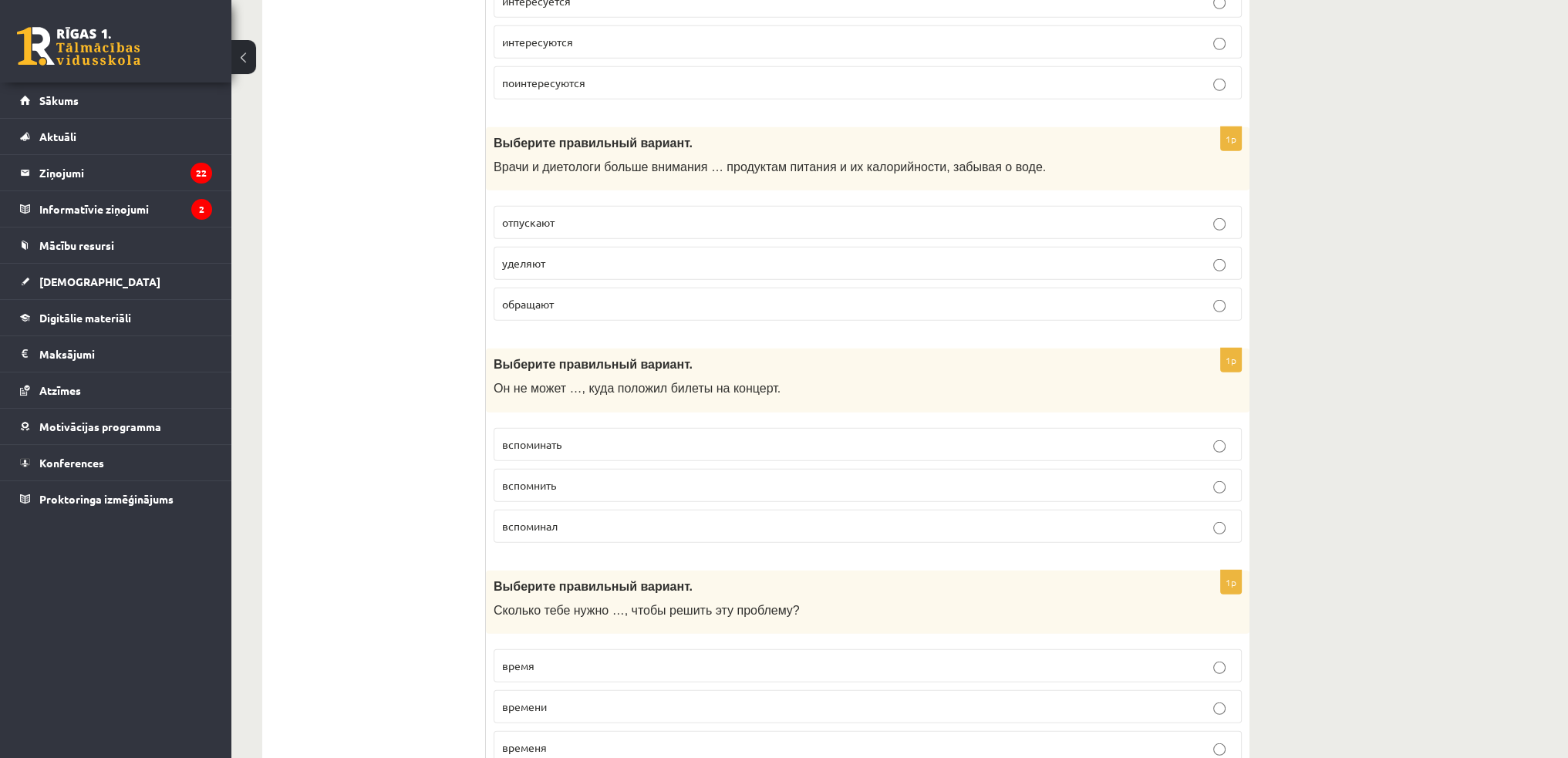
scroll to position [5857, 0]
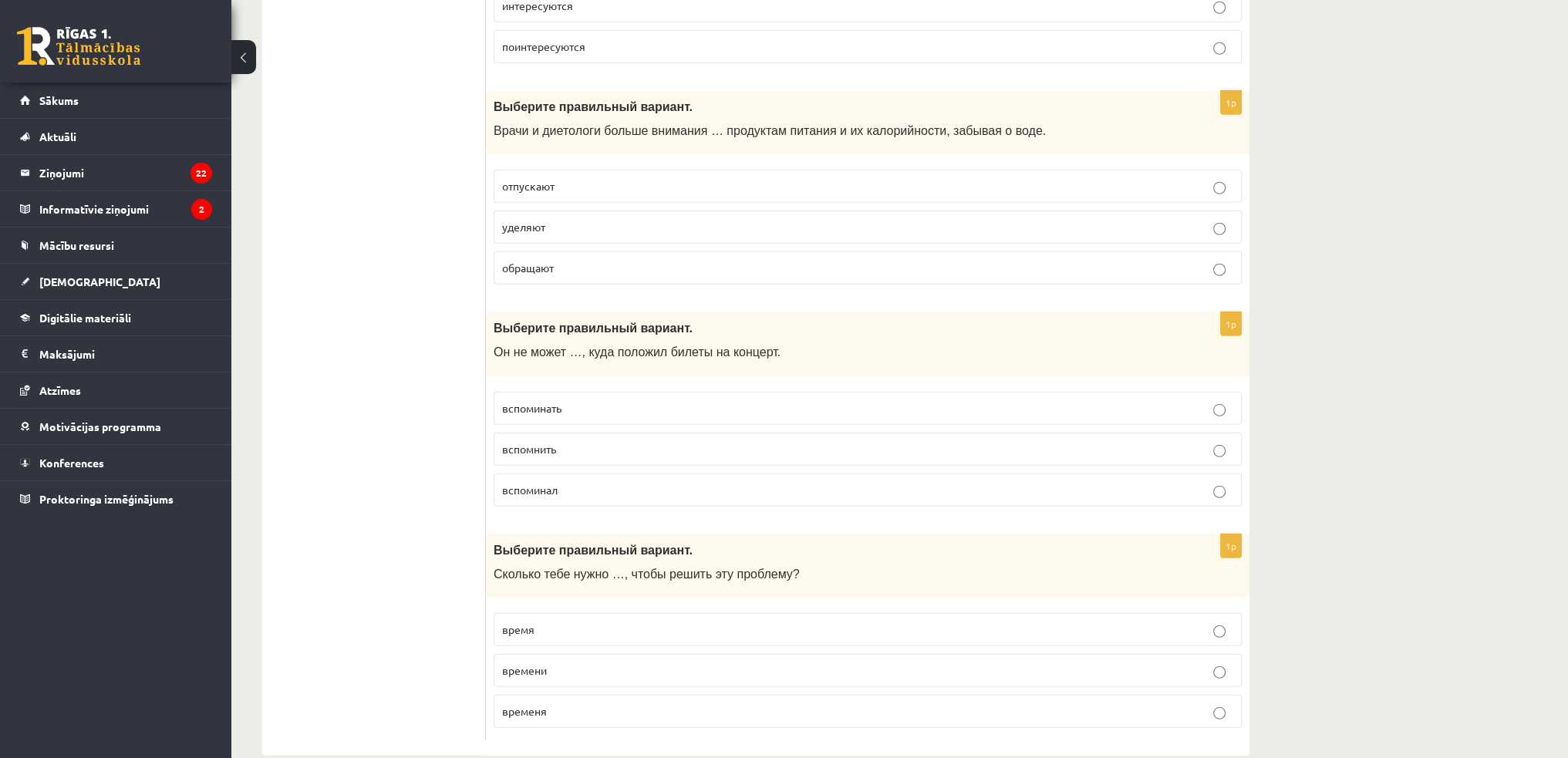
click at [553, 662] on p "времени" at bounding box center [868, 670] width 731 height 16
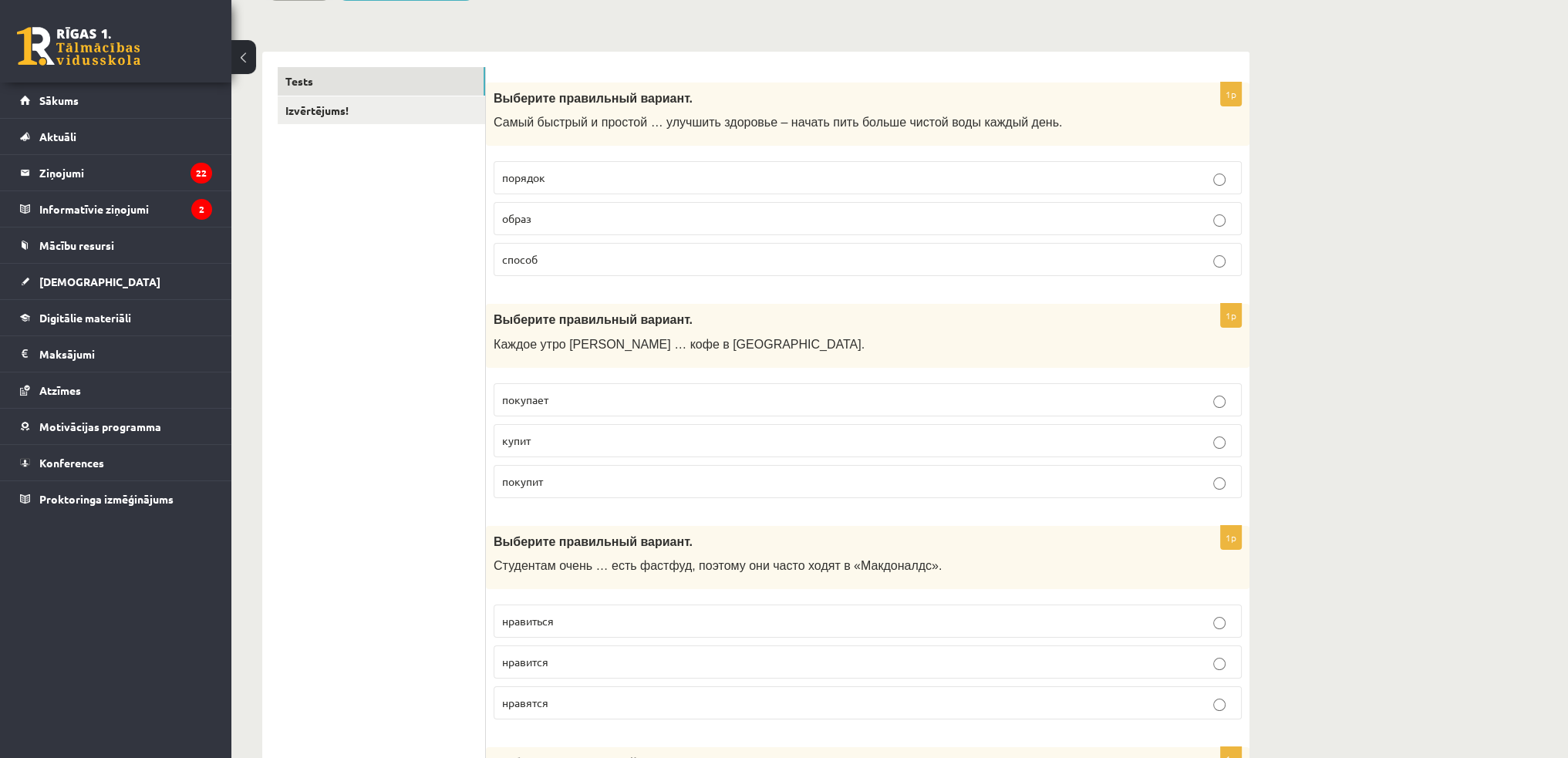
scroll to position [0, 0]
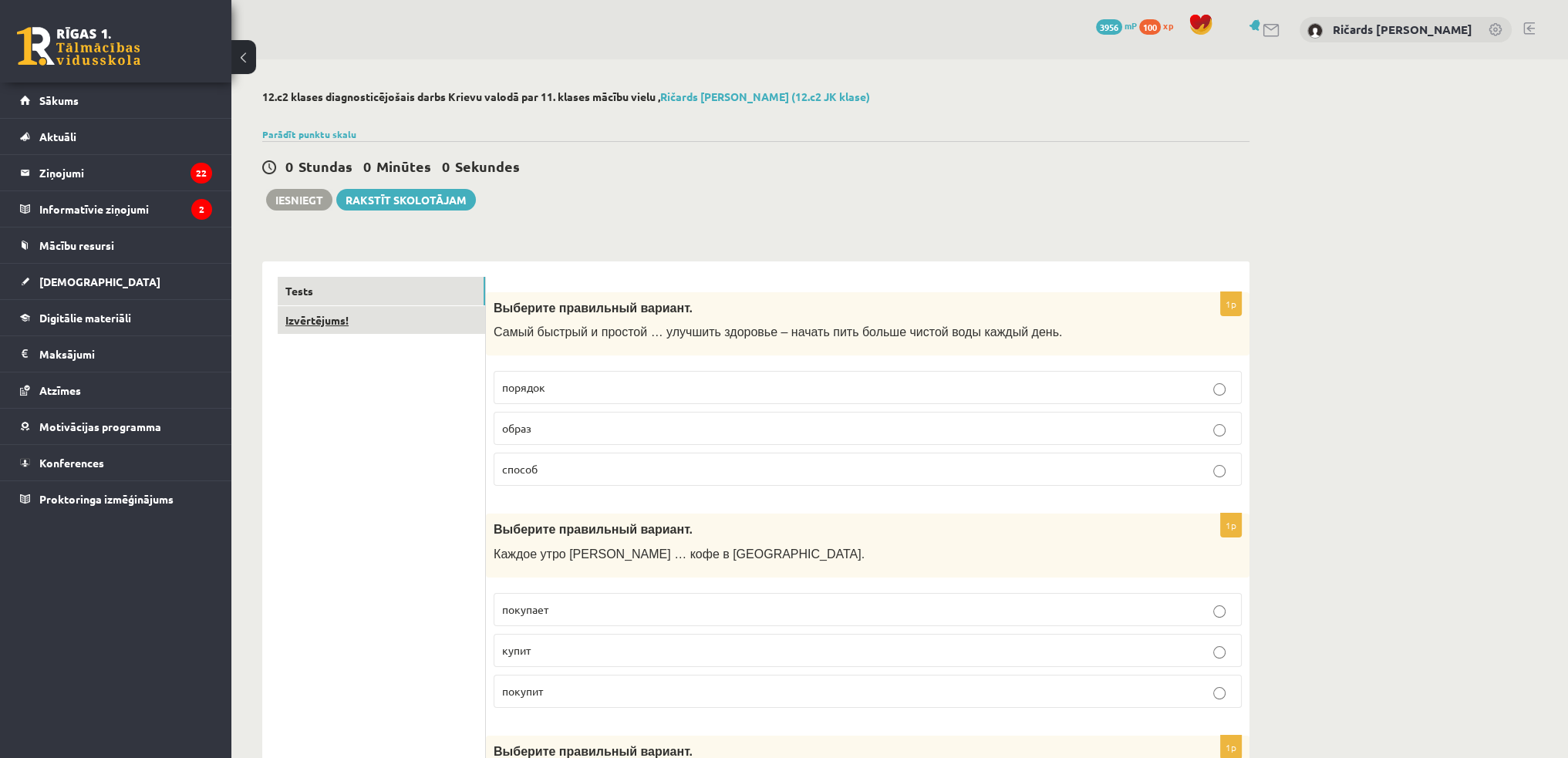
click at [304, 326] on link "Izvērtējums!" at bounding box center [382, 321] width 208 height 28
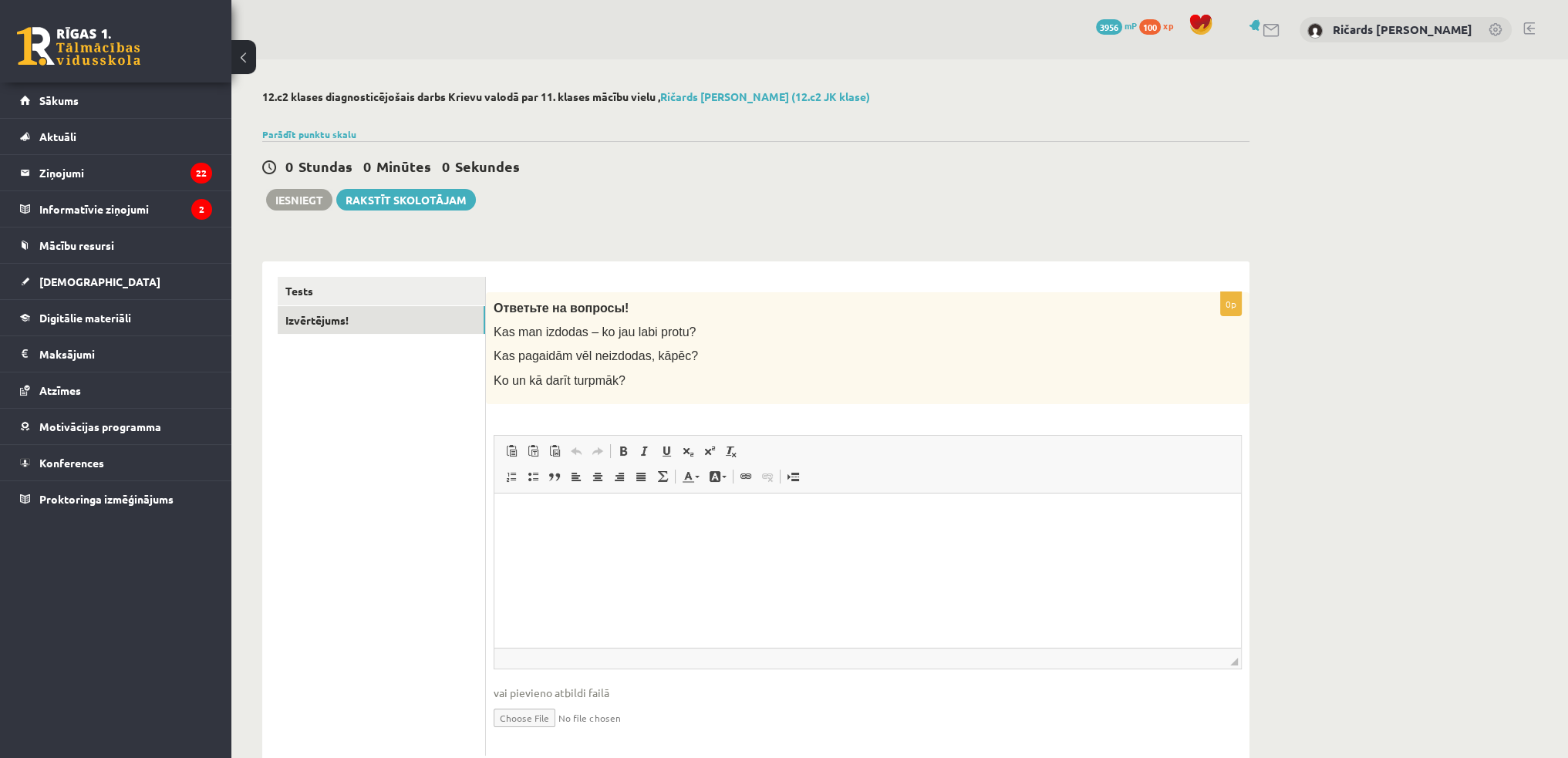
click at [1231, 308] on p "0p" at bounding box center [1230, 304] width 22 height 25
click at [296, 290] on link "Tests" at bounding box center [382, 291] width 208 height 28
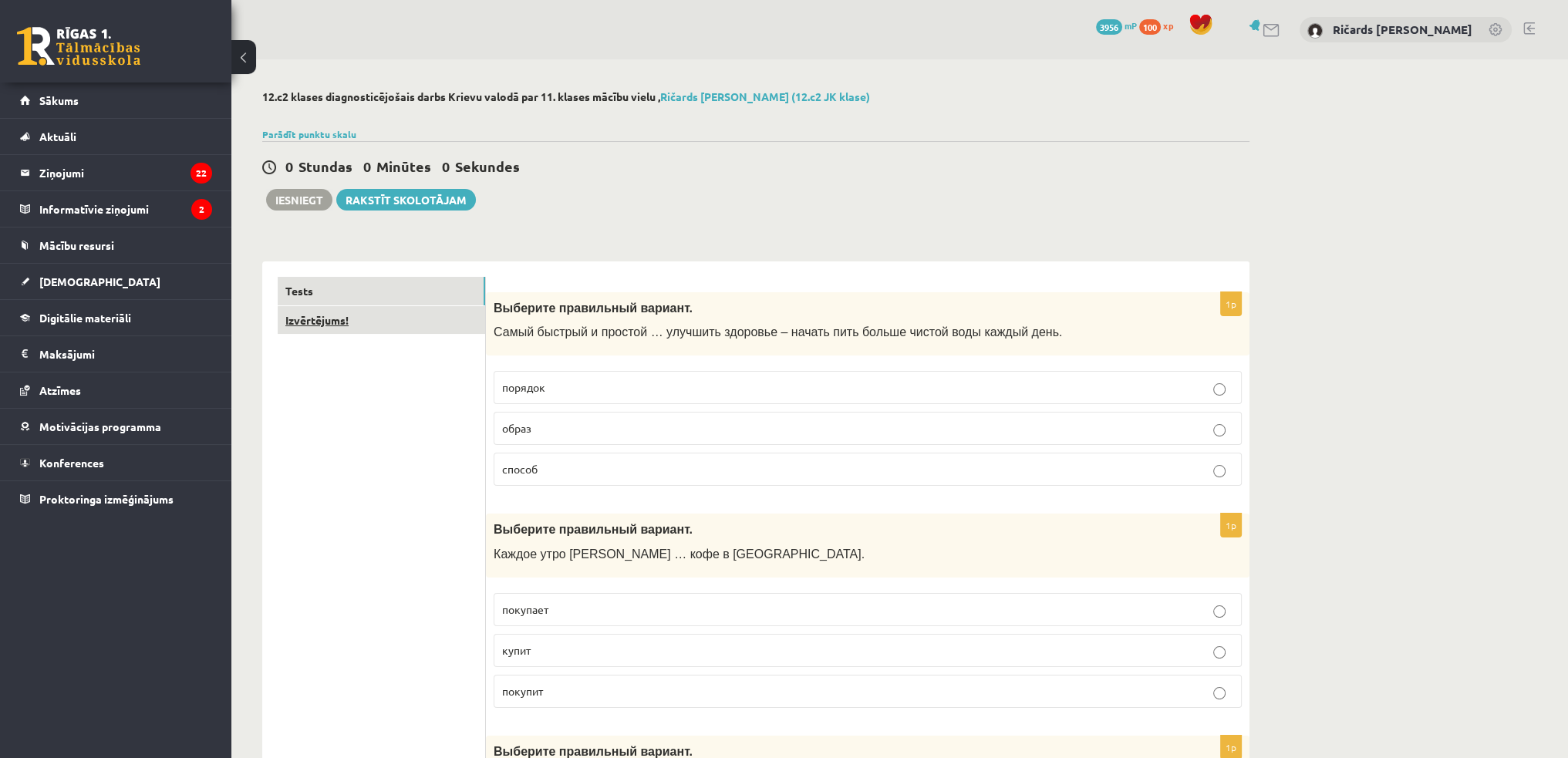
click at [306, 323] on link "Izvērtējums!" at bounding box center [382, 321] width 208 height 28
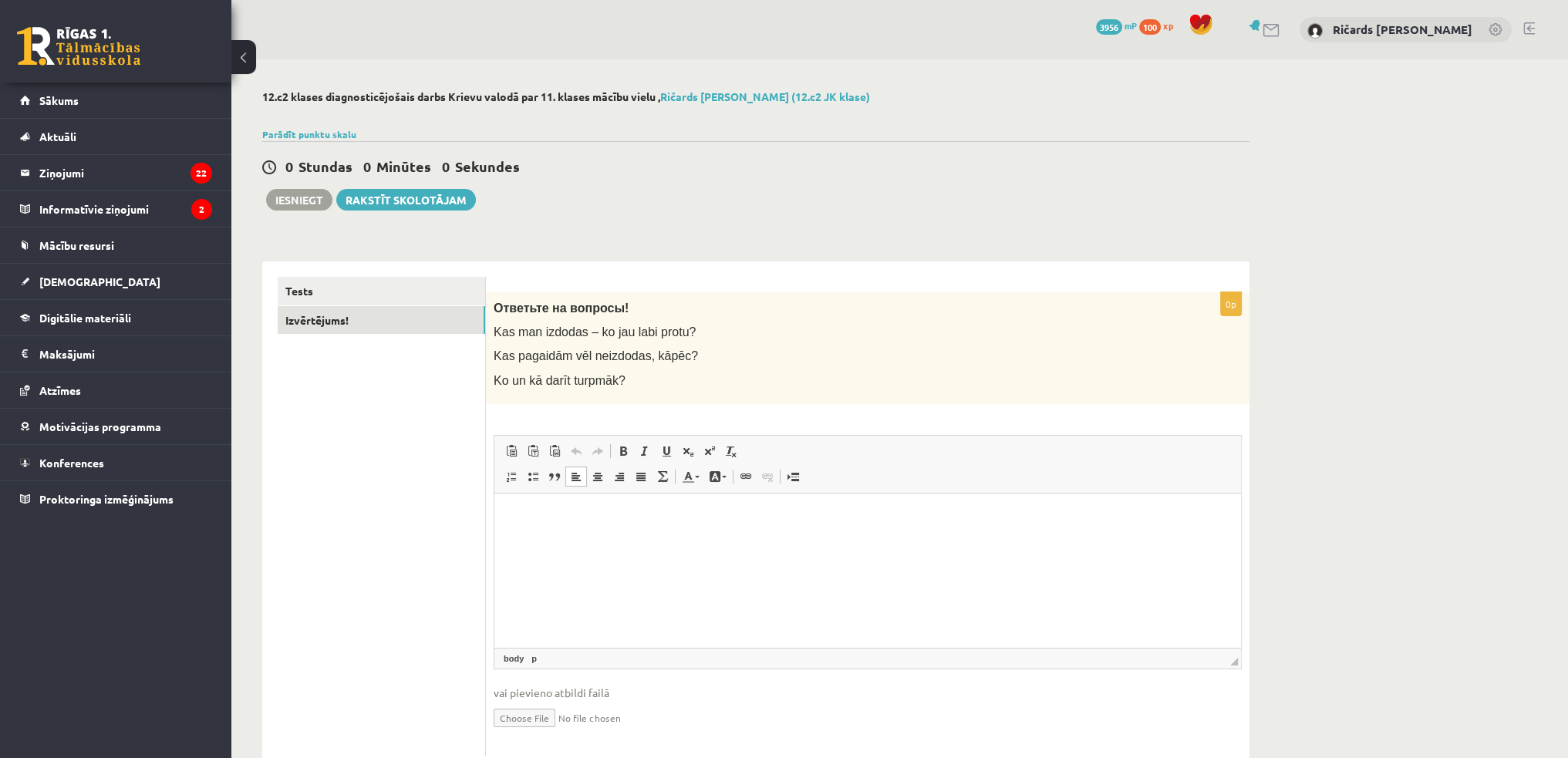
click at [531, 506] on html at bounding box center [868, 516] width 747 height 47
click at [1291, 480] on div "**********" at bounding box center [900, 431] width 1336 height 742
drag, startPoint x: 326, startPoint y: 277, endPoint x: 323, endPoint y: 285, distance: 8.5
click at [326, 278] on link "Tests" at bounding box center [382, 291] width 208 height 28
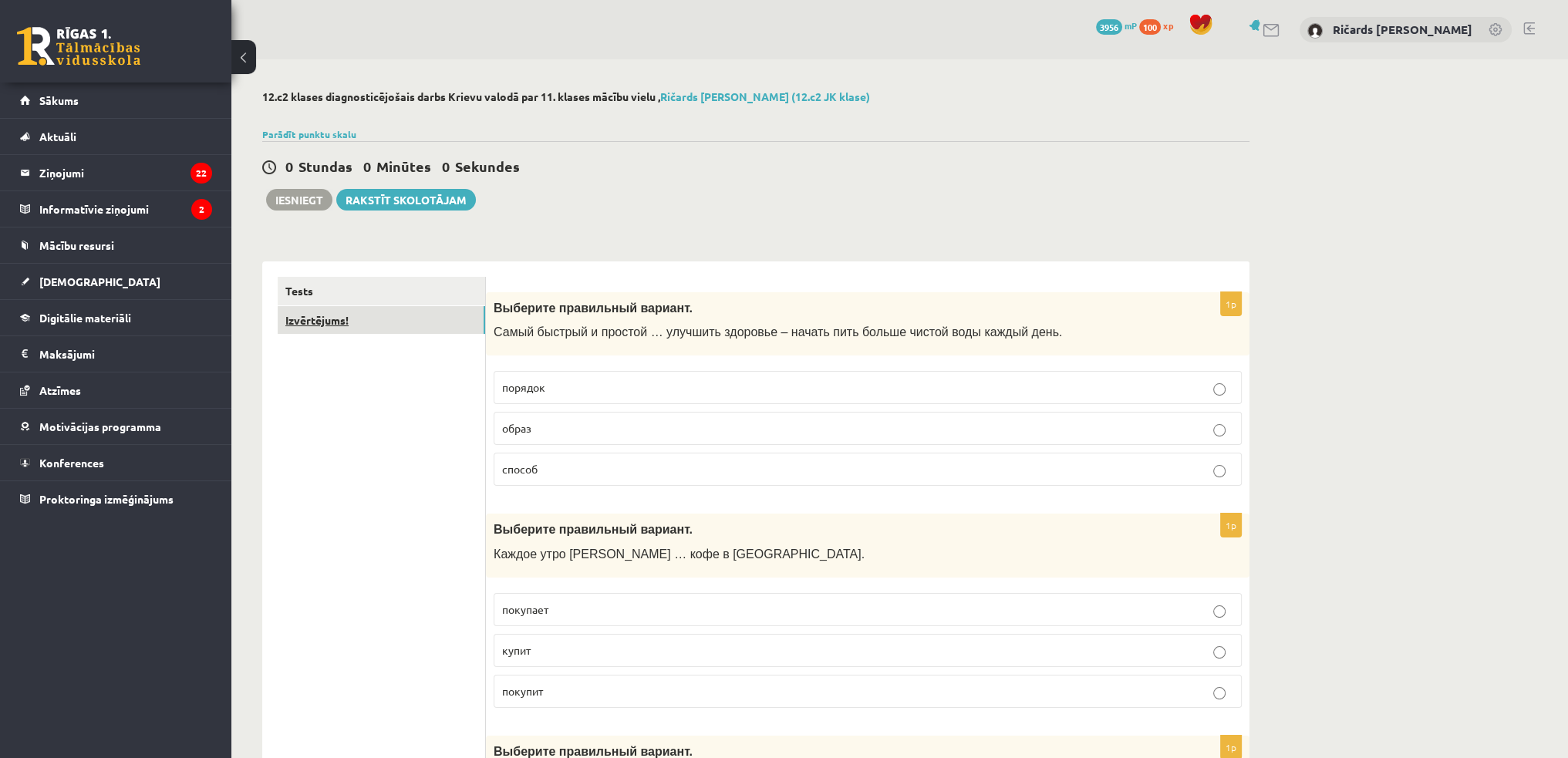
click at [319, 311] on link "Izvērtējums!" at bounding box center [382, 321] width 208 height 28
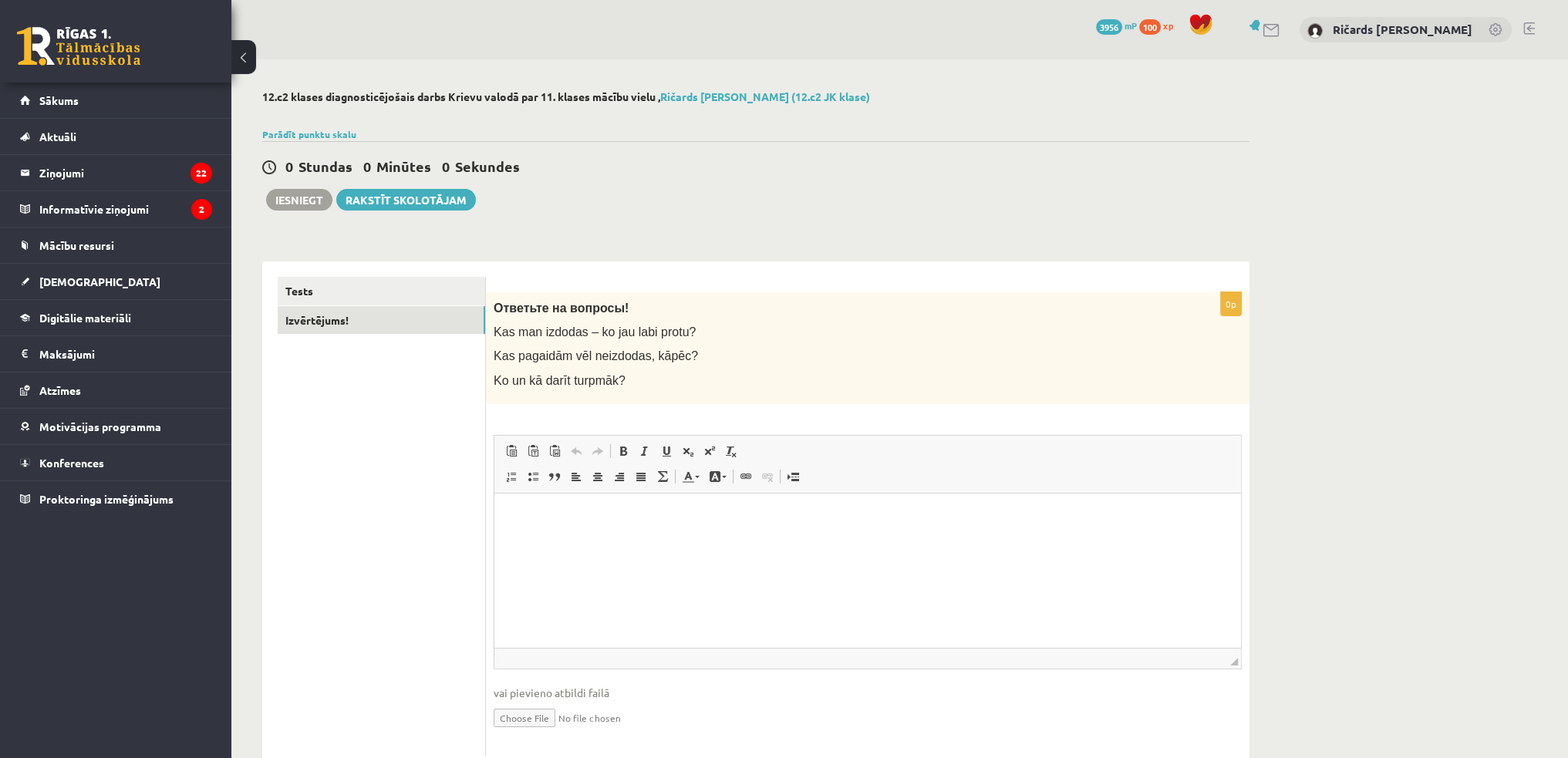
click at [539, 523] on p "Bagātinātā teksta redaktors, wiswyg-editor-user-answer-47433981261980" at bounding box center [868, 515] width 716 height 16
drag, startPoint x: 583, startPoint y: 545, endPoint x: 553, endPoint y: 525, distance: 36.1
click at [553, 525] on span "Ielīmēt" at bounding box center [563, 522] width 44 height 23
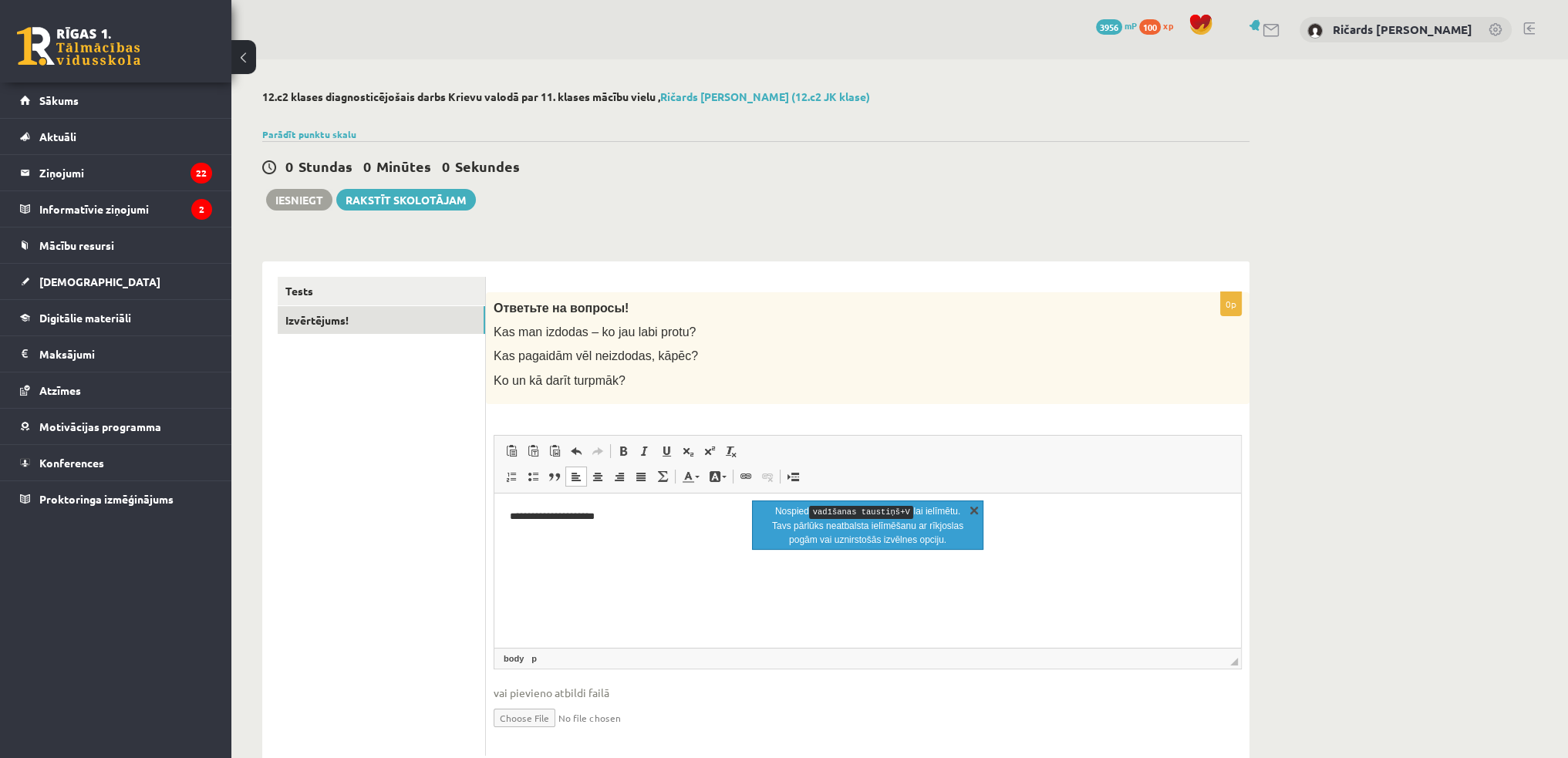
click at [973, 509] on link "X" at bounding box center [974, 509] width 15 height 15
click at [825, 522] on p "**********" at bounding box center [868, 515] width 717 height 16
click at [682, 540] on html "**********" at bounding box center [868, 516] width 747 height 47
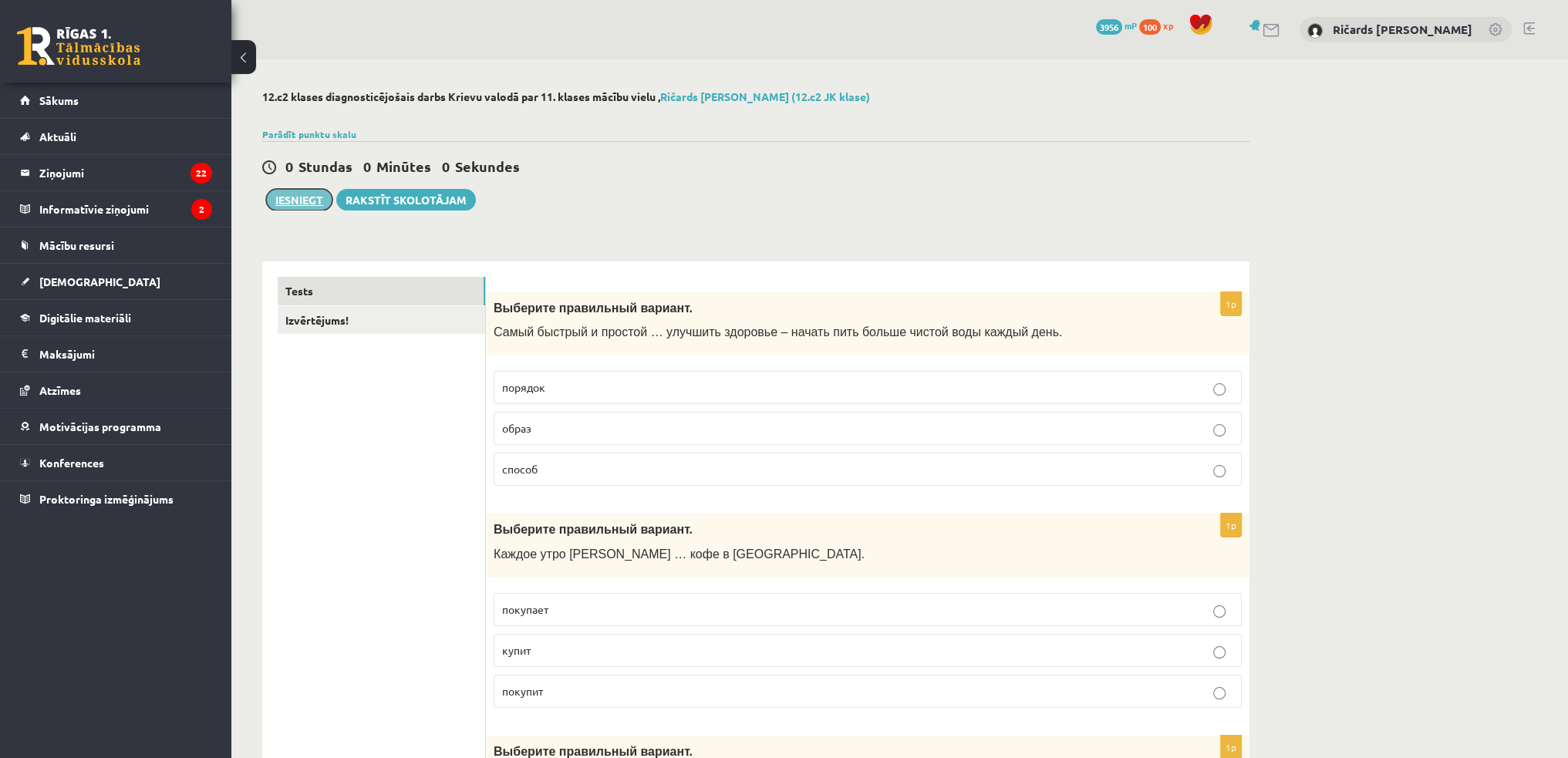
click at [316, 208] on button "Iesniegt" at bounding box center [299, 199] width 66 height 22
click at [319, 199] on button "Iesniegt" at bounding box center [299, 199] width 66 height 22
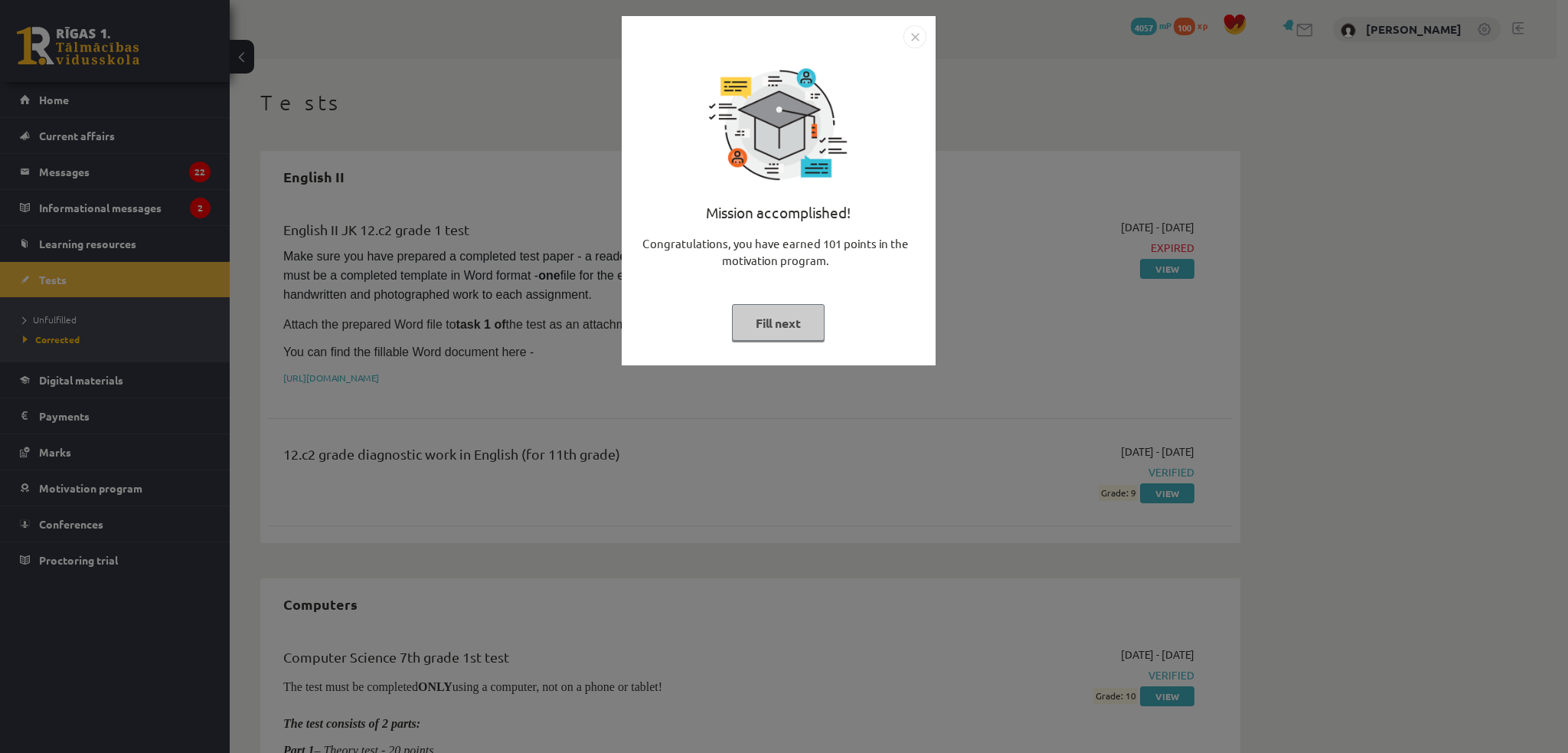
drag, startPoint x: 810, startPoint y: 323, endPoint x: 842, endPoint y: 312, distance: 33.8
click at [810, 322] on button "Fill next" at bounding box center [778, 323] width 92 height 38
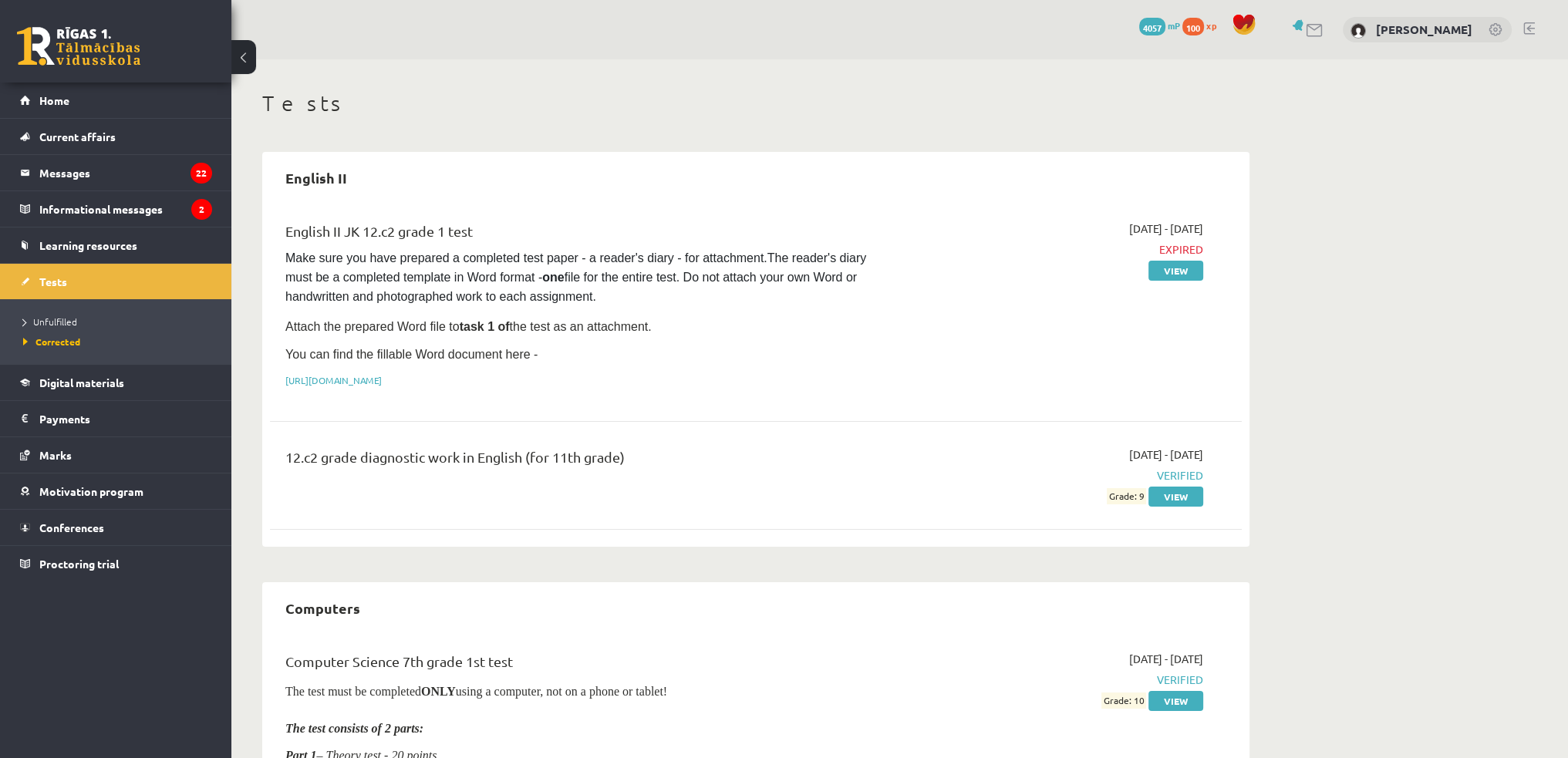
drag, startPoint x: 1391, startPoint y: 312, endPoint x: 1369, endPoint y: 311, distance: 22.0
